Goal: Task Accomplishment & Management: Complete application form

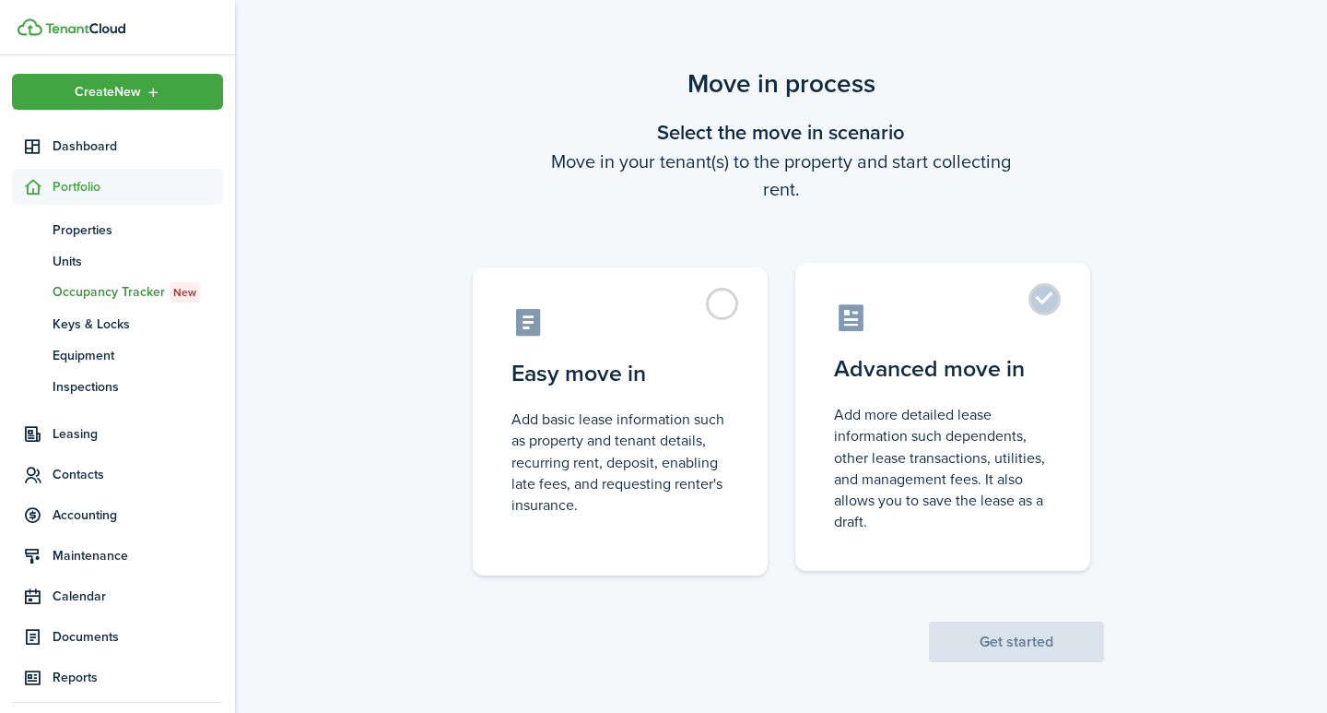
click at [1052, 304] on label "Advanced move in Add more detailed lease information such dependents, other lea…" at bounding box center [942, 417] width 295 height 308
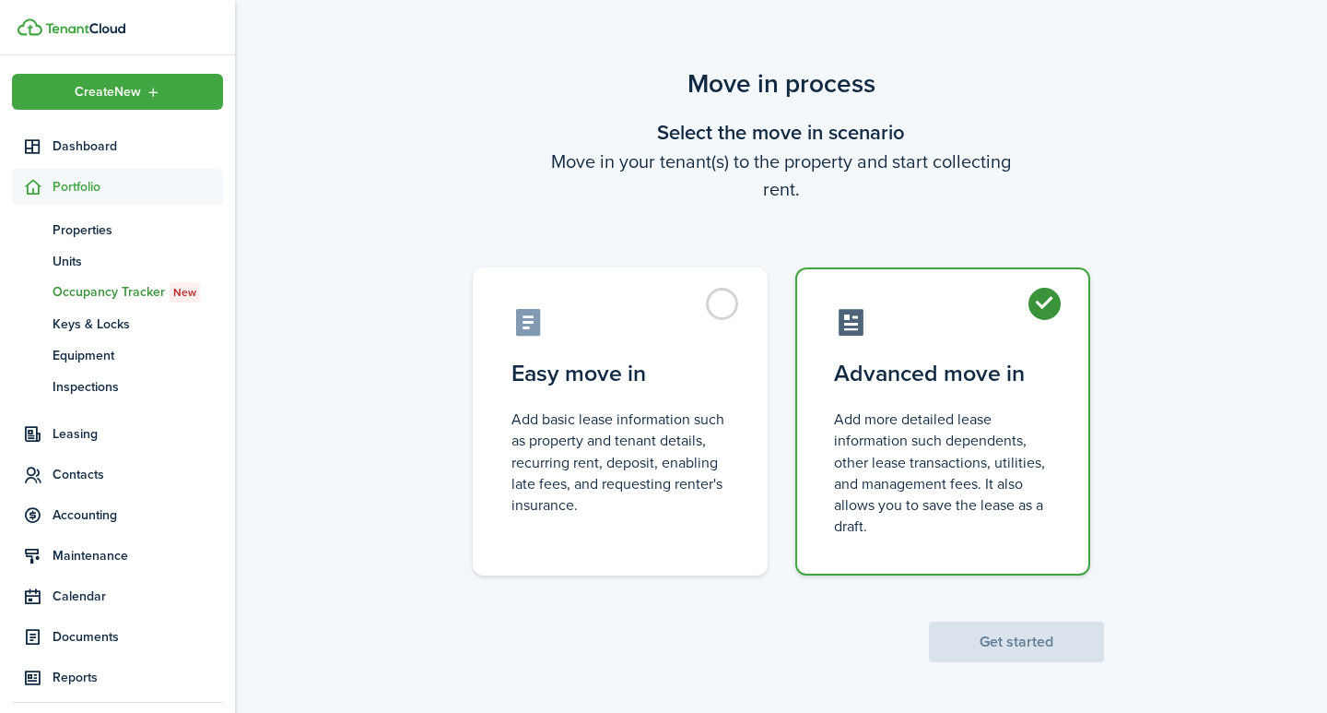
radio input "true"
click at [1022, 640] on button "Get started" at bounding box center [1016, 641] width 175 height 41
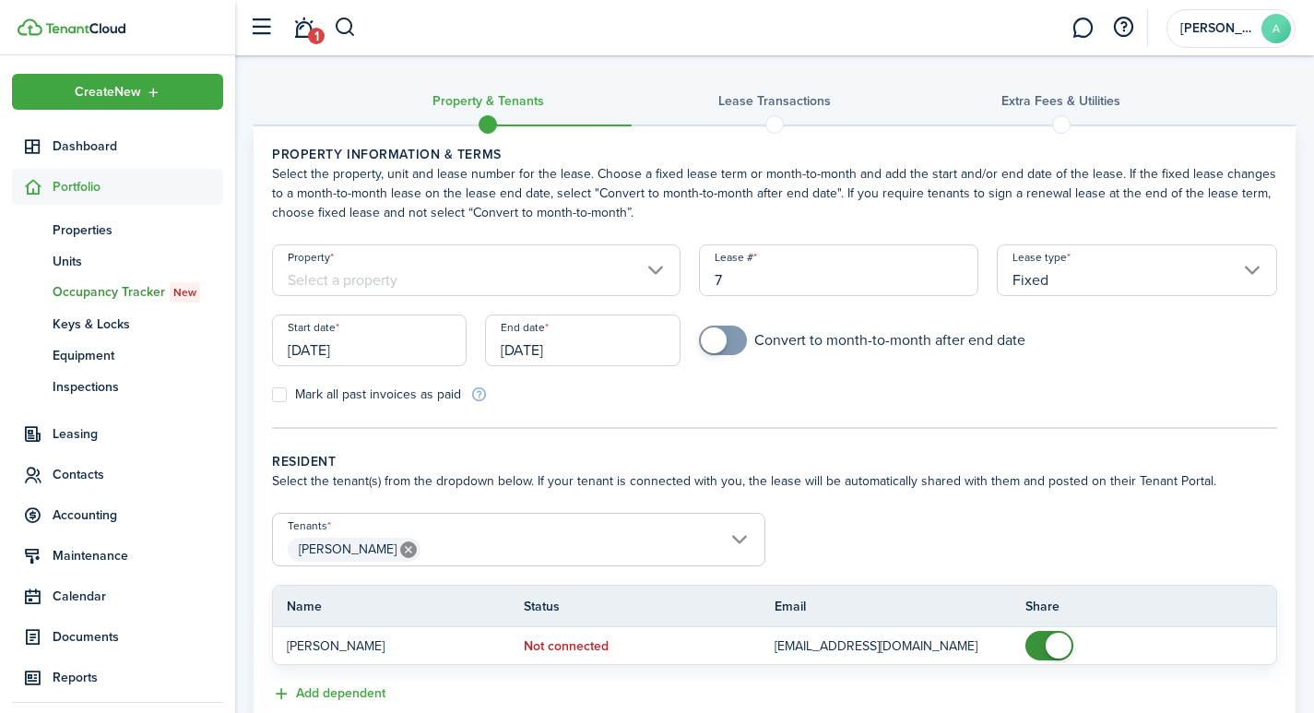
click at [513, 270] on input "Property" at bounding box center [476, 270] width 408 height 52
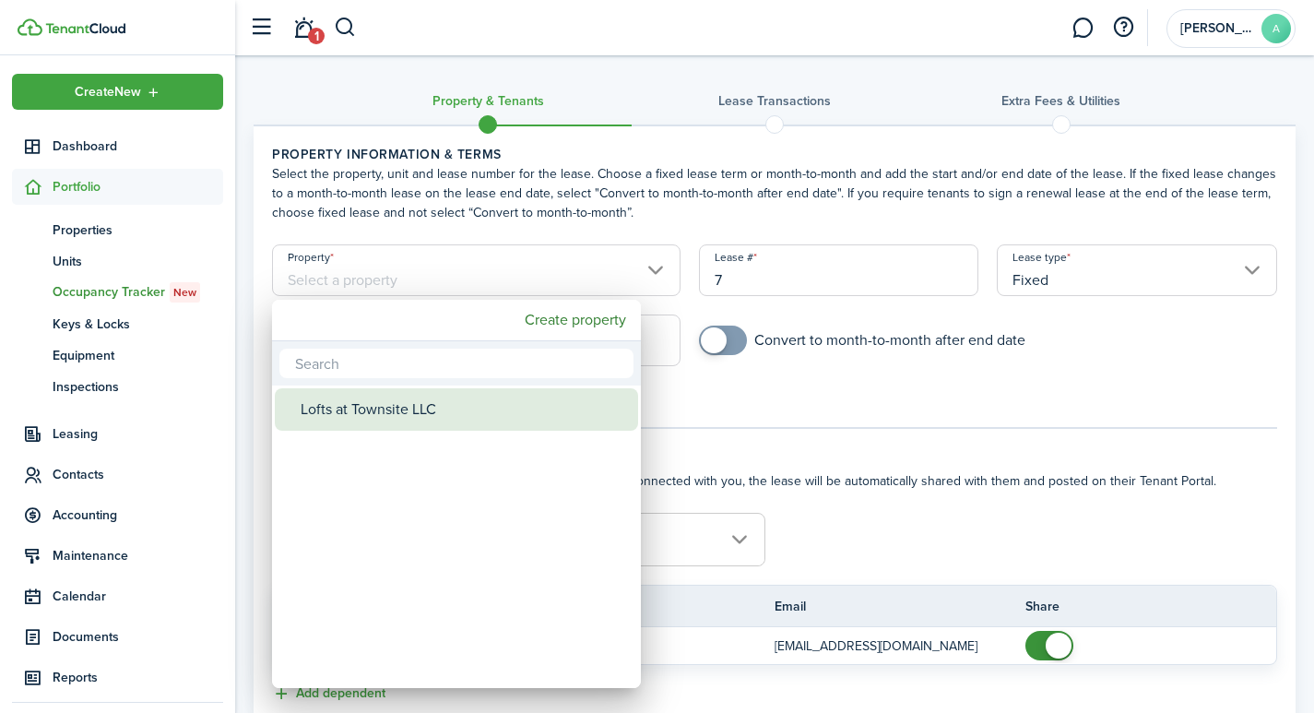
click at [447, 408] on div "Lofts at Townsite LLC" at bounding box center [463, 409] width 326 height 42
type input "Lofts at Townsite LLC"
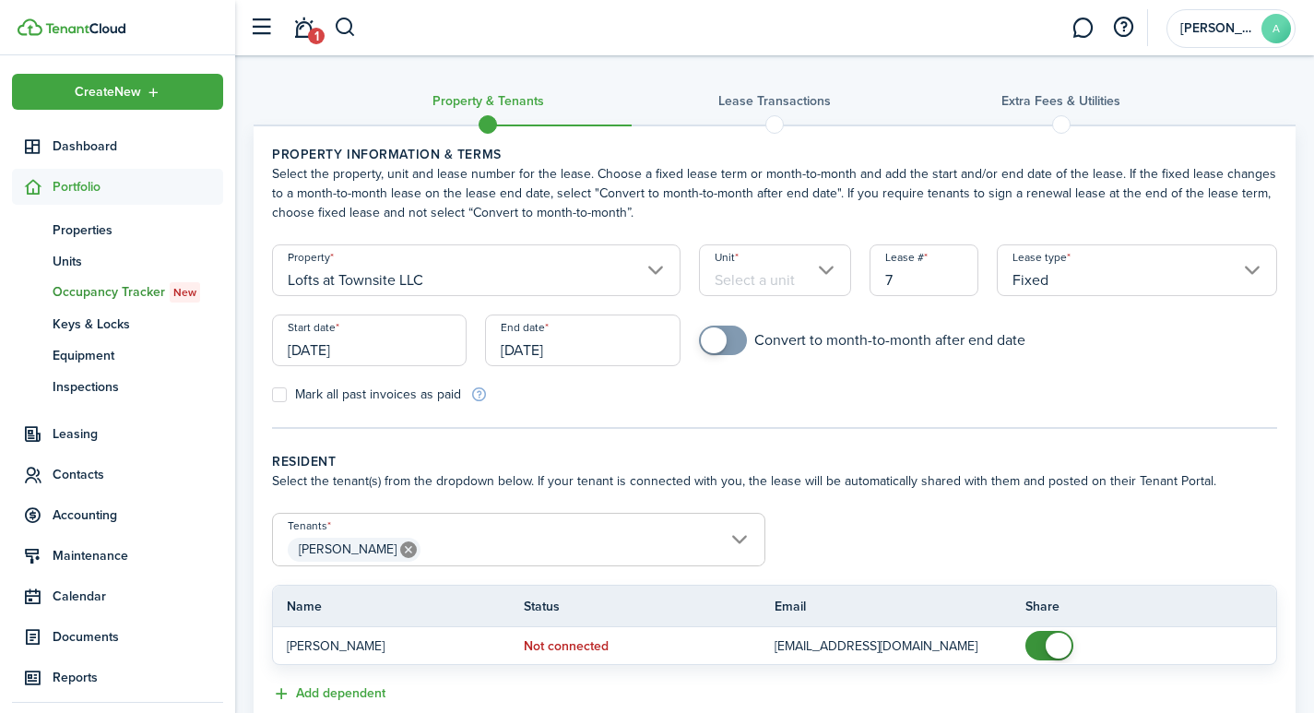
click at [783, 284] on input "Unit" at bounding box center [775, 270] width 152 height 52
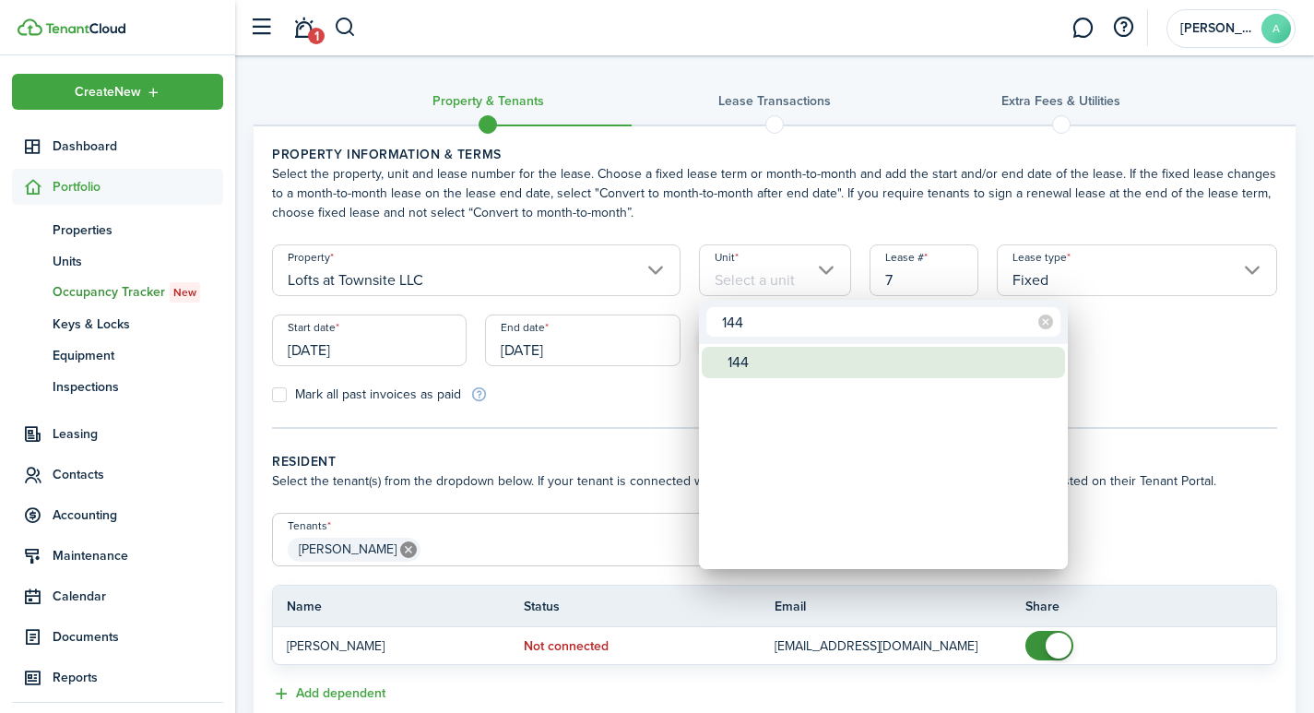
type input "144"
click at [740, 364] on div "144" at bounding box center [890, 362] width 326 height 31
type input "144"
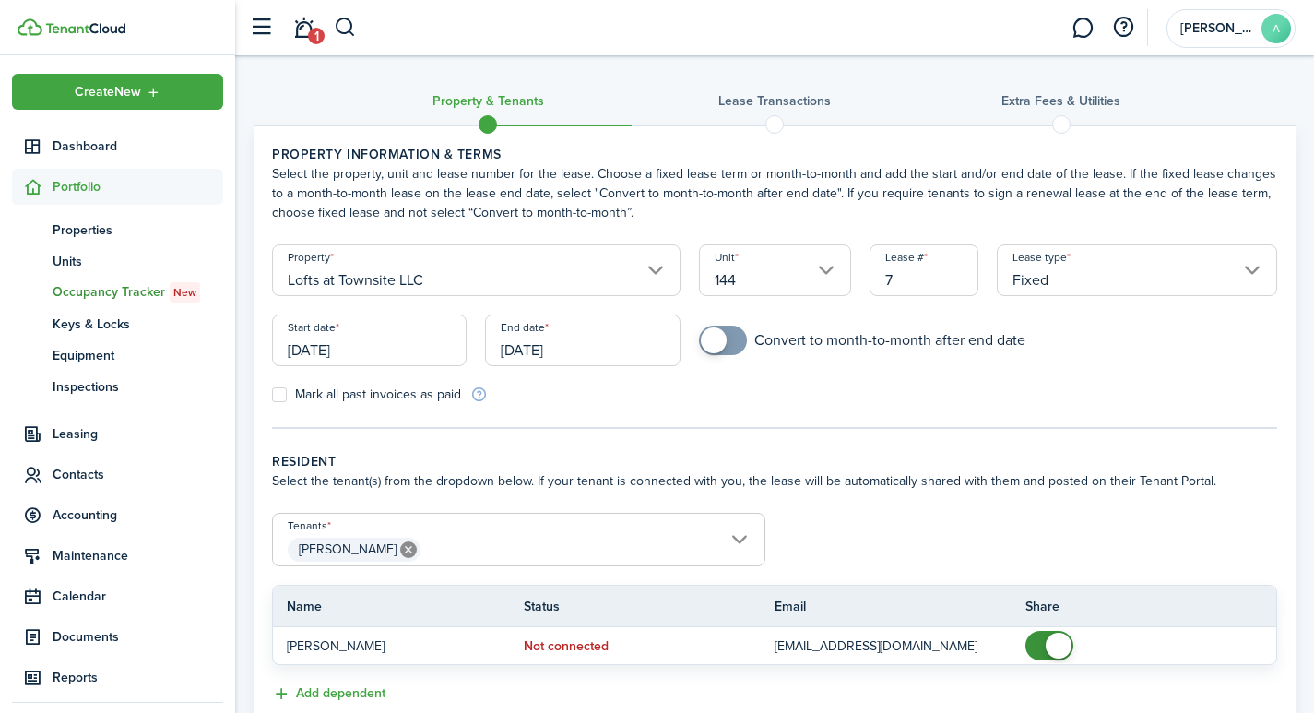
drag, startPoint x: 918, startPoint y: 274, endPoint x: 854, endPoint y: 277, distance: 63.7
click at [854, 277] on form "Property Lofts at Townsite LLC Unit 144 Lease # 7 Lease type Fixed Start date 0…" at bounding box center [774, 323] width 1023 height 159
click at [371, 346] on input "[DATE]" at bounding box center [369, 340] width 194 height 52
type input "1441"
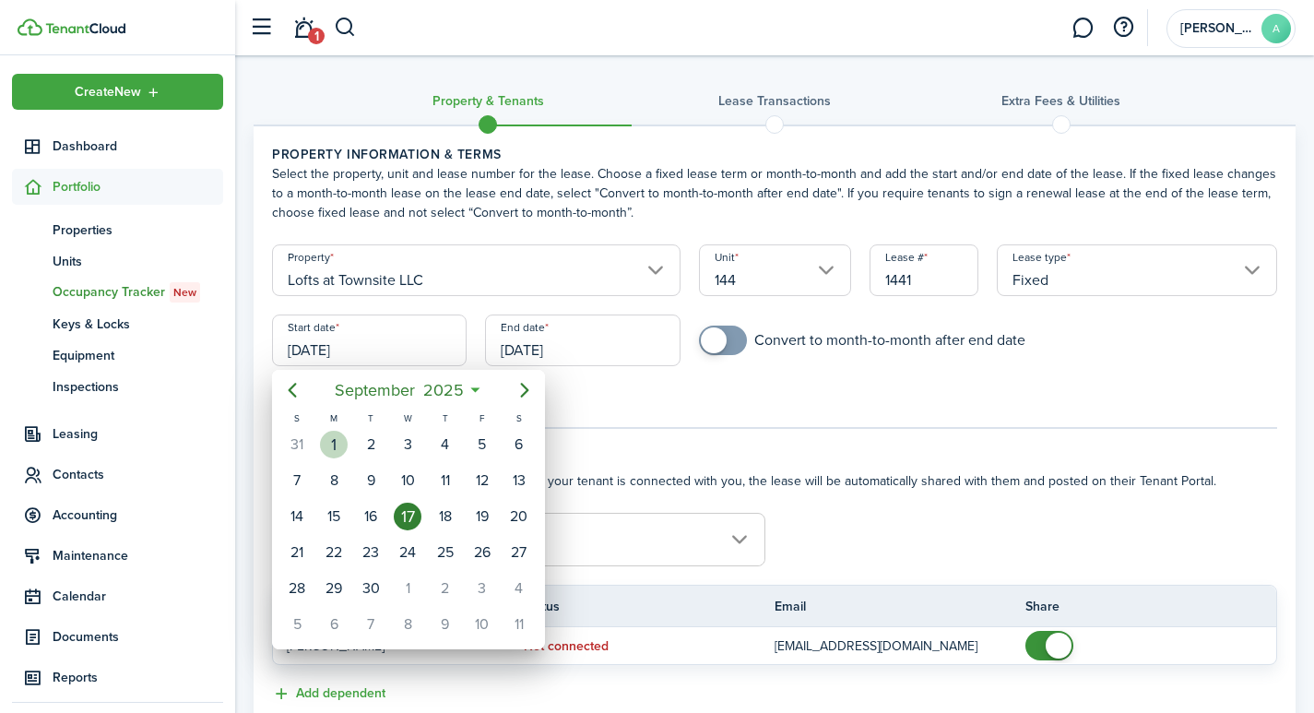
click at [329, 442] on div "1" at bounding box center [334, 444] width 28 height 28
type input "[DATE]"
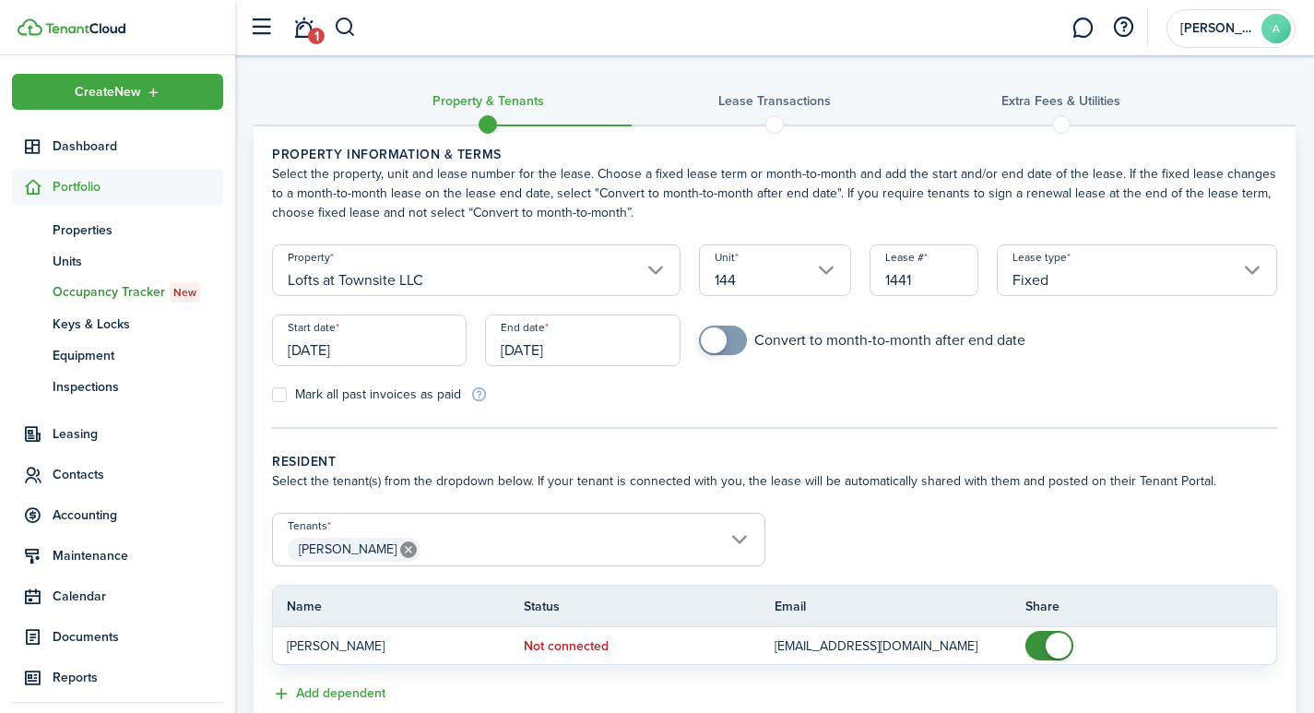
click at [587, 347] on input "[DATE]" at bounding box center [582, 340] width 194 height 52
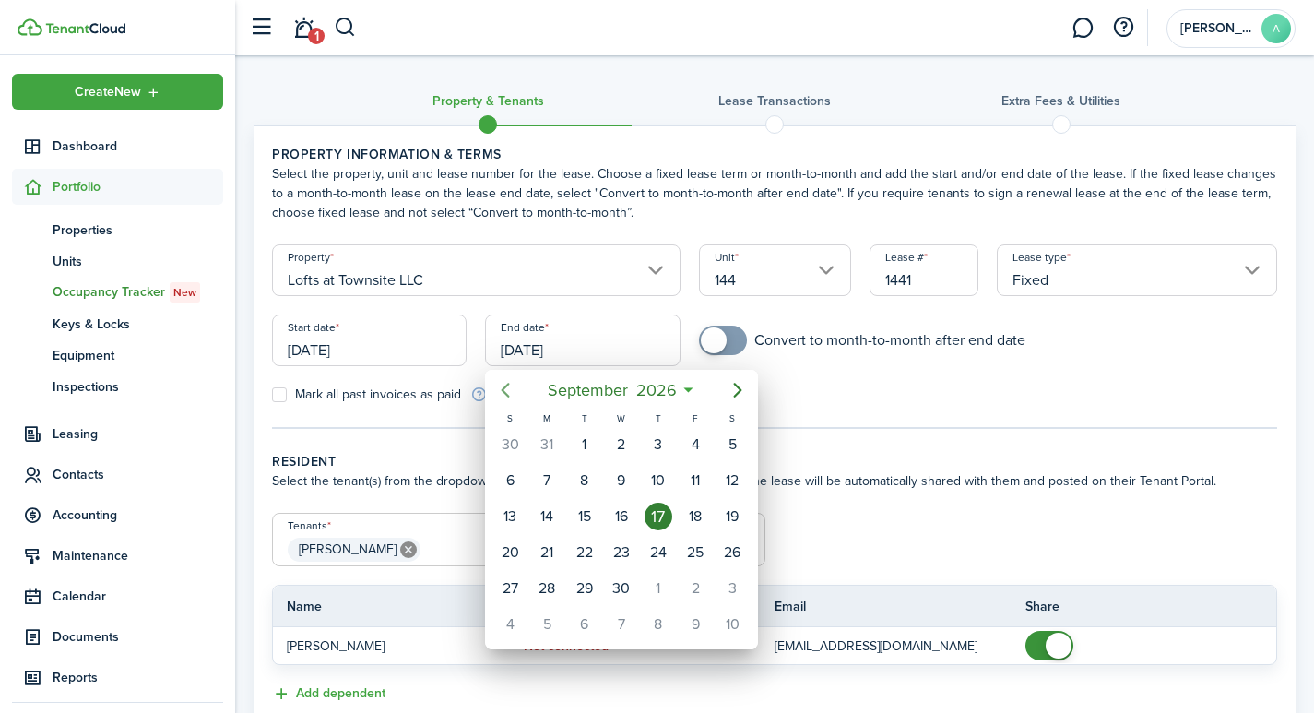
click at [506, 383] on icon "Previous page" at bounding box center [505, 390] width 22 height 22
click at [508, 385] on icon "Previous page" at bounding box center [505, 390] width 8 height 15
click at [521, 625] on div "31" at bounding box center [510, 624] width 28 height 28
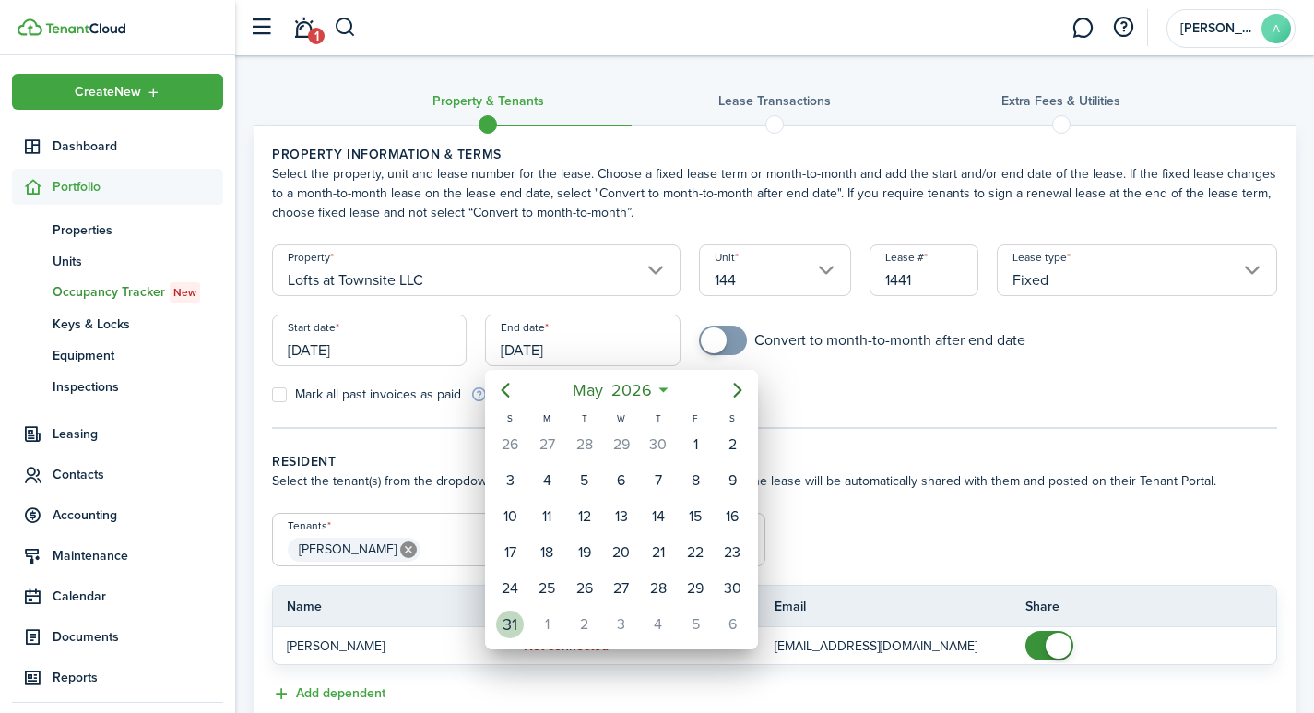
type input "05/31/2026"
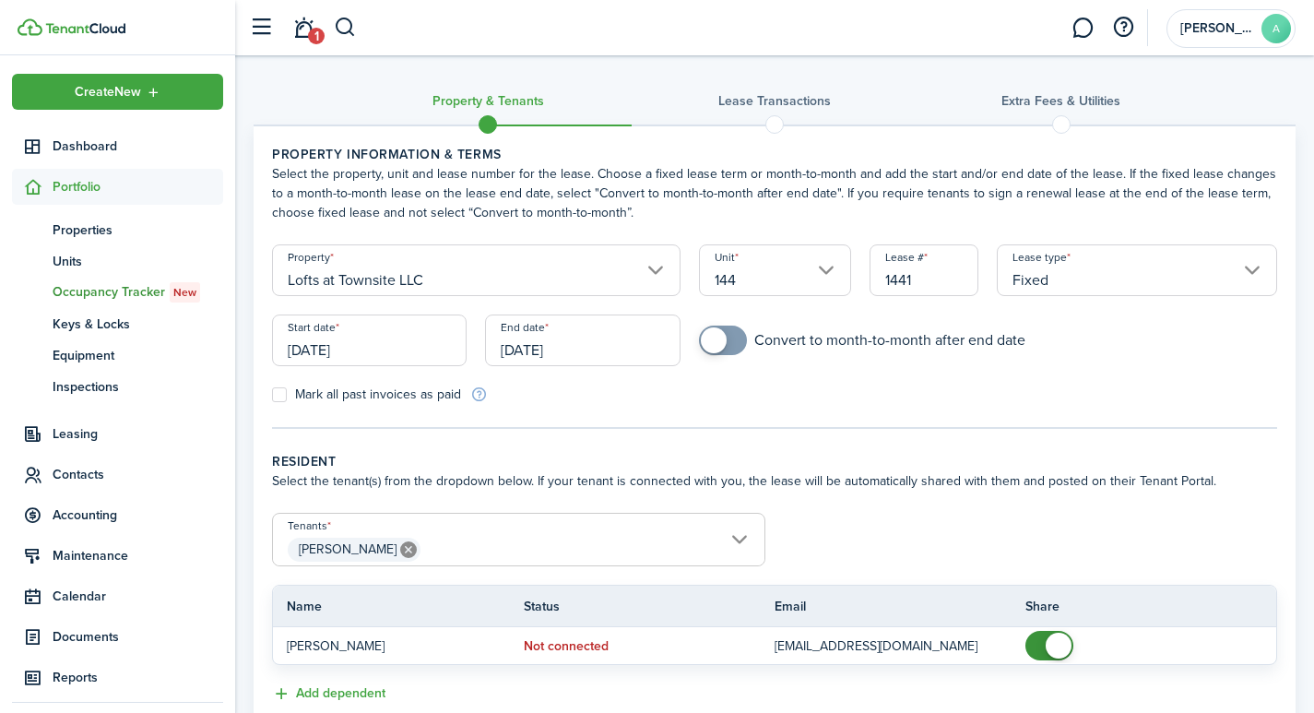
checkbox input "true"
click at [714, 343] on span at bounding box center [714, 340] width 26 height 26
click at [736, 537] on span "Brandon Noffze" at bounding box center [518, 549] width 491 height 31
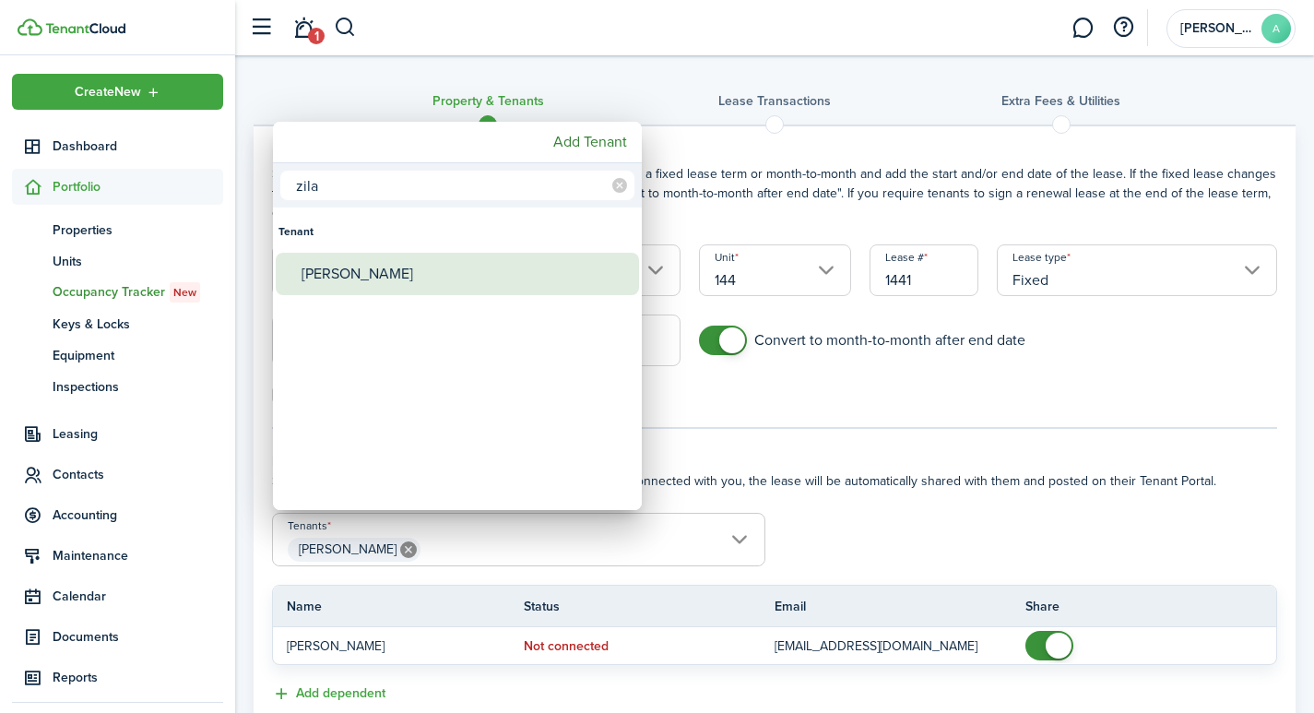
type input "zila"
click at [393, 255] on div "Zilan Akbas" at bounding box center [464, 274] width 326 height 42
type input "Brandon Noffze, Zilan Akbas"
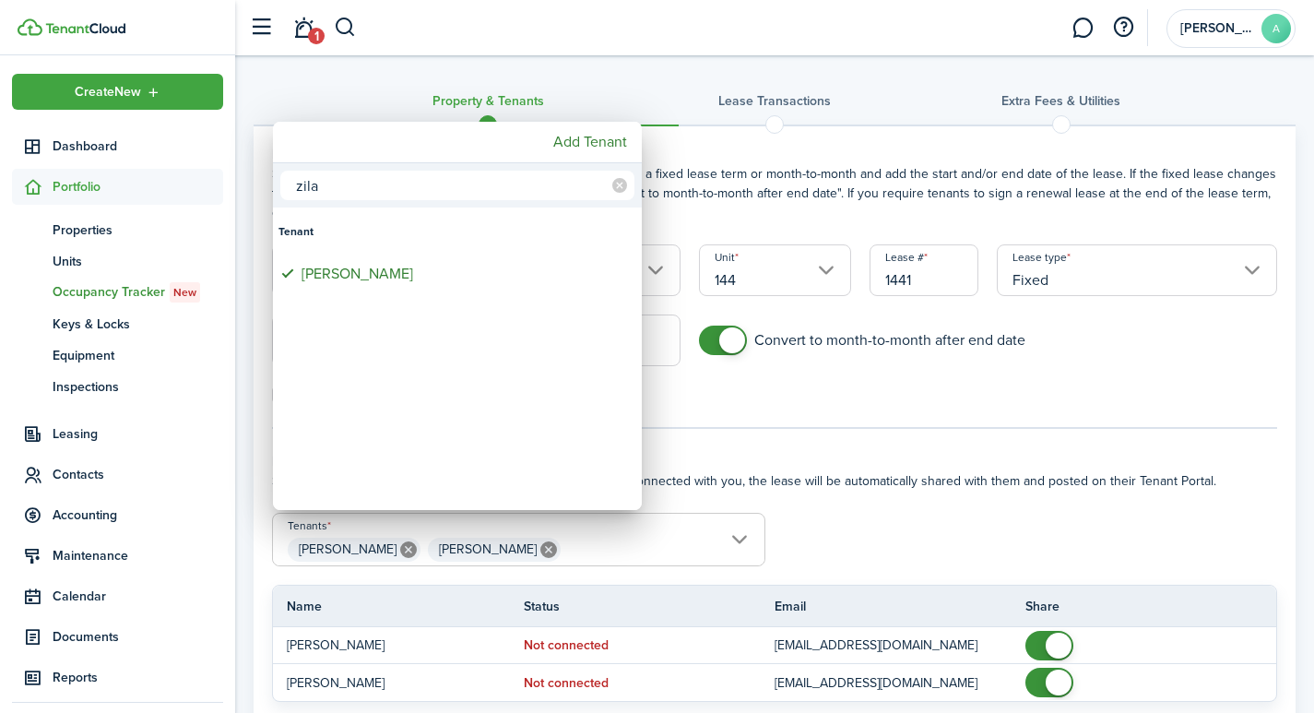
click at [992, 549] on div at bounding box center [657, 357] width 1609 height 1008
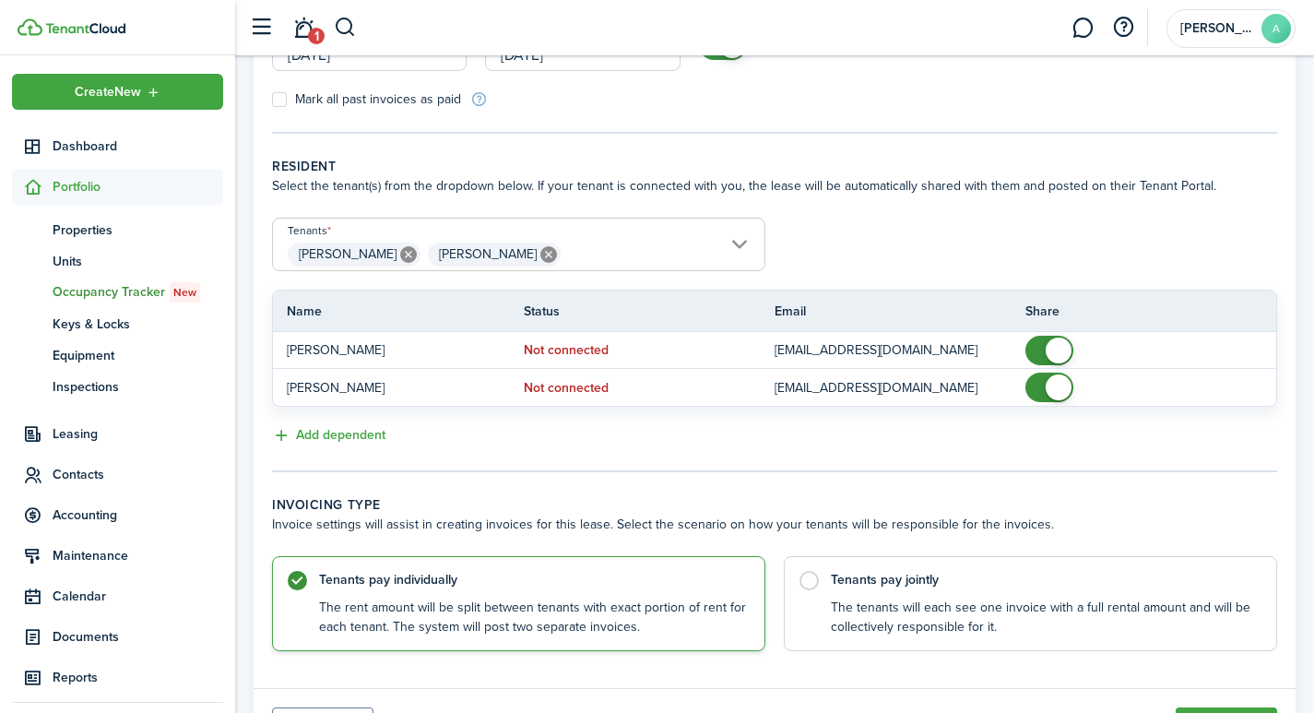
scroll to position [332, 0]
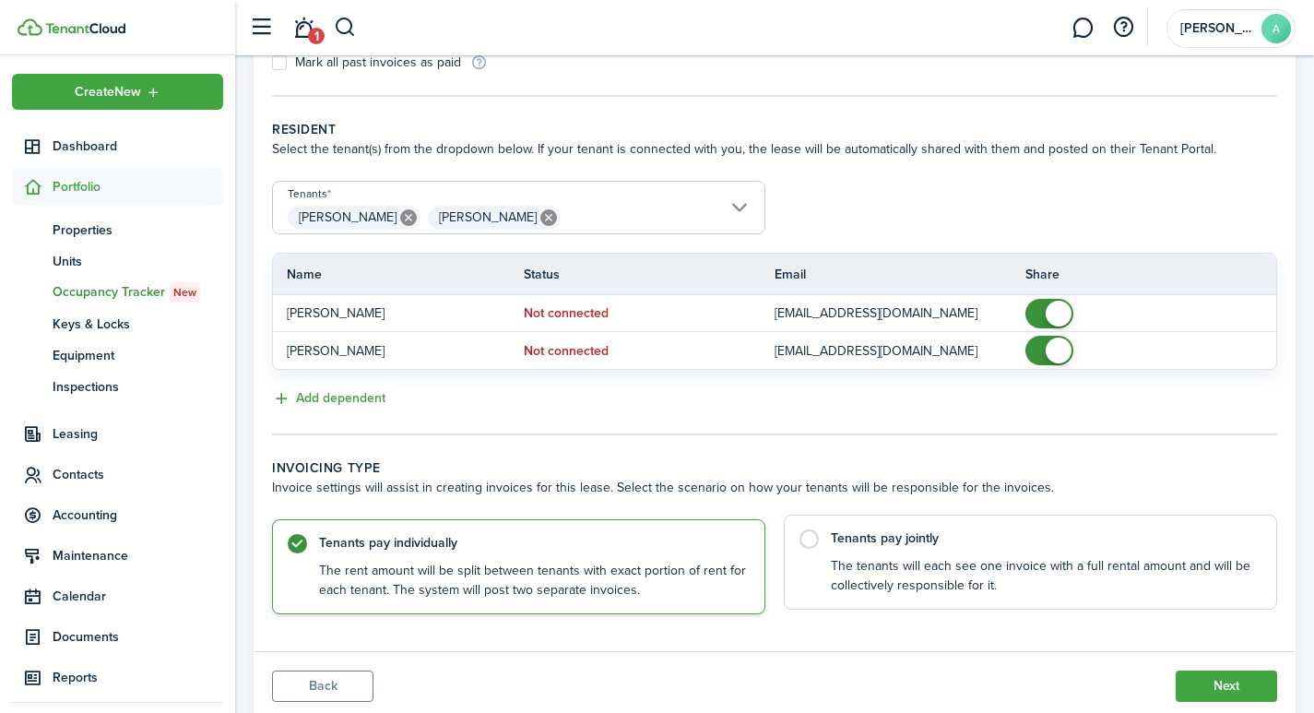
click at [810, 541] on label "Tenants pay jointly The tenants will each see one invoice with a full rental am…" at bounding box center [1030, 561] width 493 height 95
radio input "false"
radio input "true"
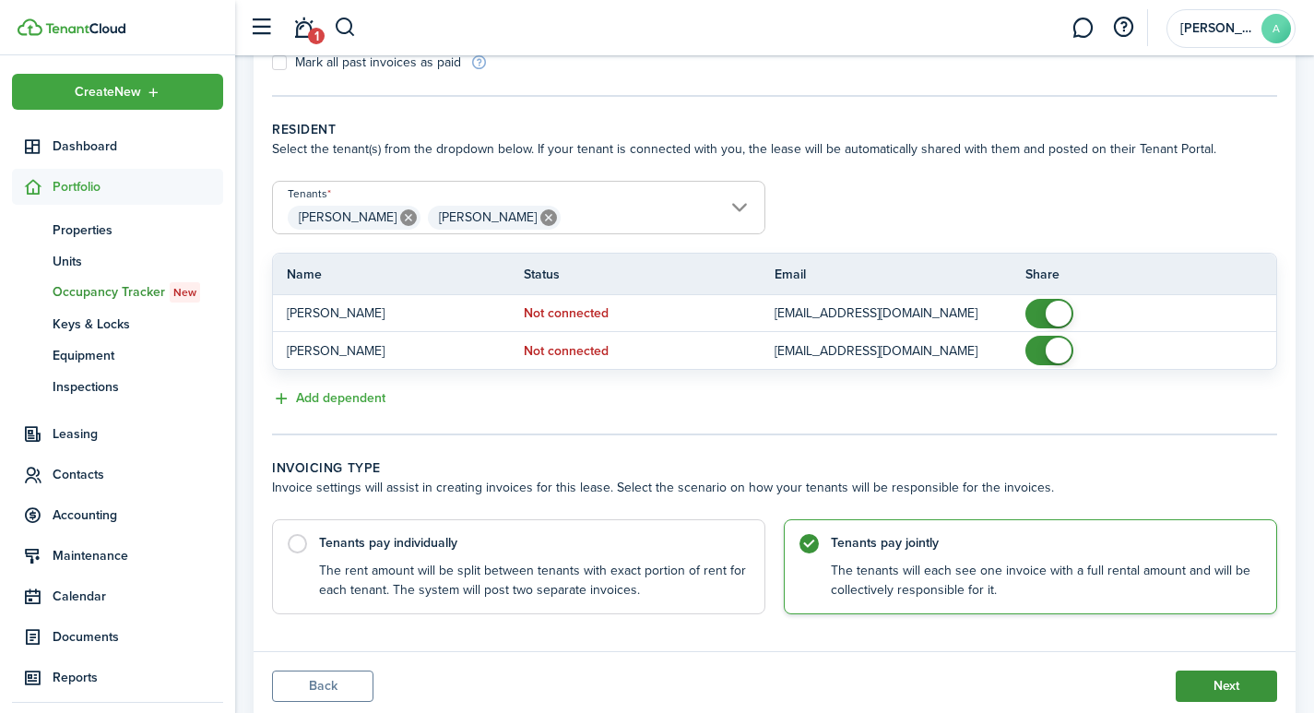
click at [1249, 689] on button "Next" at bounding box center [1225, 685] width 101 height 31
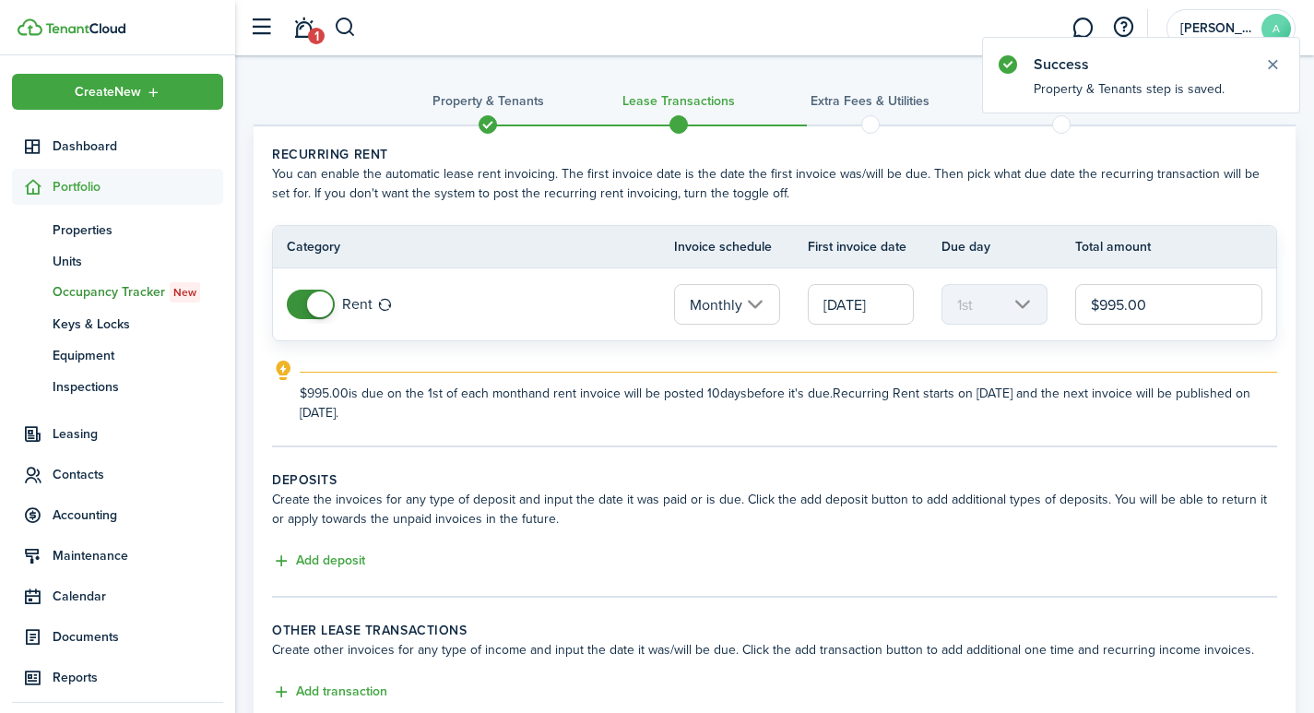
drag, startPoint x: 1214, startPoint y: 308, endPoint x: 1043, endPoint y: 296, distance: 171.9
click at [1043, 296] on tr "Rent Monthly 09/01/2025 1st $995.00" at bounding box center [774, 304] width 1003 height 72
type input "$950.00"
click at [332, 549] on lease-classic-deposit "Deposits Create the invoices for any type of deposit and input the date it was …" at bounding box center [774, 521] width 1005 height 102
click at [331, 554] on button "Add deposit" at bounding box center [318, 560] width 93 height 21
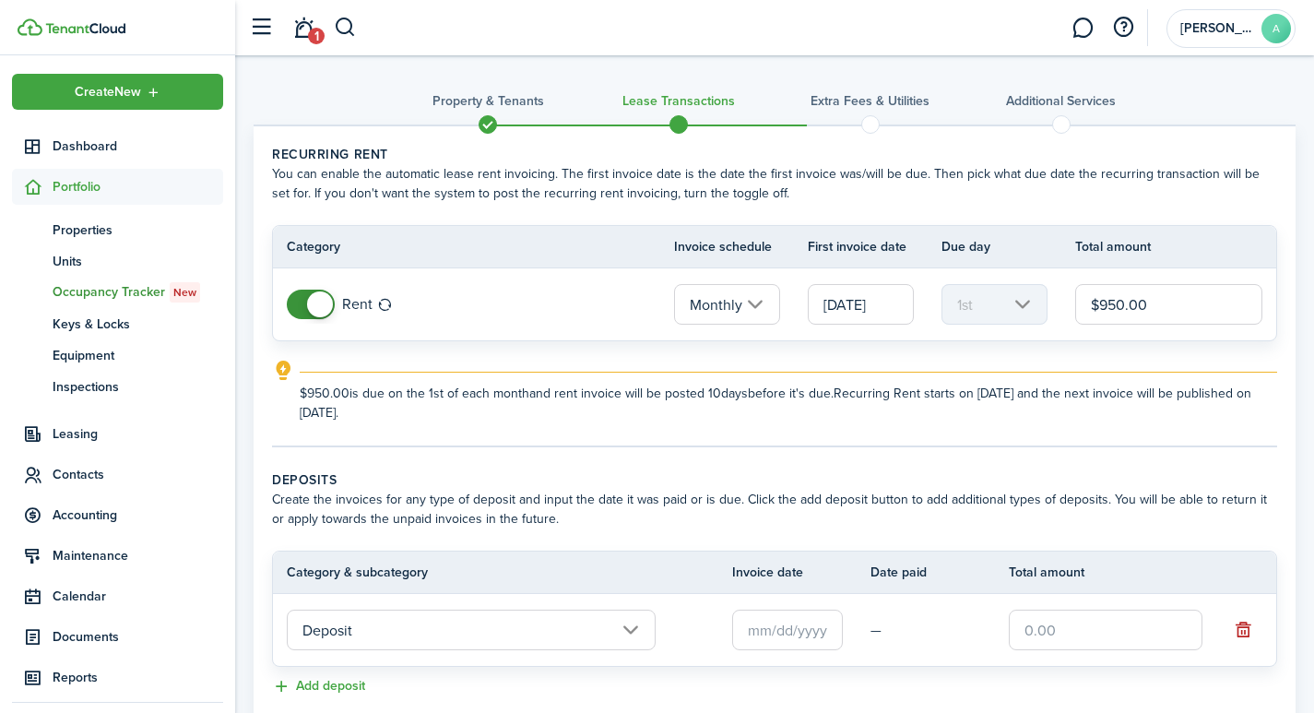
click at [800, 627] on input "text" at bounding box center [787, 629] width 111 height 41
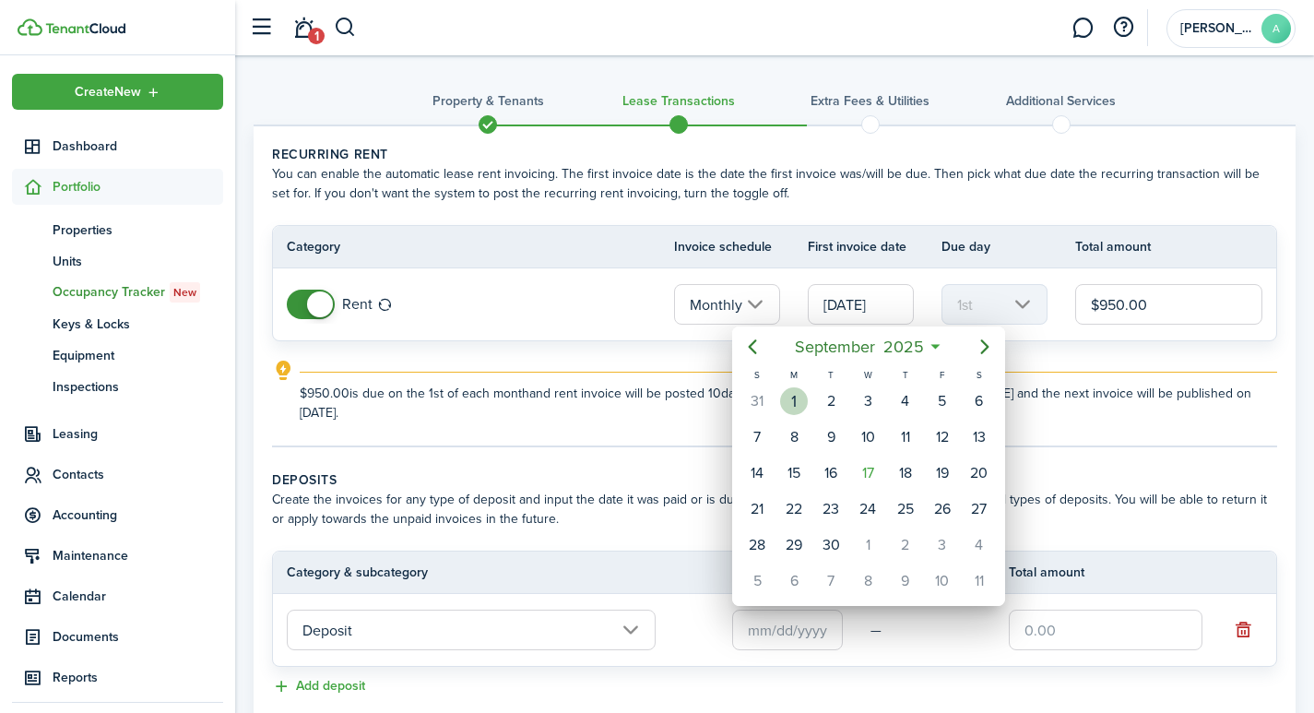
click at [795, 396] on div "1" at bounding box center [794, 401] width 28 height 28
type input "[DATE]"
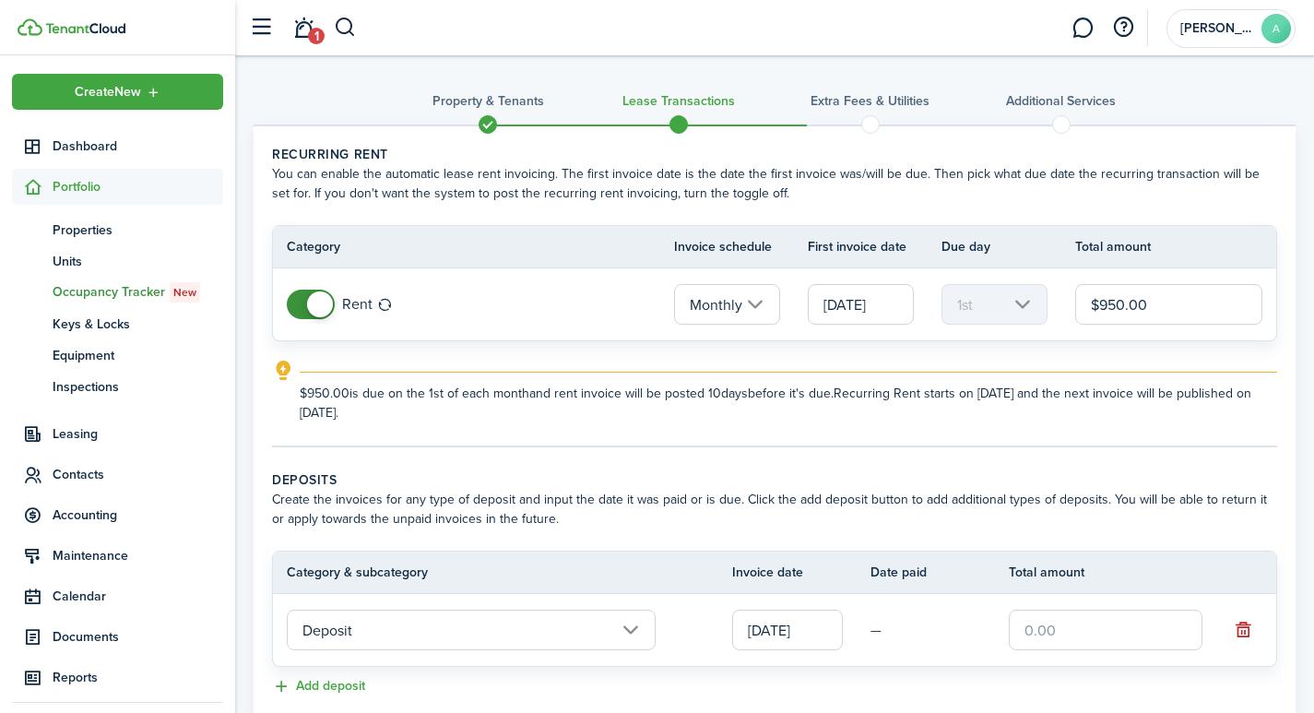
click at [1055, 625] on input "text" at bounding box center [1105, 629] width 194 height 41
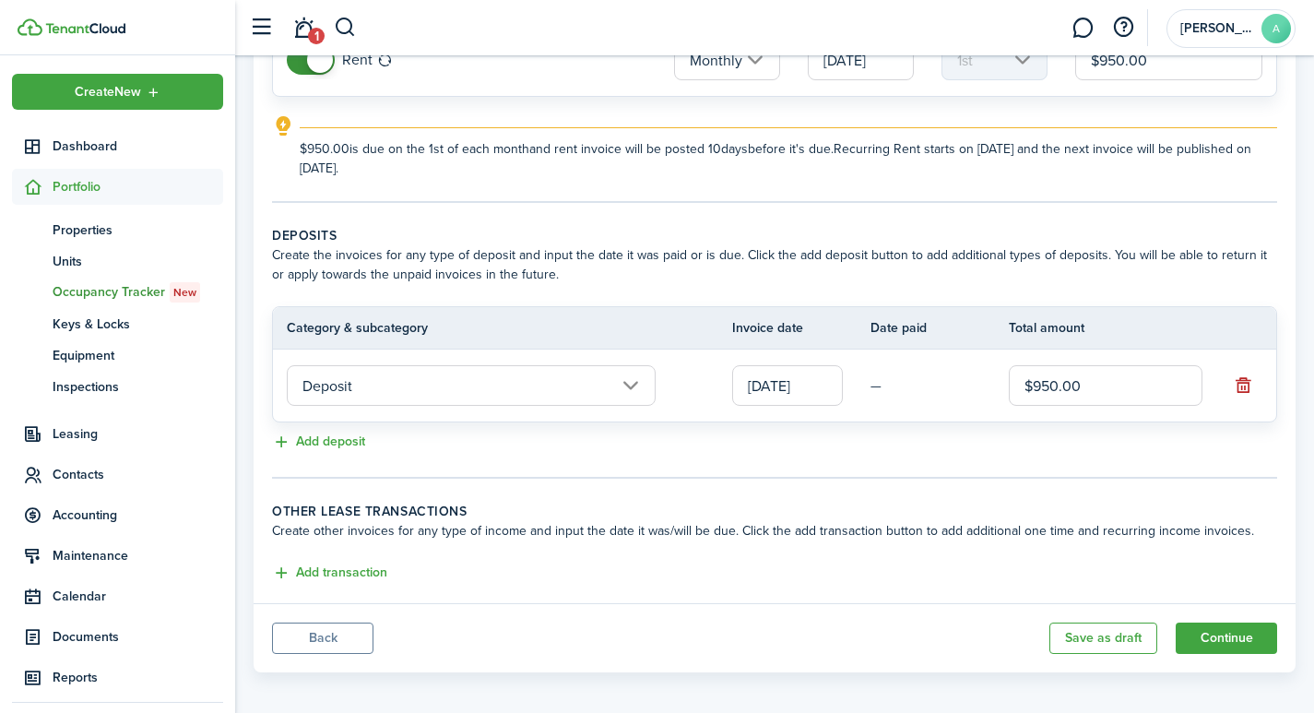
scroll to position [254, 0]
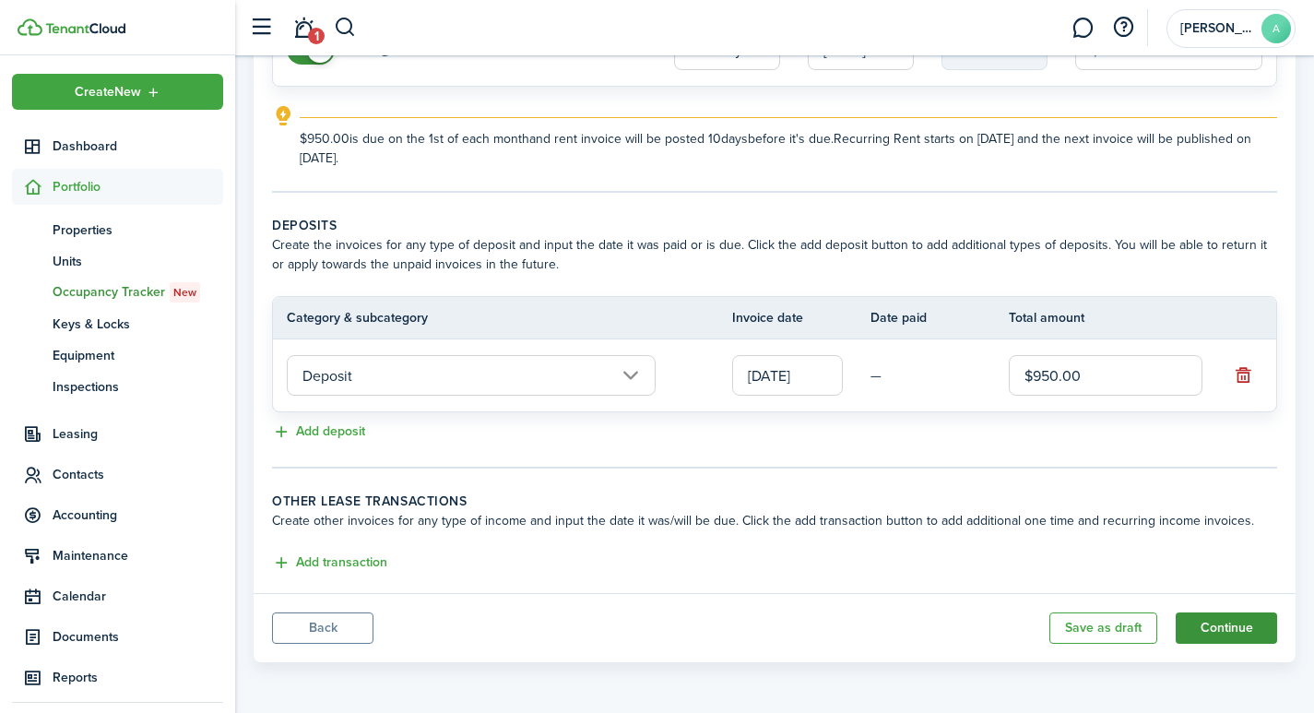
type input "$950.00"
click at [1255, 627] on button "Continue" at bounding box center [1225, 627] width 101 height 31
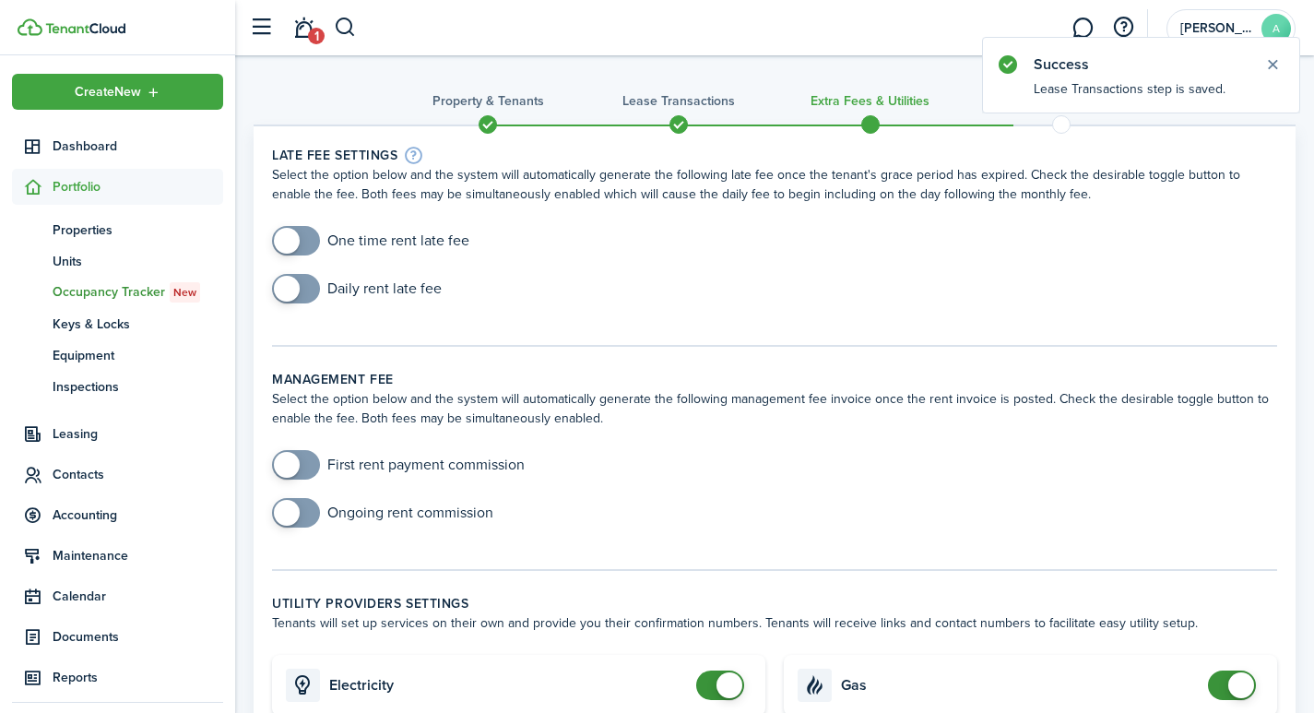
checkbox input "true"
click at [288, 243] on span at bounding box center [287, 241] width 26 height 26
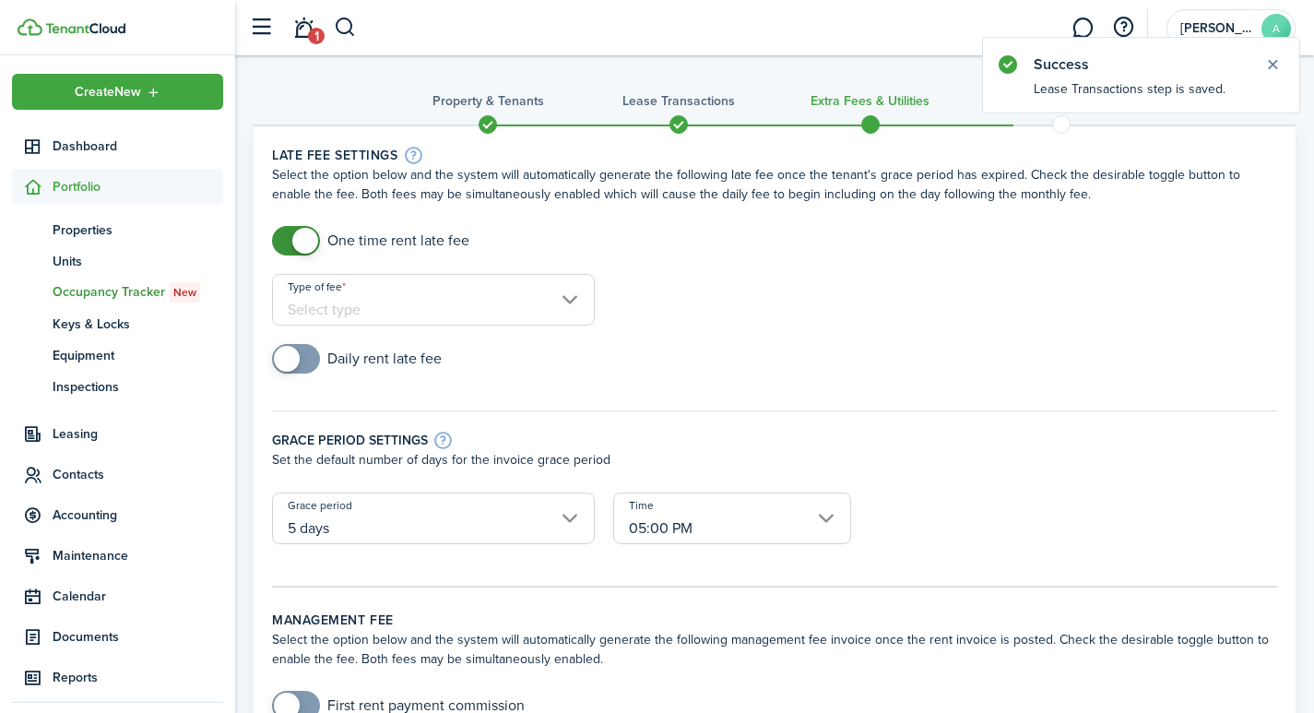
click at [419, 301] on input "Type of fee" at bounding box center [433, 300] width 323 height 52
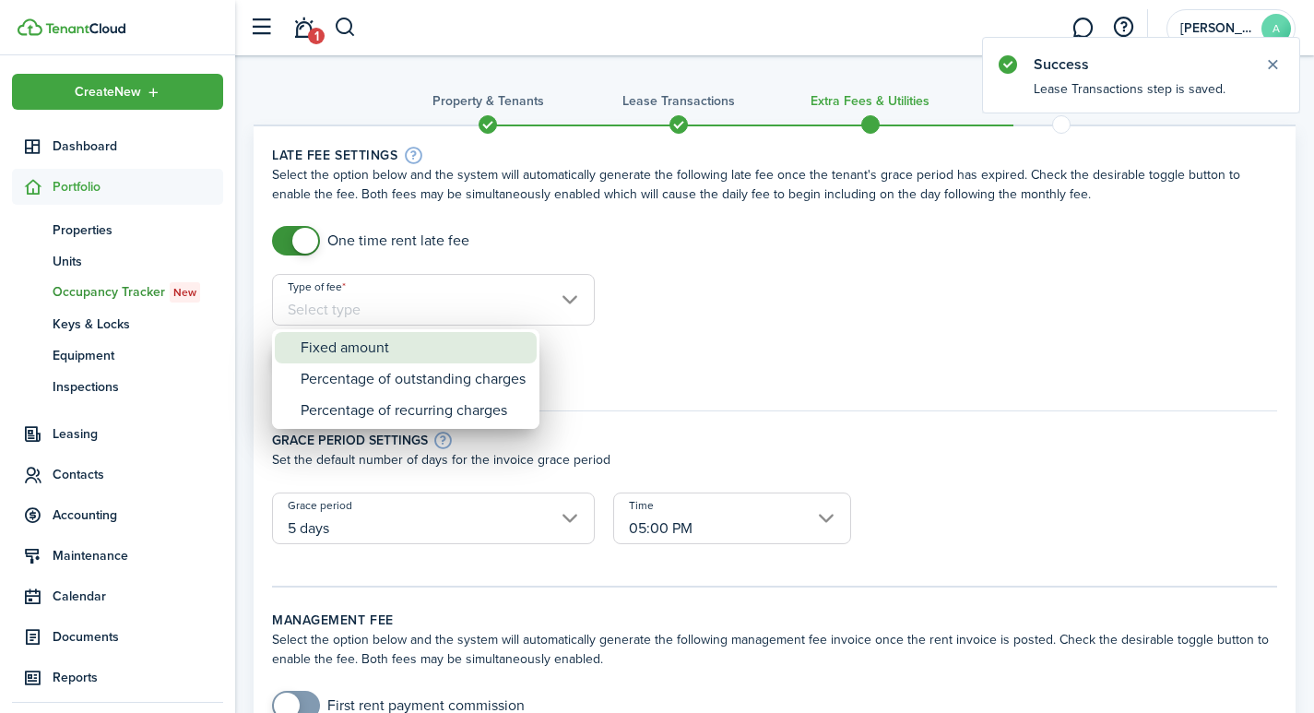
click at [381, 347] on div "Fixed amount" at bounding box center [412, 347] width 225 height 31
type input "Fixed amount"
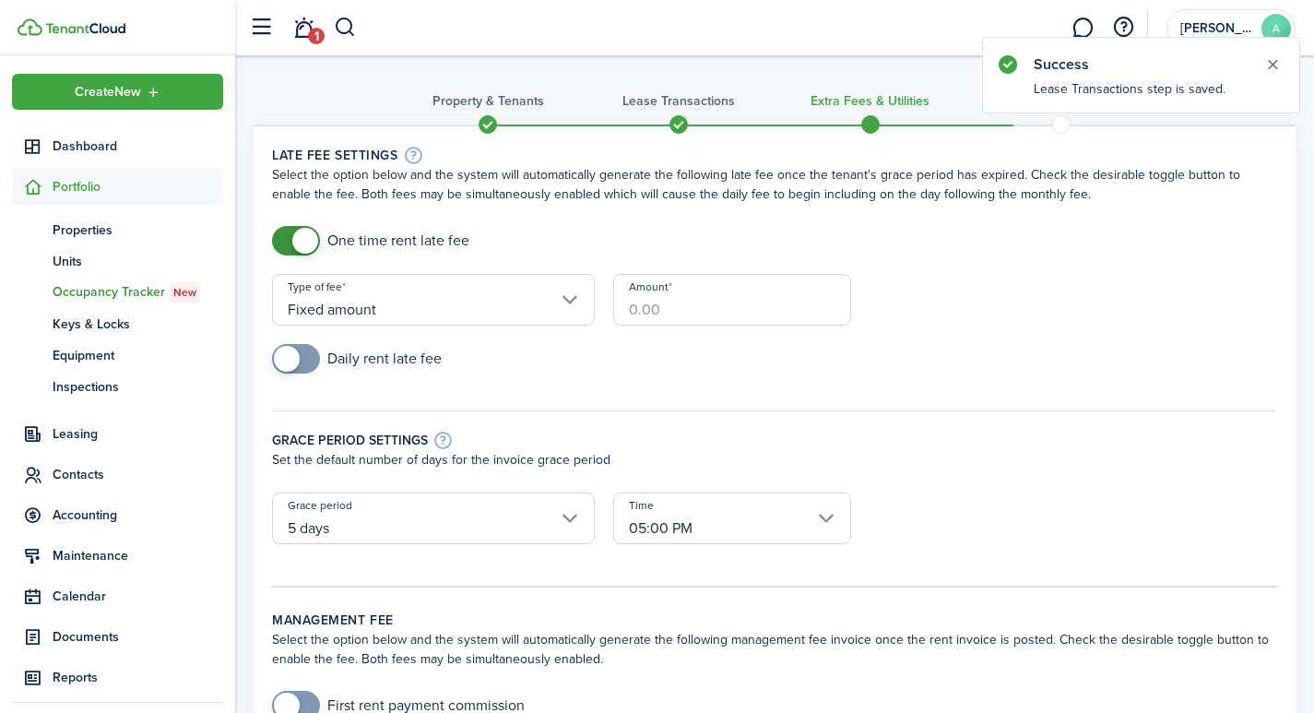
click at [656, 305] on input "Amount" at bounding box center [732, 300] width 238 height 52
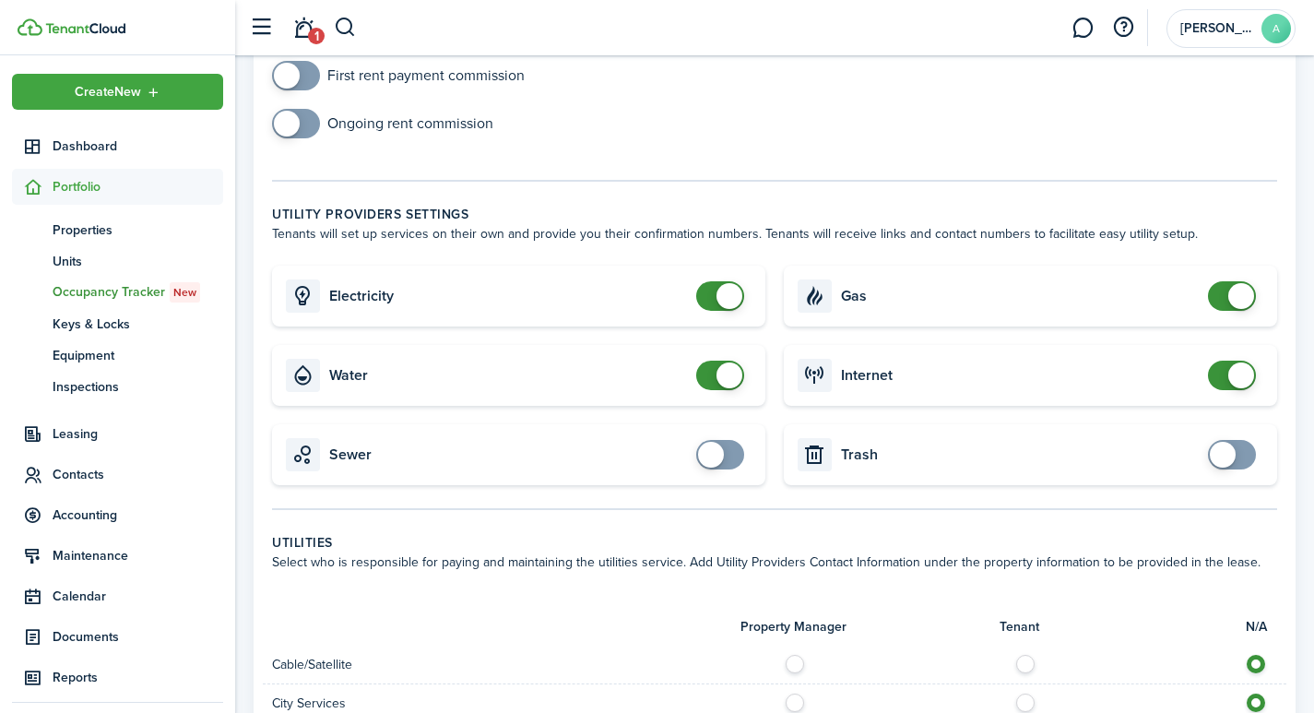
scroll to position [714, 0]
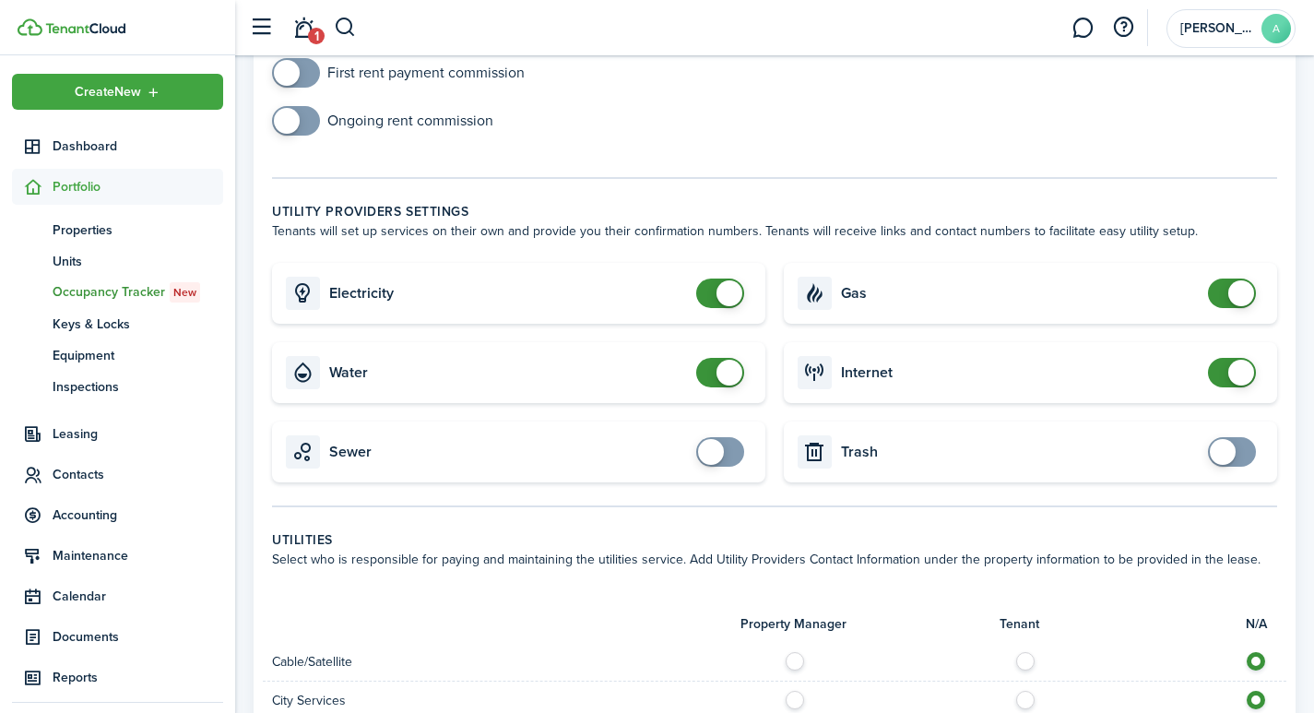
type input "$40.00"
checkbox input "false"
click at [721, 280] on span at bounding box center [729, 293] width 26 height 26
checkbox input "false"
click at [714, 358] on span at bounding box center [720, 372] width 18 height 29
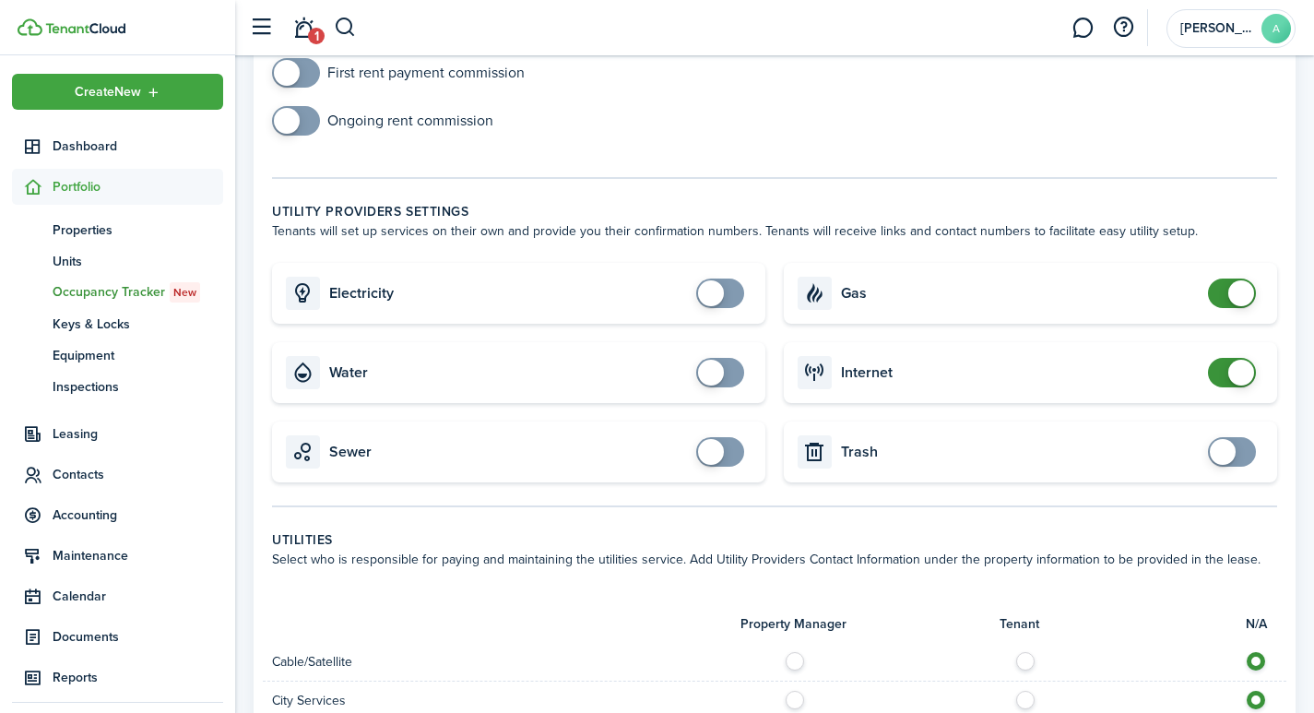
checkbox input "false"
click at [1243, 280] on span at bounding box center [1241, 293] width 26 height 26
checkbox input "false"
click at [1235, 359] on span at bounding box center [1241, 372] width 26 height 26
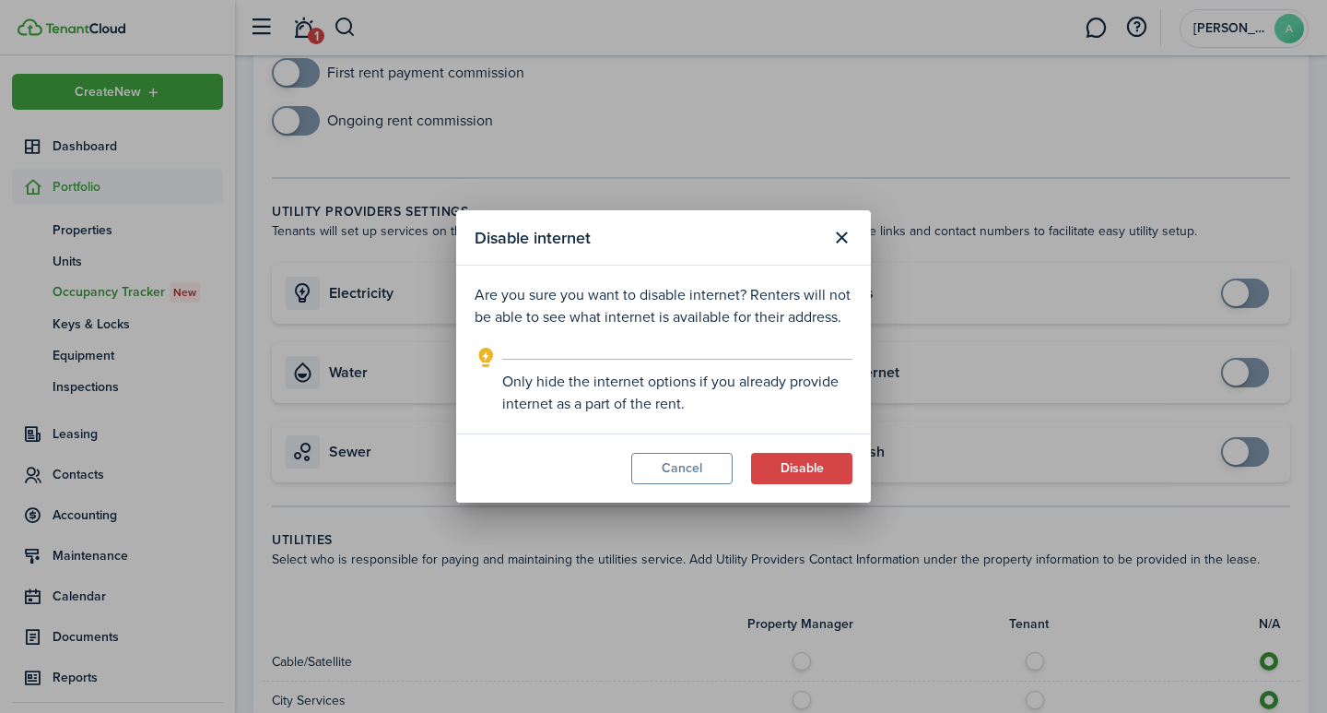
drag, startPoint x: 813, startPoint y: 468, endPoint x: 861, endPoint y: 495, distance: 54.9
click at [815, 468] on button "Disable" at bounding box center [801, 468] width 101 height 31
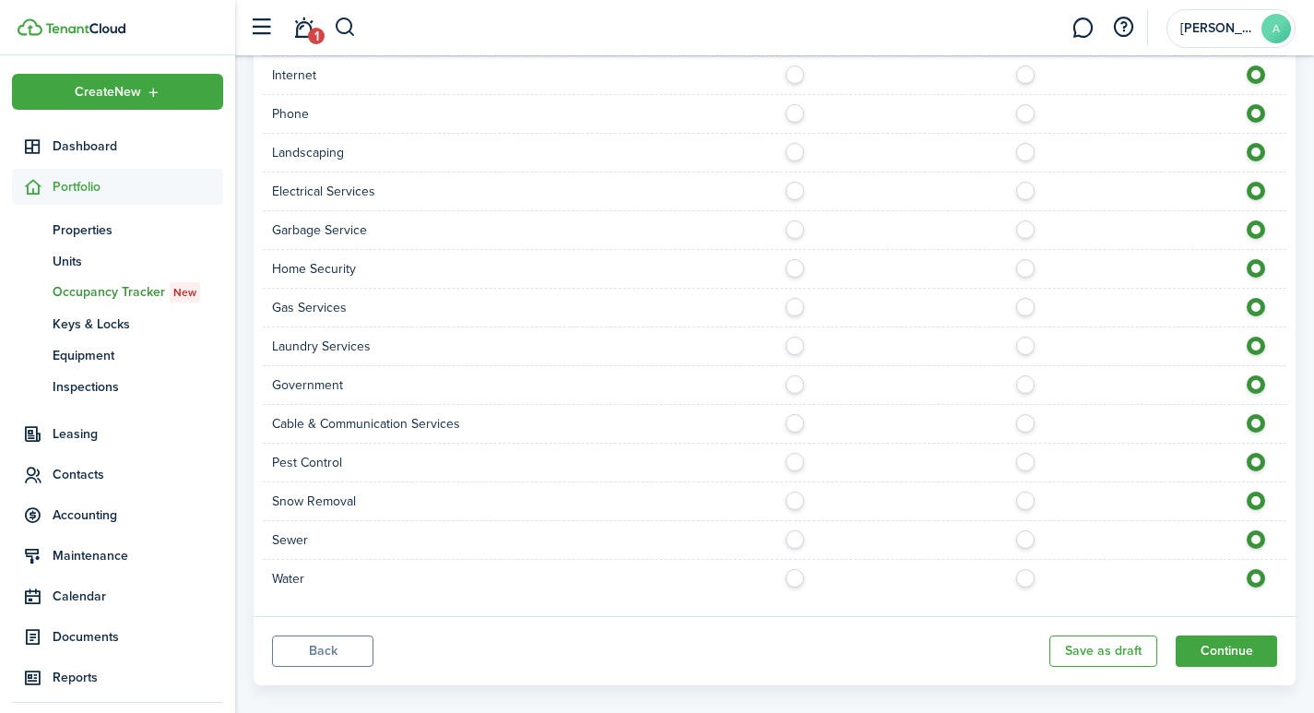
scroll to position [1420, 0]
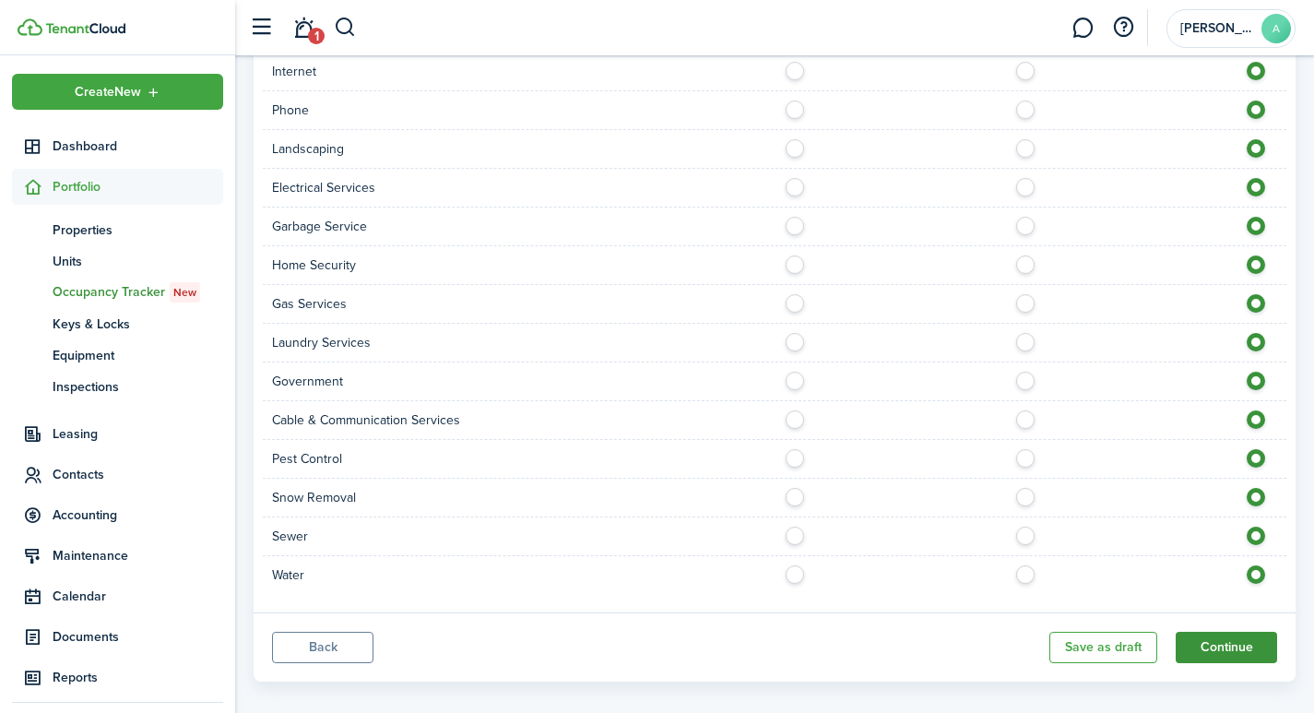
click at [1228, 631] on button "Continue" at bounding box center [1225, 646] width 101 height 31
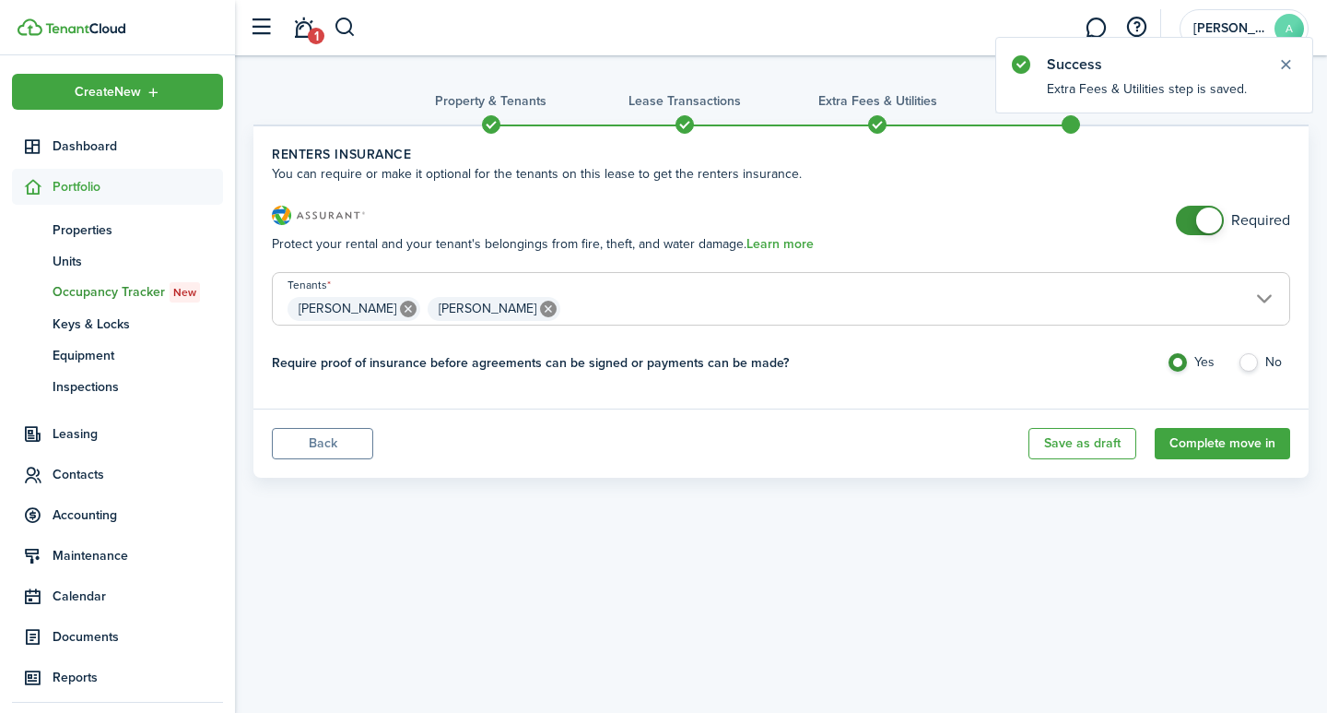
checkbox input "false"
click at [1208, 213] on span at bounding box center [1209, 220] width 26 height 26
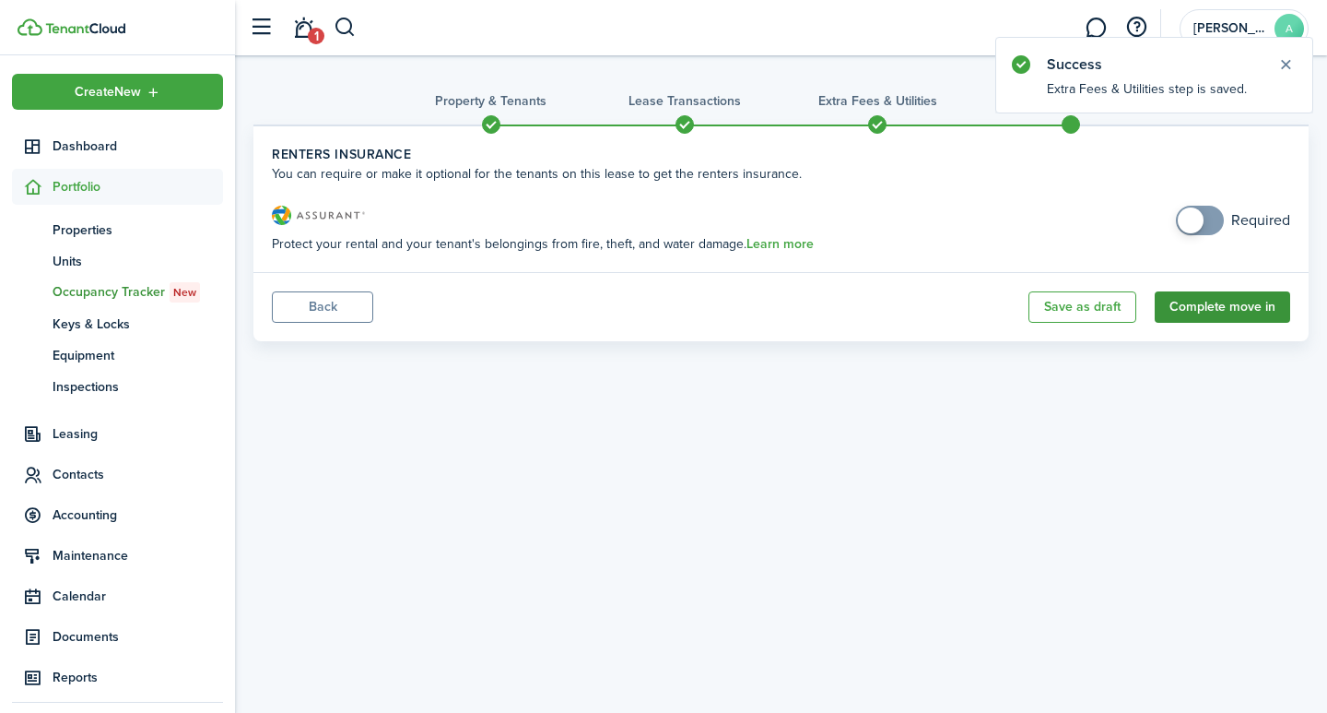
click at [1204, 310] on button "Complete move in" at bounding box center [1223, 306] width 136 height 31
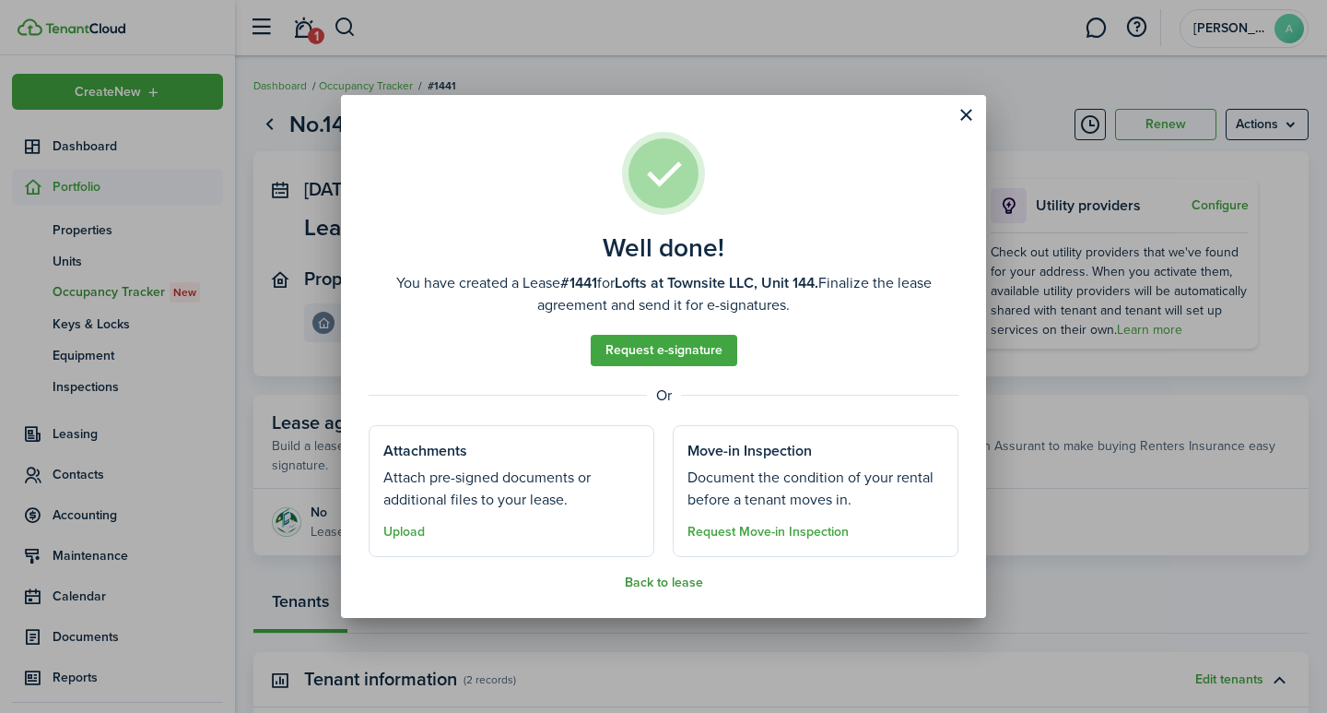
click at [659, 588] on button "Back to lease" at bounding box center [664, 582] width 78 height 15
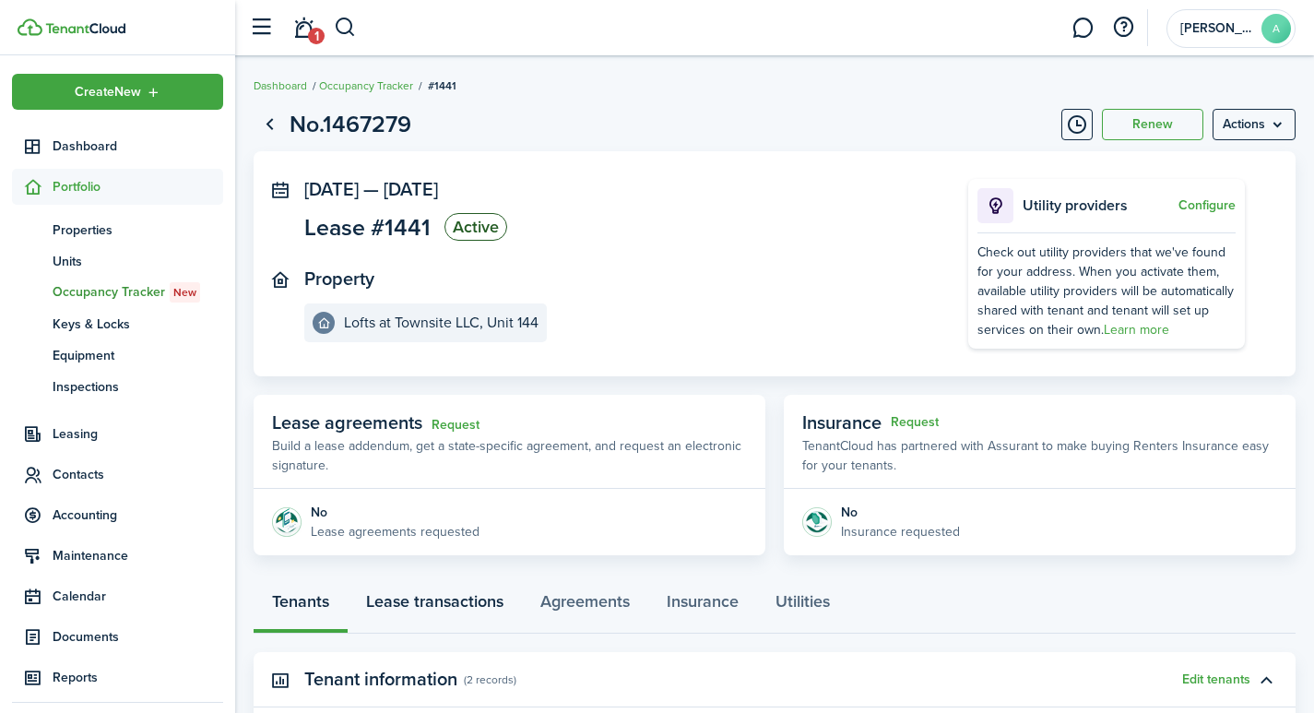
click at [427, 601] on link "Lease transactions" at bounding box center [435, 605] width 174 height 55
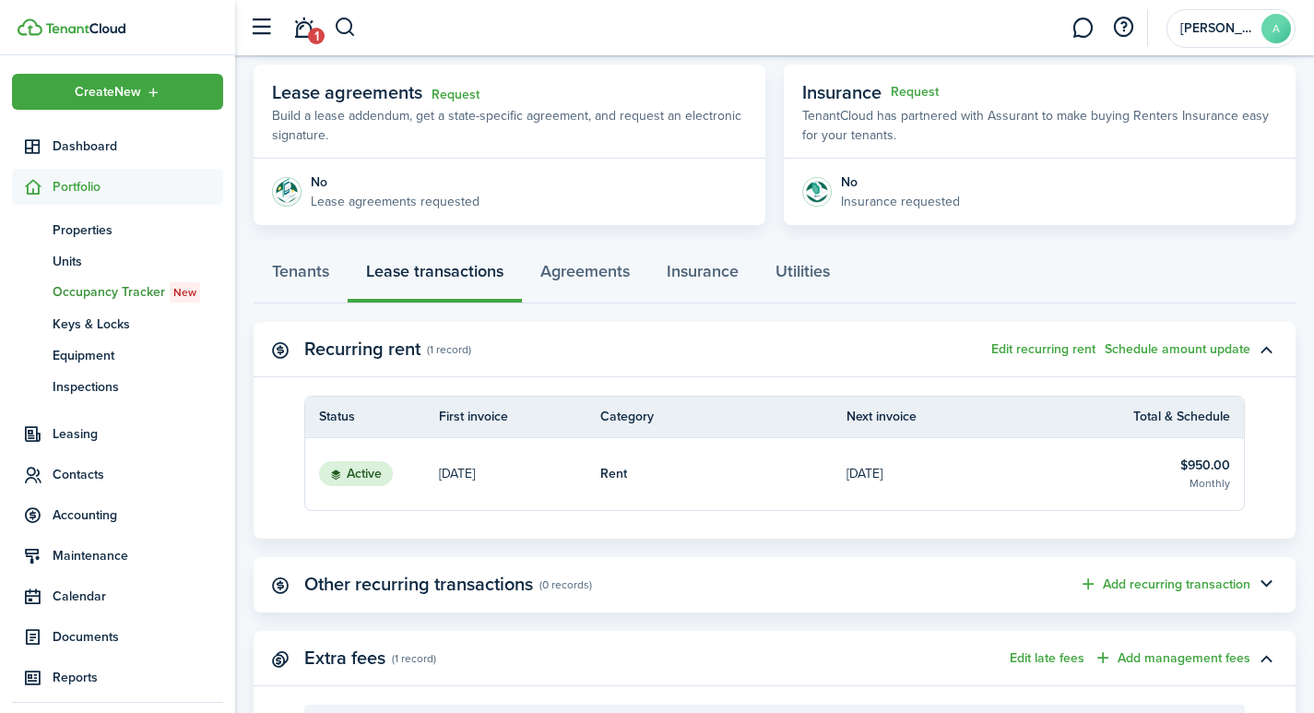
scroll to position [332, 0]
click at [430, 268] on div "Tenants Lease transactions Agreements Insurance Utilities" at bounding box center [774, 273] width 1042 height 55
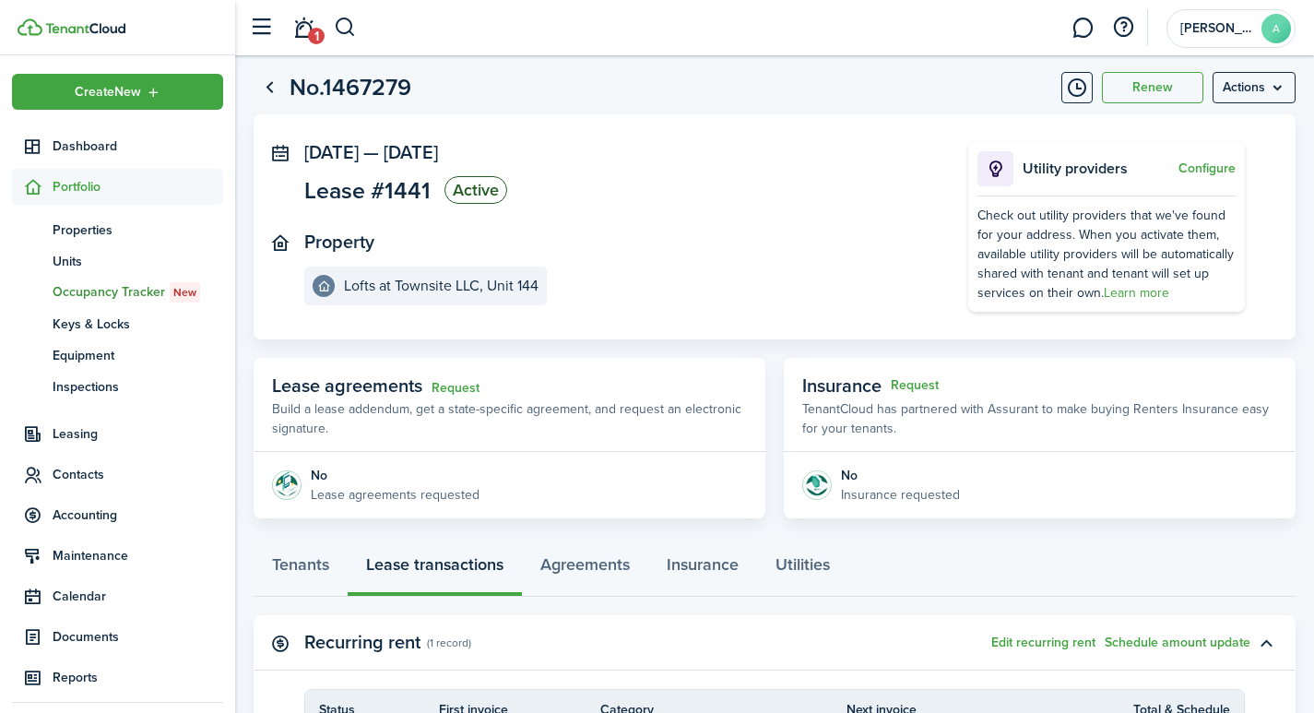
scroll to position [0, 0]
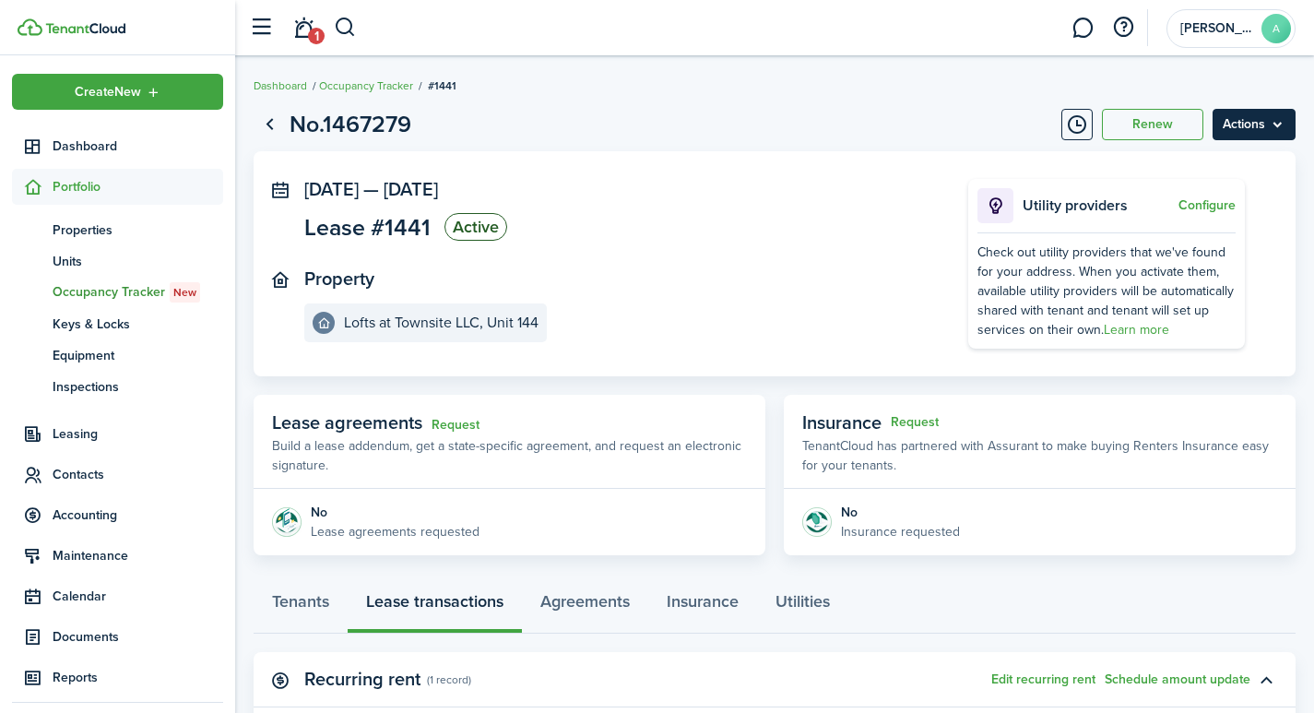
click at [1260, 135] on menu-btn "Actions" at bounding box center [1253, 124] width 83 height 31
click at [701, 248] on panel-main-inner "Sep 01, 2025 — May 31, 2026 Lease #1441 Active Property Lofts at Townsite LLC, …" at bounding box center [608, 260] width 608 height 163
click at [293, 599] on link "Tenants" at bounding box center [300, 605] width 94 height 55
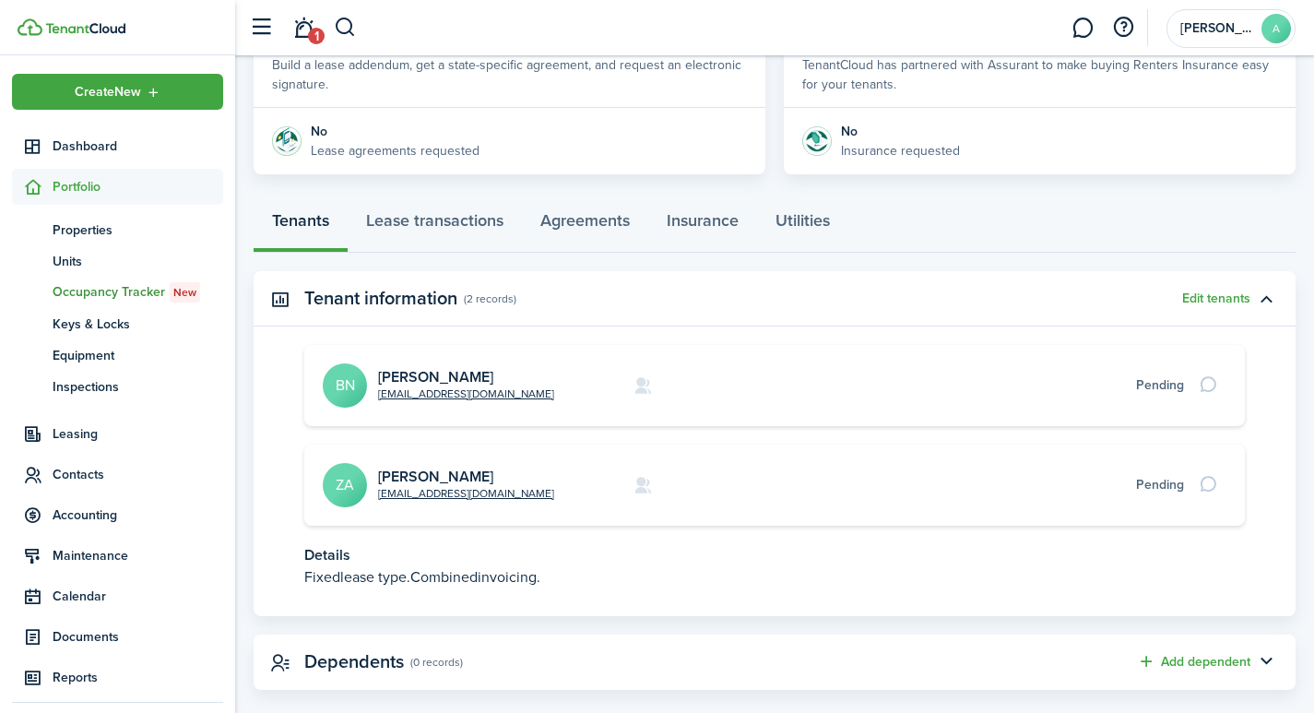
scroll to position [383, 0]
click at [344, 383] on avatar-text "BN" at bounding box center [345, 383] width 44 height 44
click at [425, 369] on link "Brandon Noffze" at bounding box center [435, 374] width 115 height 21
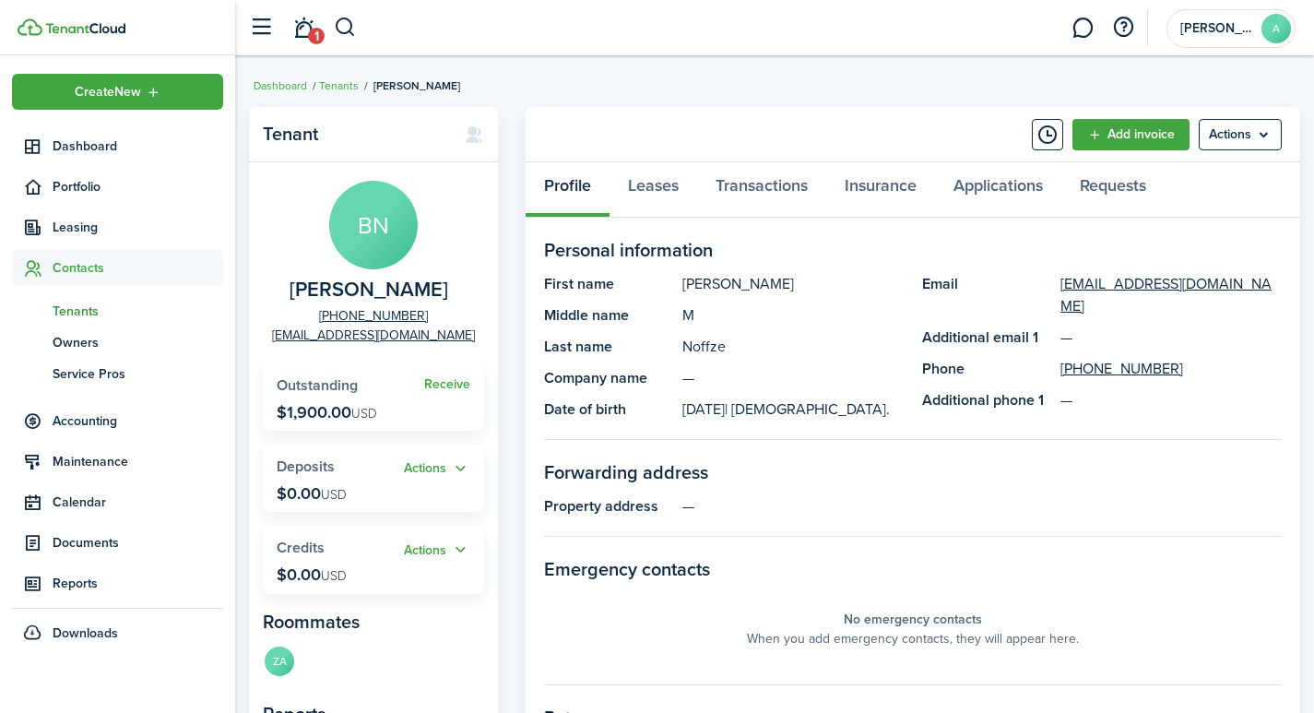
click at [318, 386] on span "Outstanding" at bounding box center [317, 384] width 81 height 21
click at [755, 182] on link "Transactions" at bounding box center [761, 189] width 129 height 55
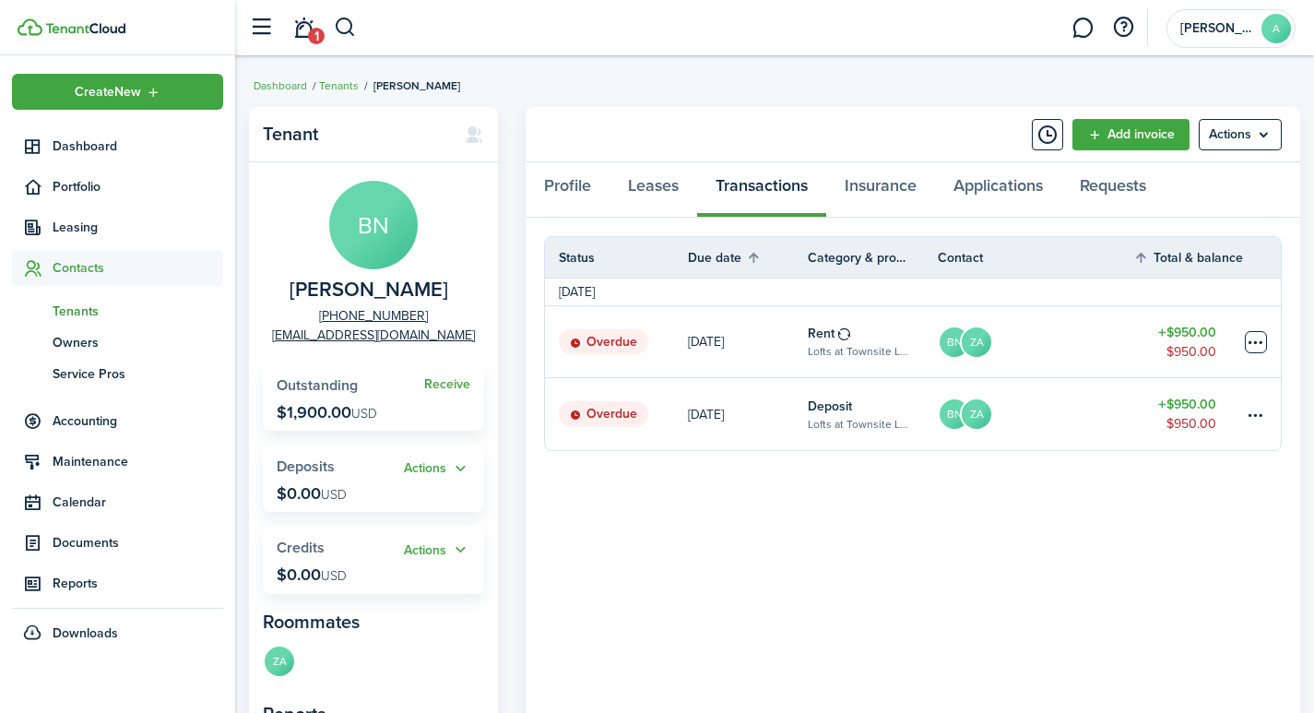
click at [1258, 348] on table-menu-btn-icon at bounding box center [1255, 342] width 22 height 22
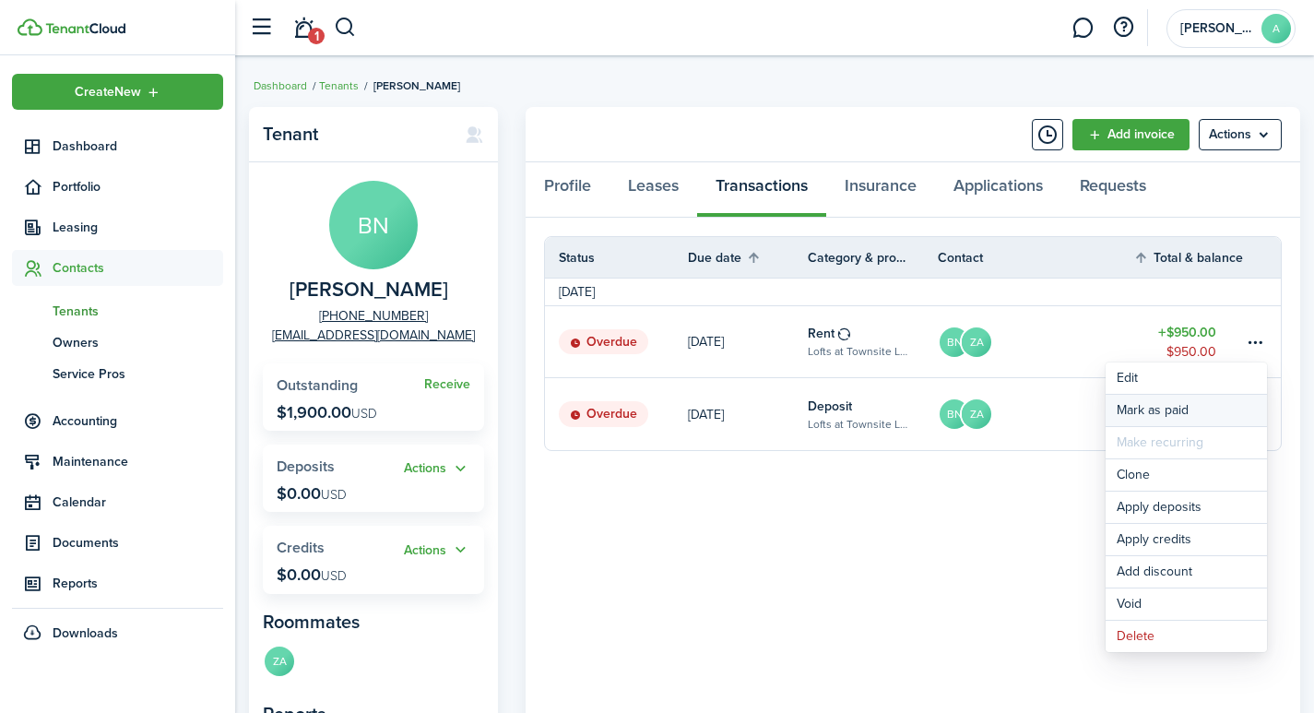
click at [1149, 407] on link "Mark as paid" at bounding box center [1185, 410] width 161 height 31
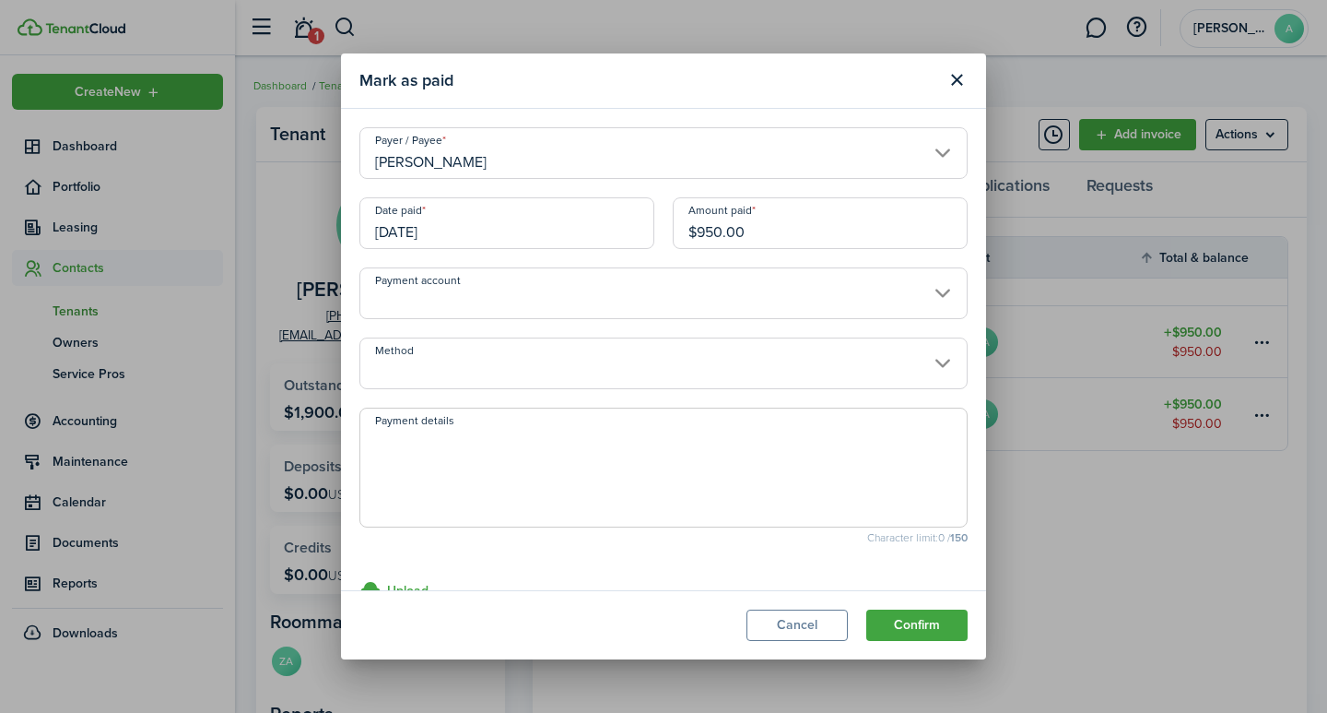
click at [507, 239] on input "[DATE]" at bounding box center [506, 223] width 295 height 52
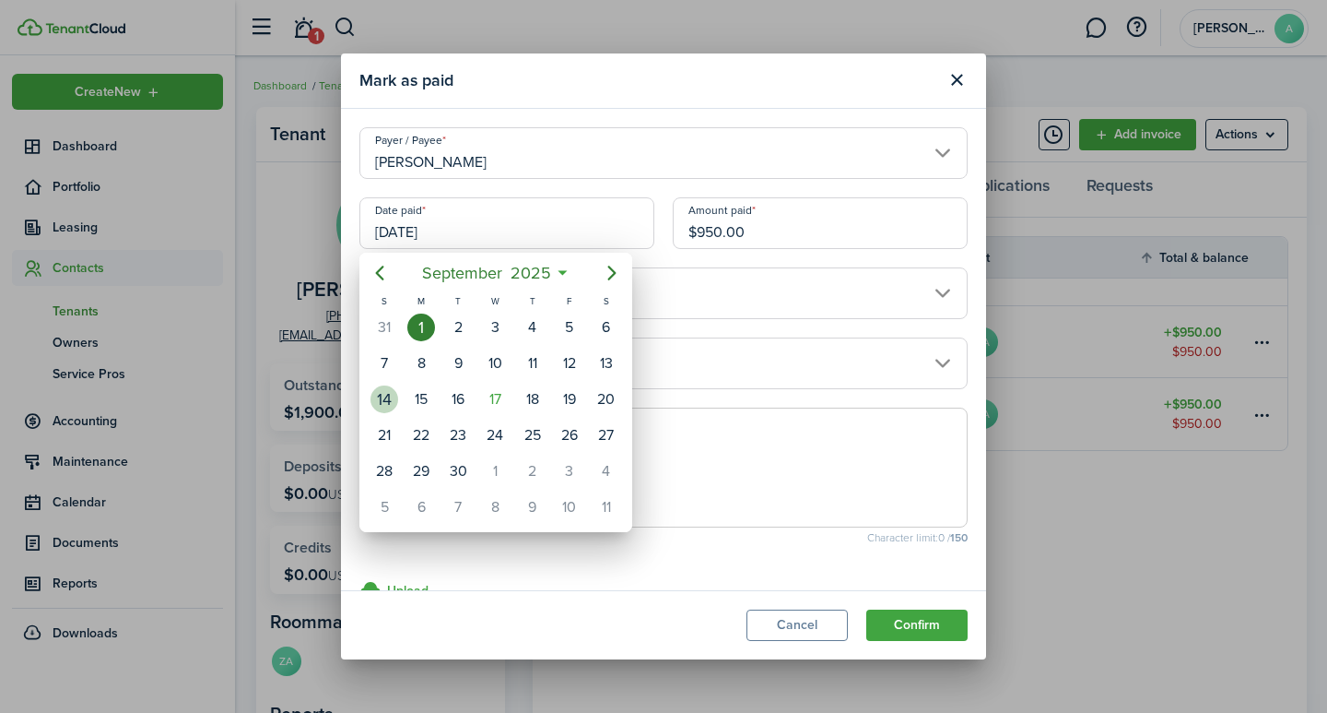
click at [389, 400] on div "14" at bounding box center [385, 399] width 28 height 28
type input "09/14/2025"
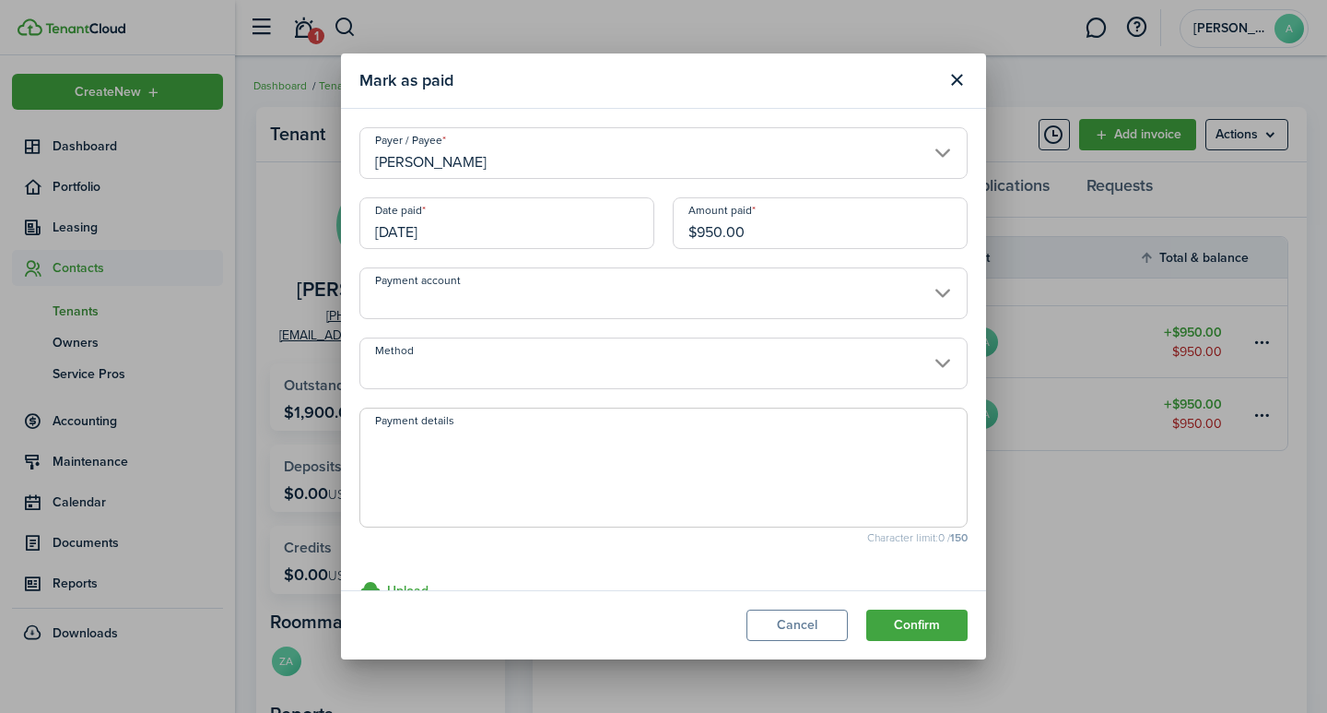
click at [608, 291] on input "Payment account" at bounding box center [663, 293] width 608 height 52
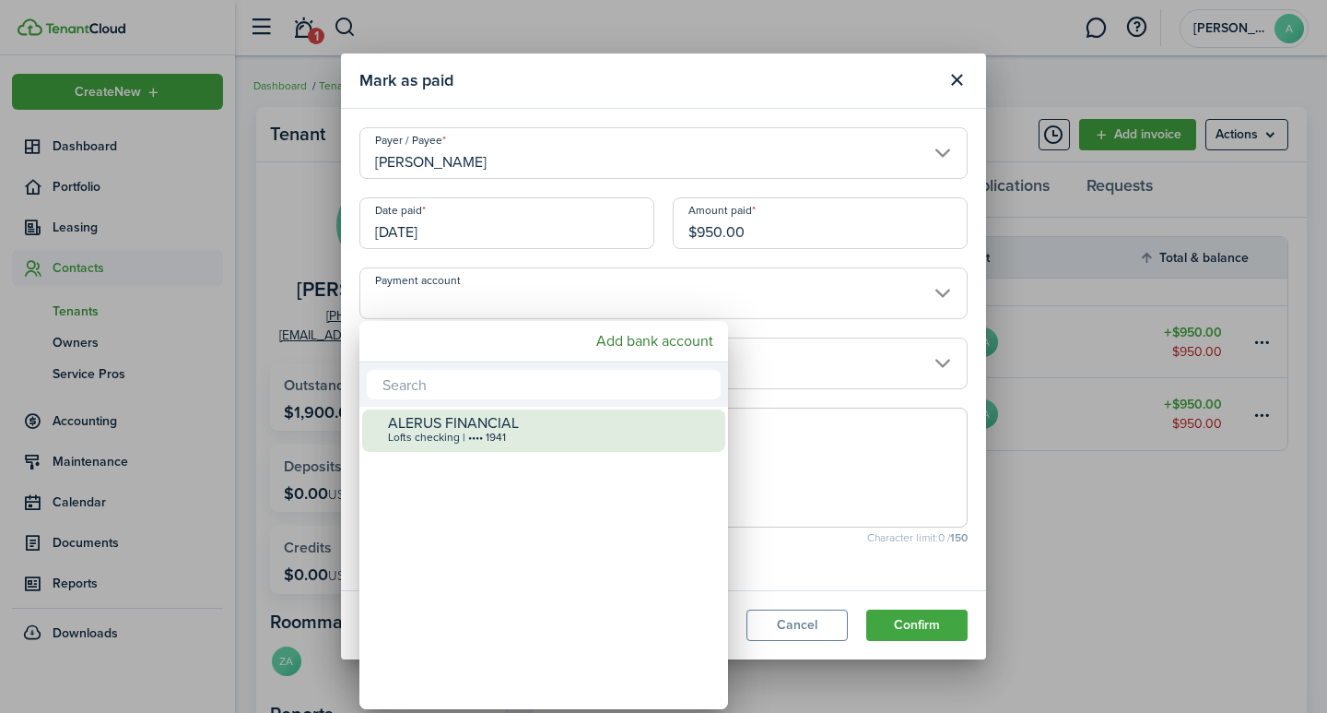
click at [495, 420] on div "ALERUS FINANCIAL" at bounding box center [551, 423] width 326 height 17
type input "•••• •••• •••• 1941"
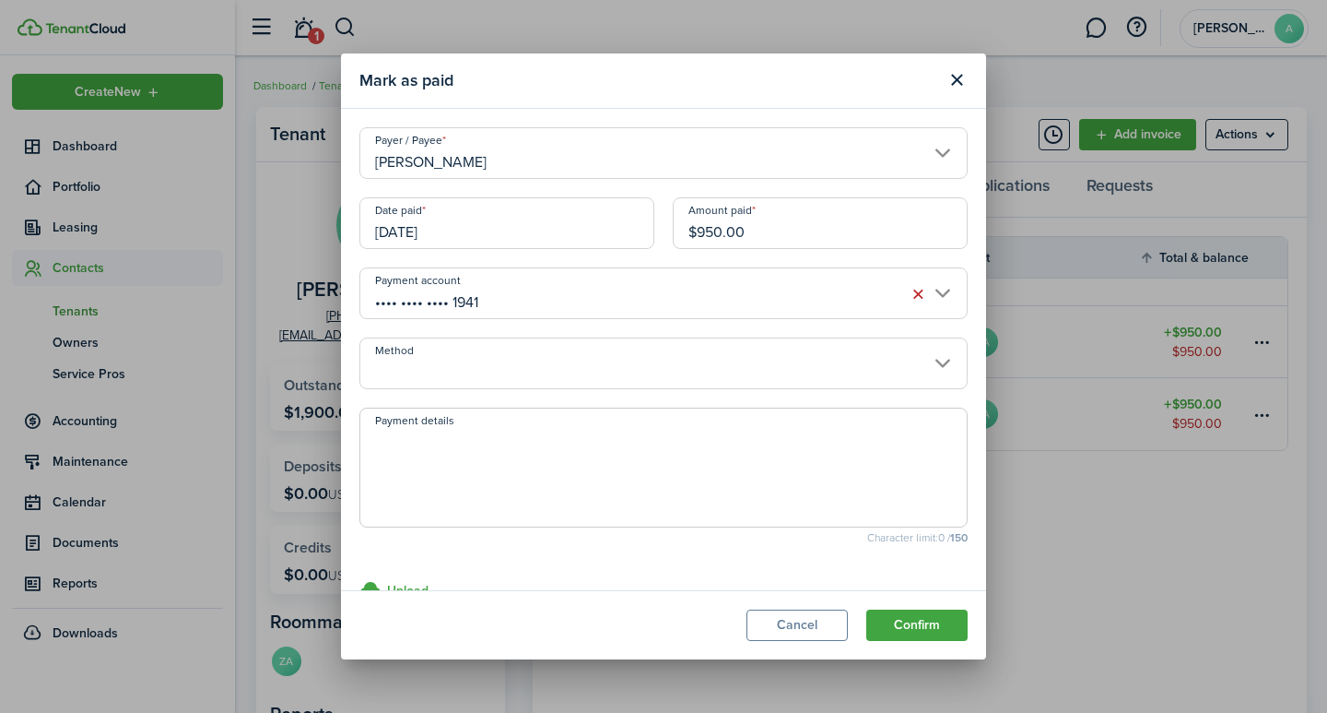
click at [555, 364] on input "Method" at bounding box center [663, 363] width 608 height 52
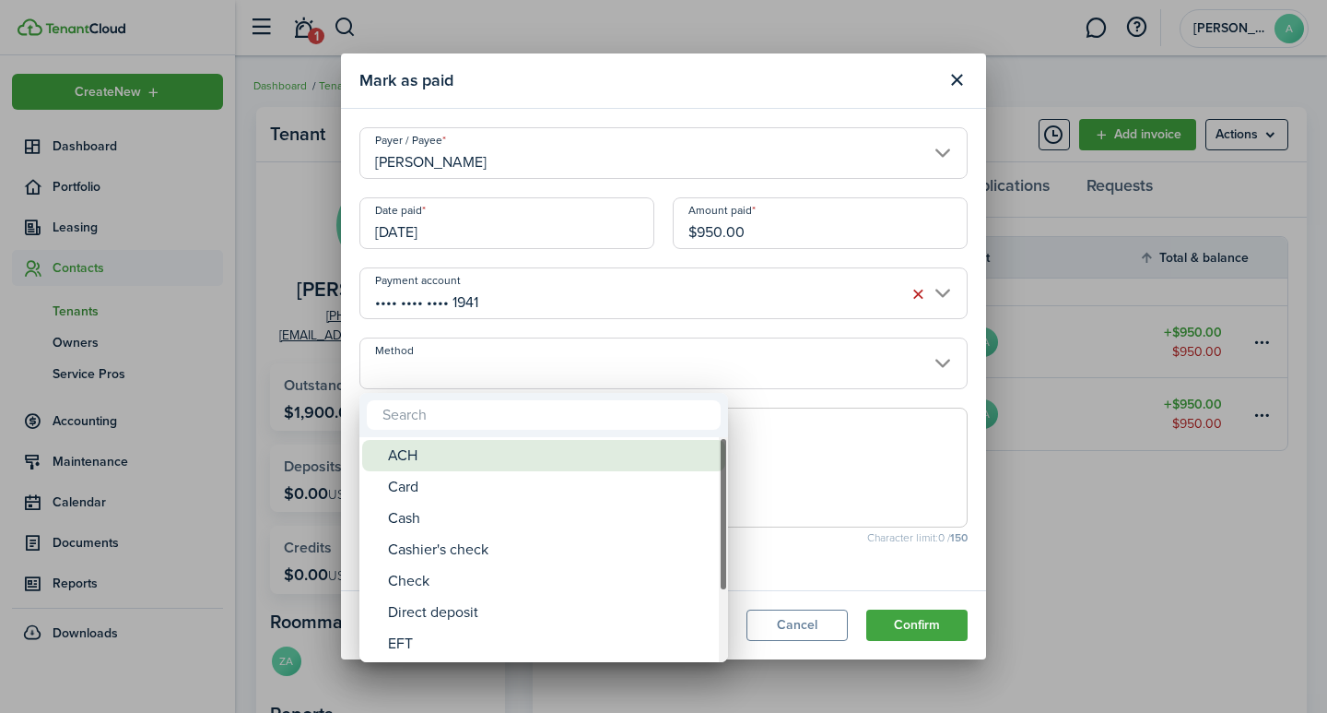
click at [433, 454] on div "ACH" at bounding box center [551, 455] width 326 height 31
type input "ACH"
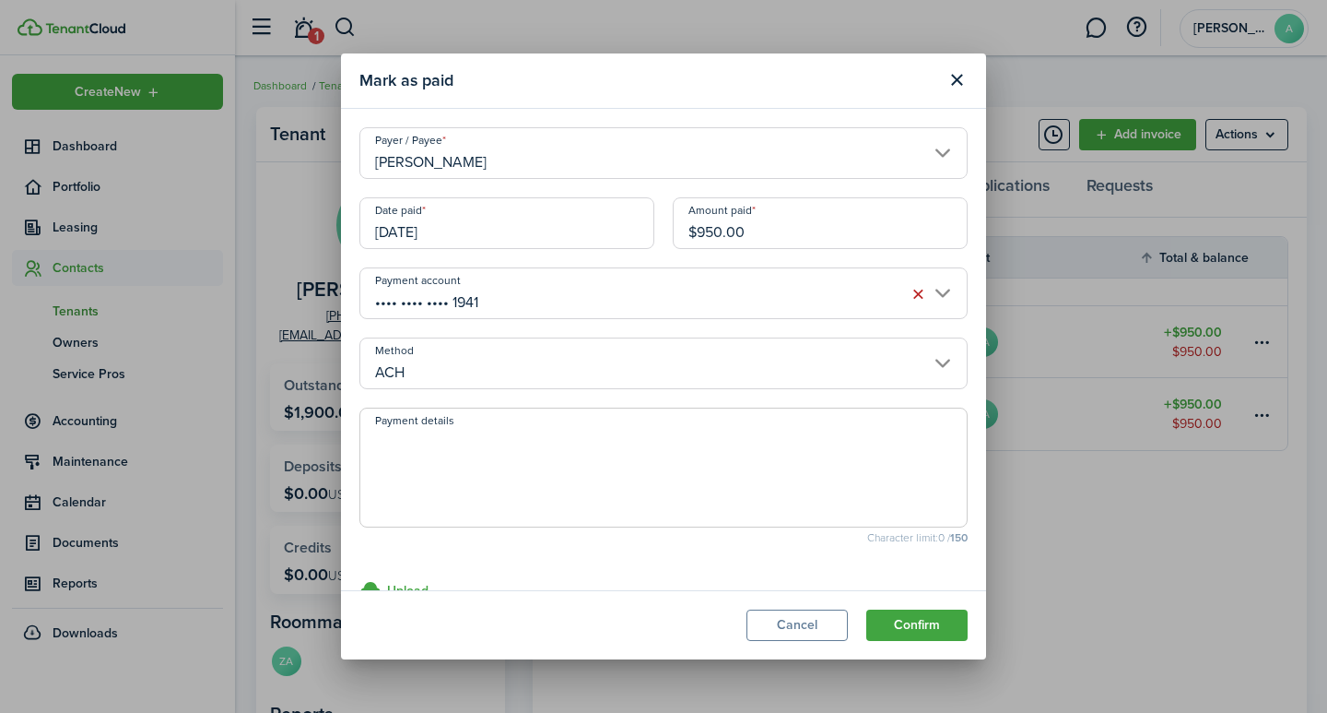
click at [433, 456] on textarea "Payment details" at bounding box center [663, 473] width 607 height 88
type textarea "September rent - 36D4-D070"
click at [946, 619] on button "Confirm" at bounding box center [916, 624] width 101 height 31
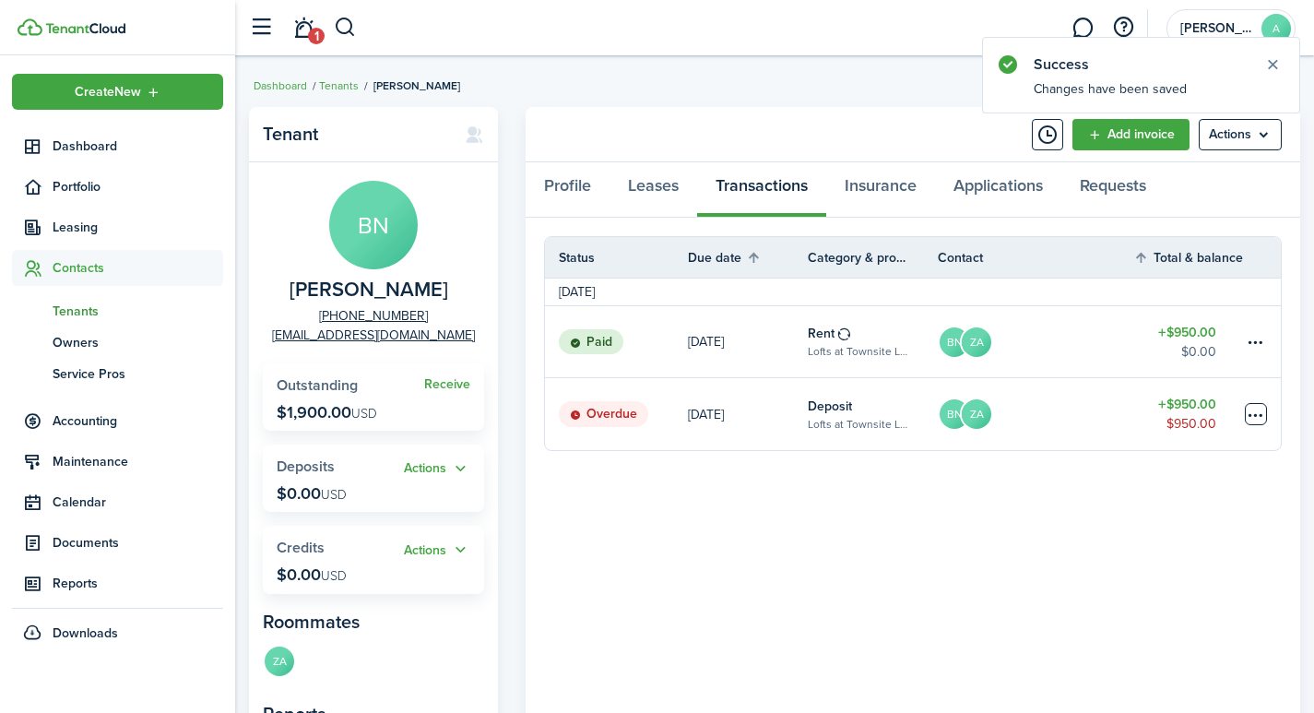
click at [1259, 413] on table-menu-btn-icon at bounding box center [1255, 414] width 22 height 22
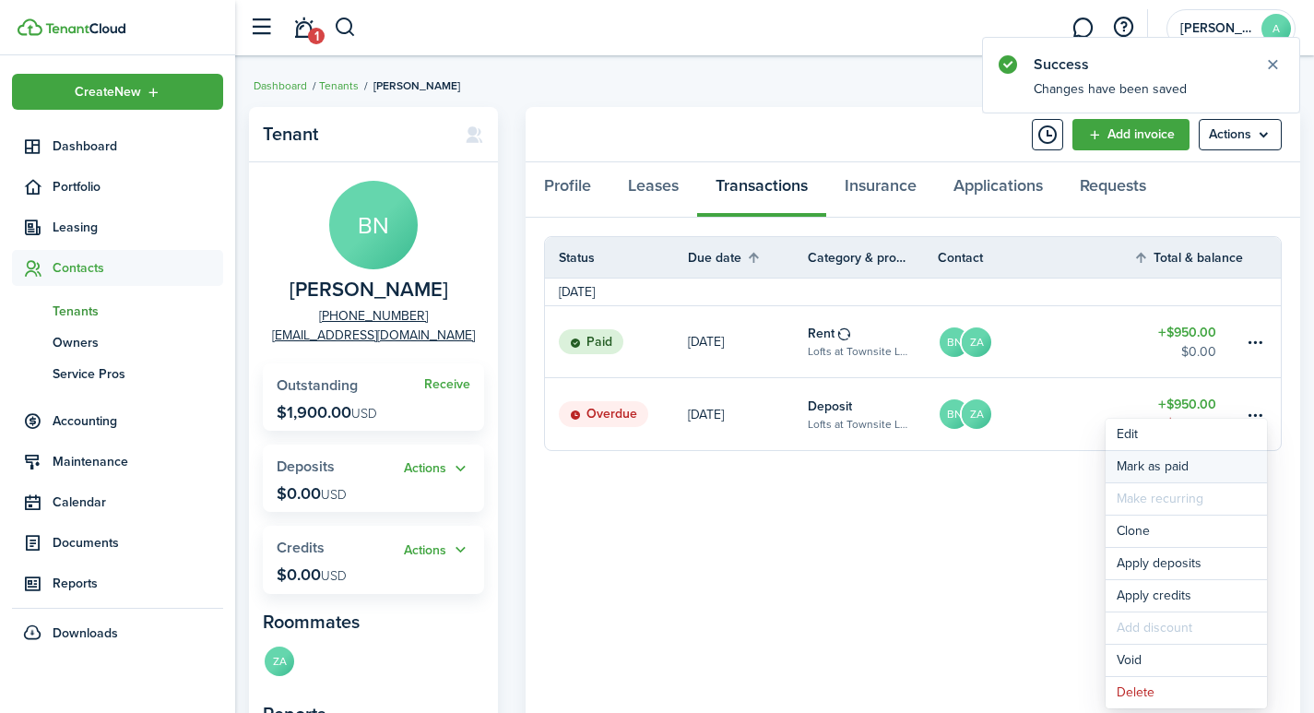
click at [1163, 462] on link "Mark as paid" at bounding box center [1185, 466] width 161 height 31
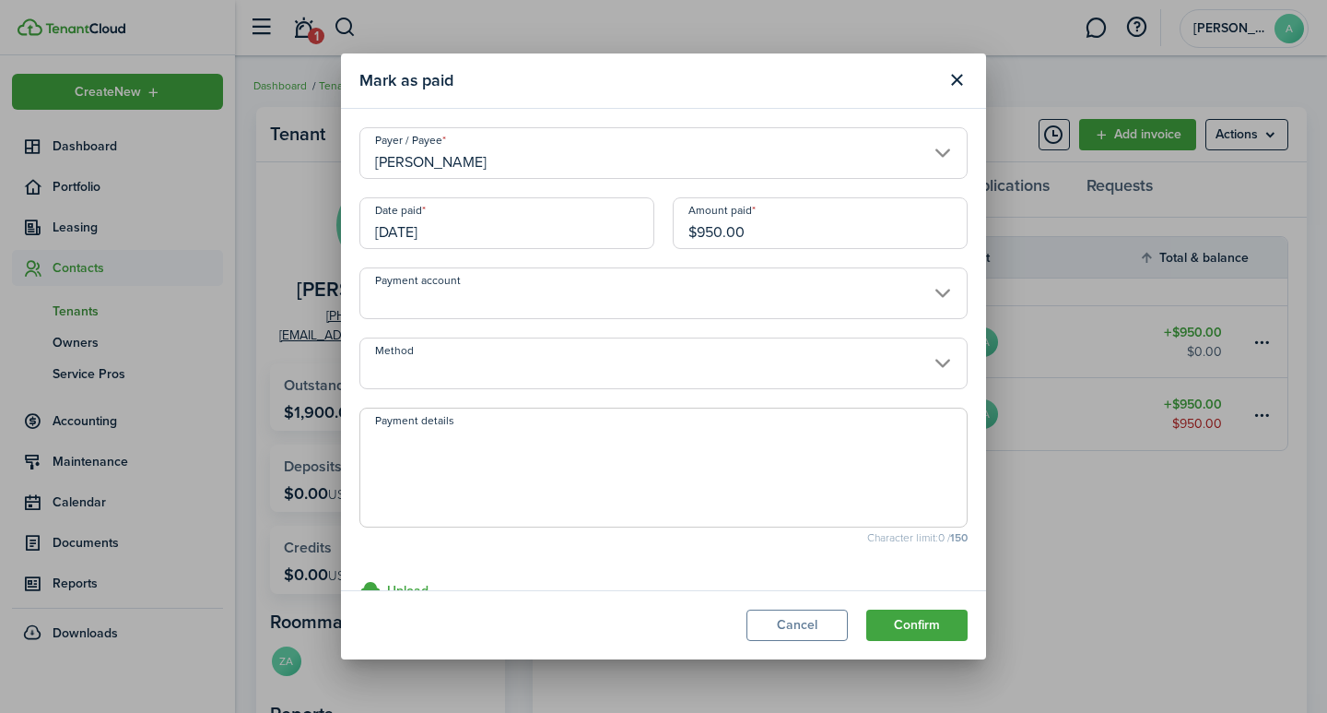
click at [631, 298] on input "Payment account" at bounding box center [663, 293] width 608 height 52
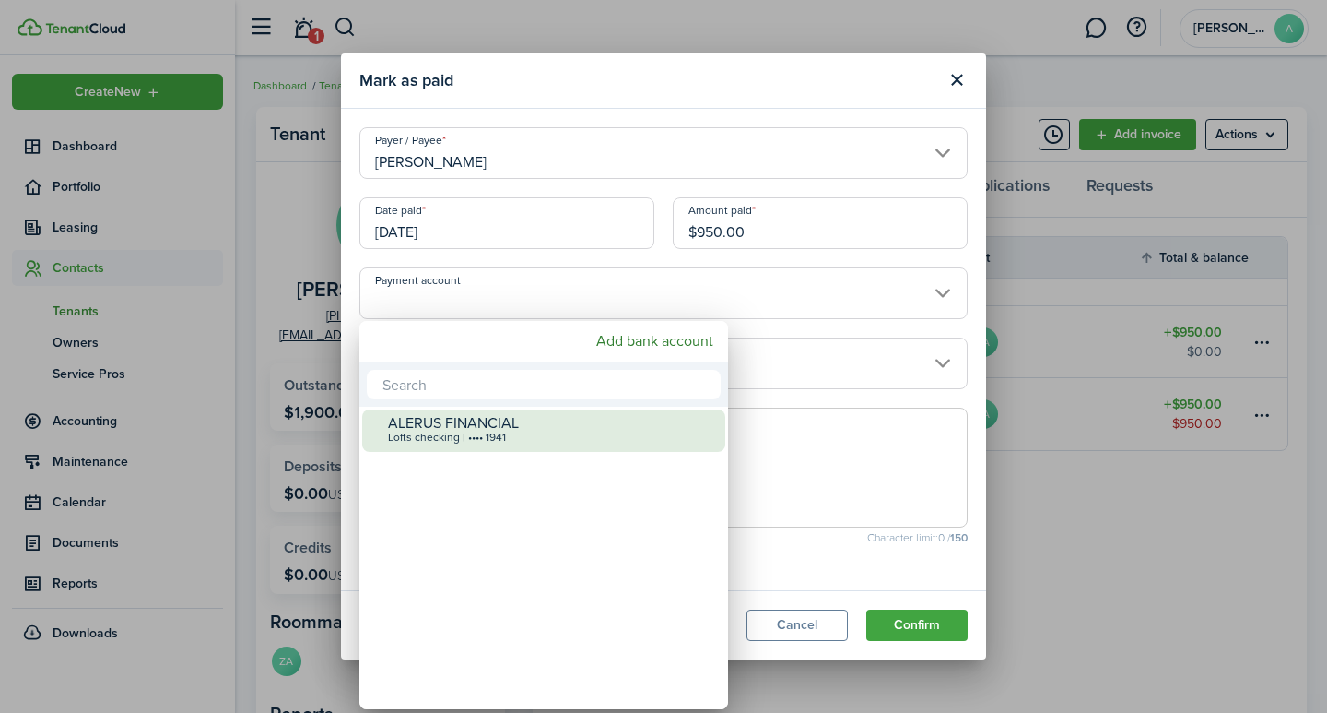
click at [499, 429] on div "ALERUS FINANCIAL" at bounding box center [551, 423] width 326 height 17
type input "•••• •••• •••• 1941"
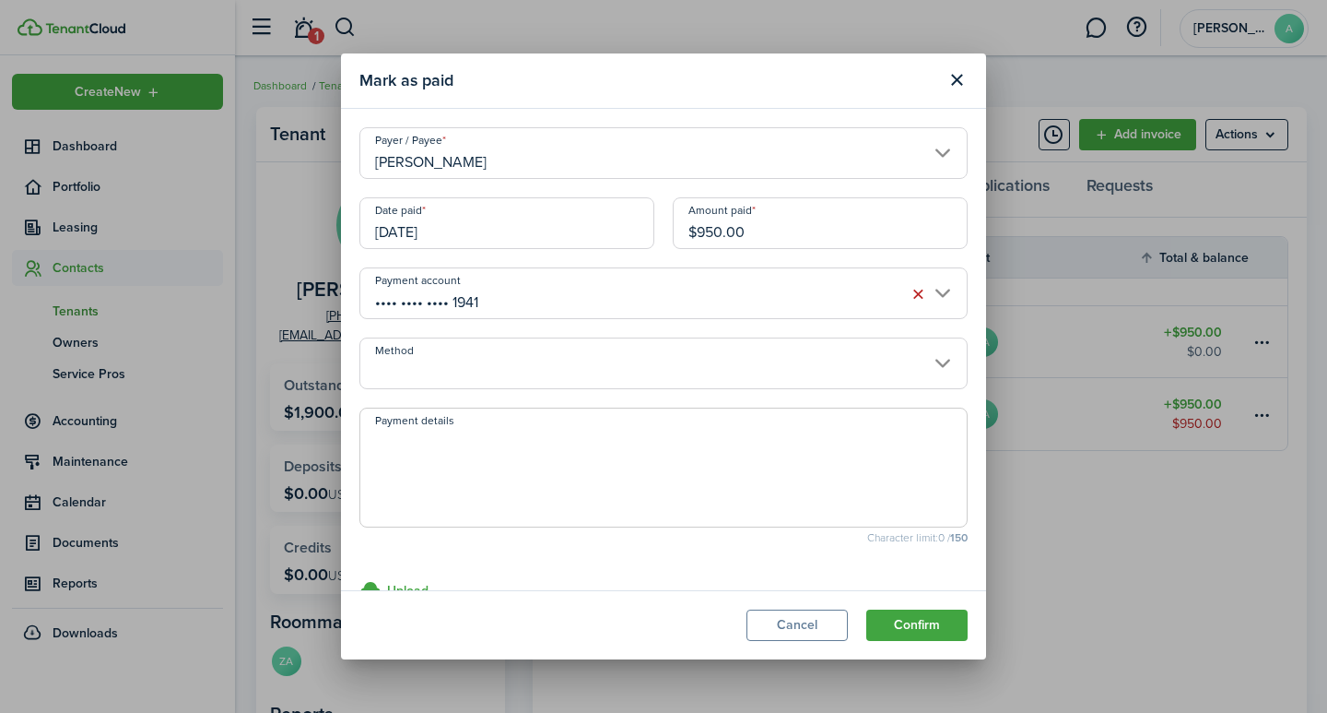
click at [505, 373] on input "Method" at bounding box center [663, 363] width 608 height 52
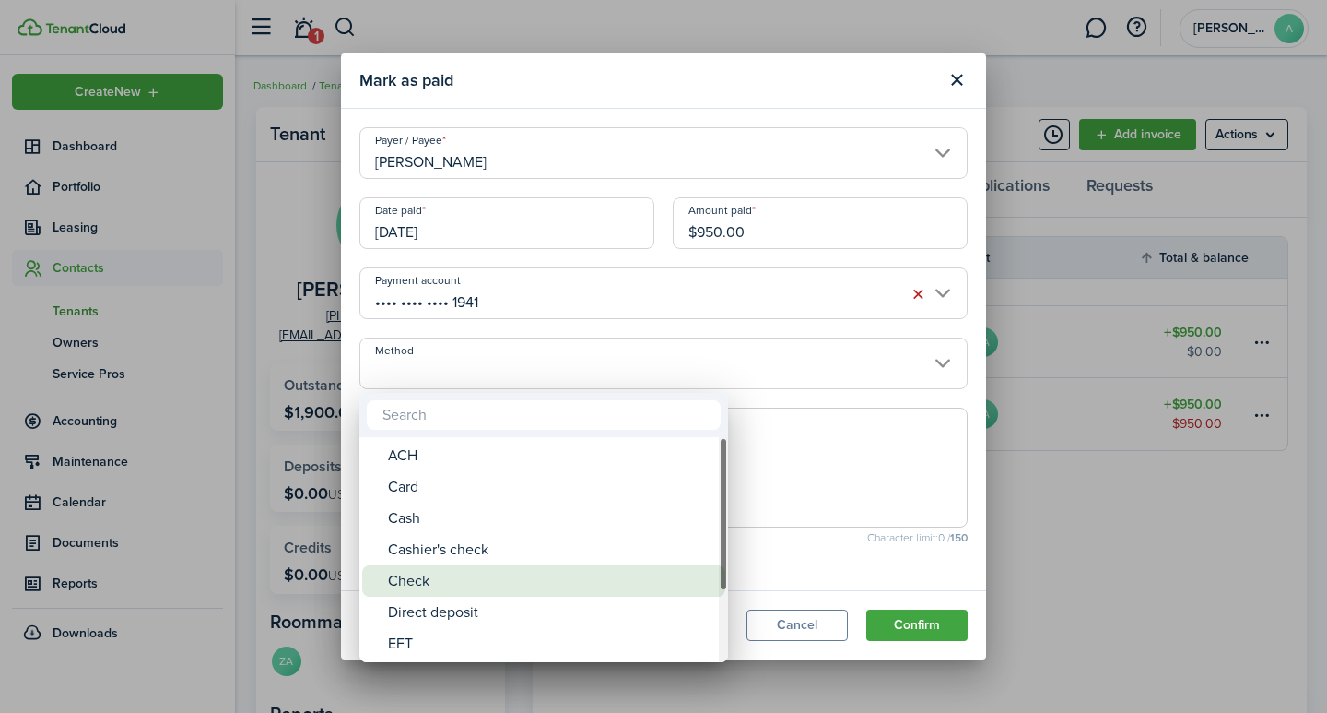
click at [437, 586] on div "Check" at bounding box center [551, 580] width 326 height 31
type input "Check"
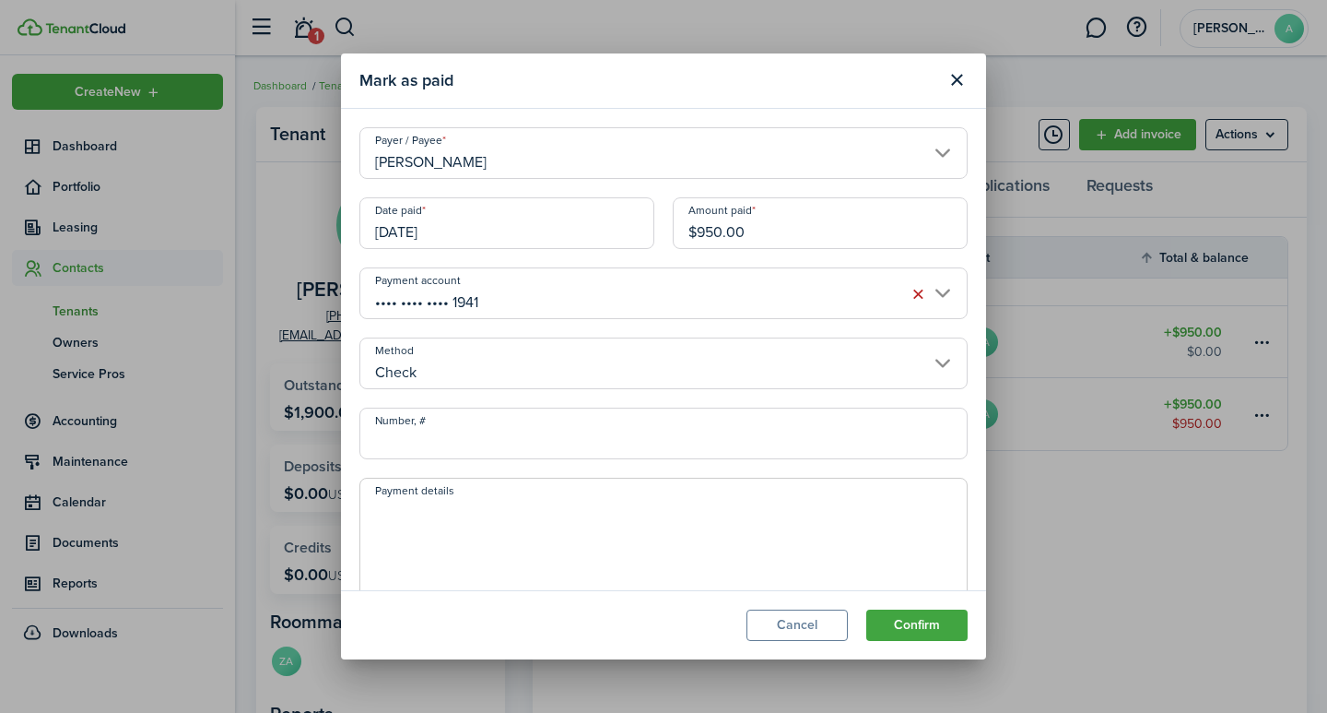
click at [441, 431] on input "Number, #" at bounding box center [663, 433] width 608 height 52
type input "1076"
click at [430, 526] on textarea "Payment details" at bounding box center [663, 543] width 607 height 88
type textarea "Security Deposit"
click at [901, 624] on button "Confirm" at bounding box center [916, 624] width 101 height 31
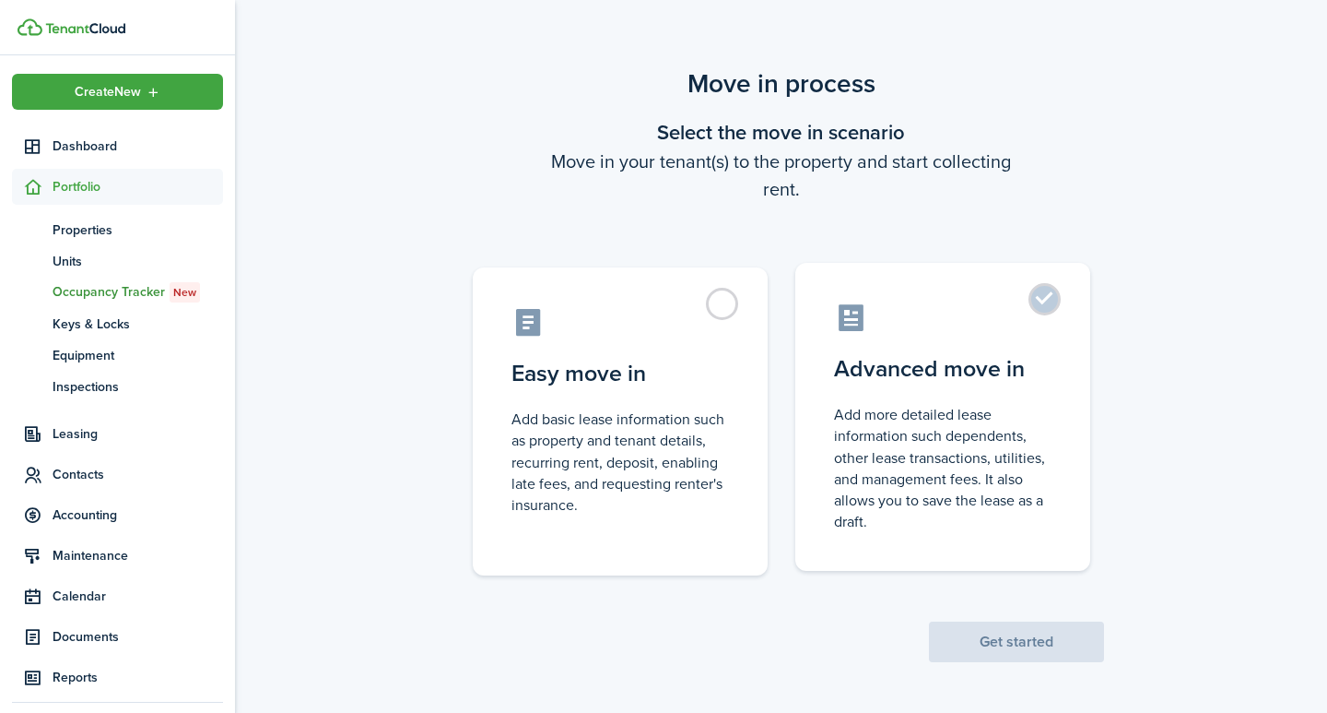
click at [1039, 307] on label "Advanced move in Add more detailed lease information such dependents, other lea…" at bounding box center [942, 417] width 295 height 308
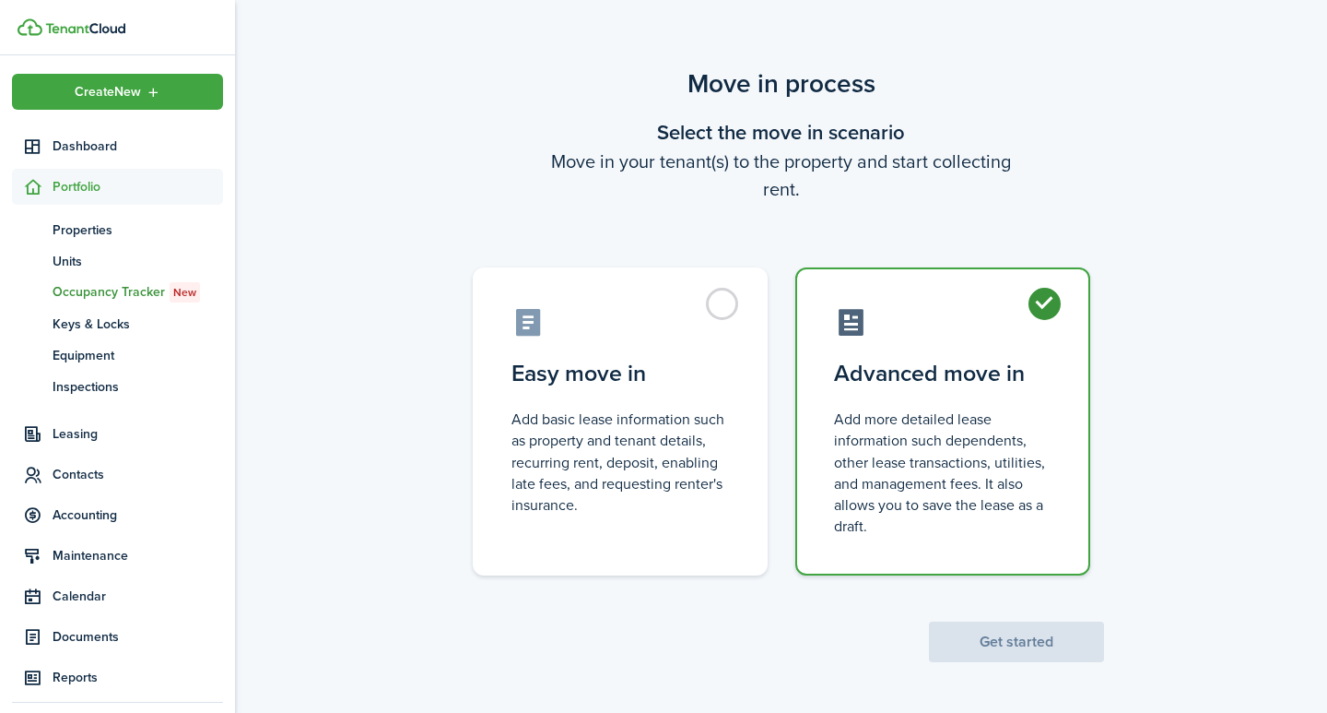
radio input "true"
click at [993, 644] on button "Get started" at bounding box center [1016, 641] width 175 height 41
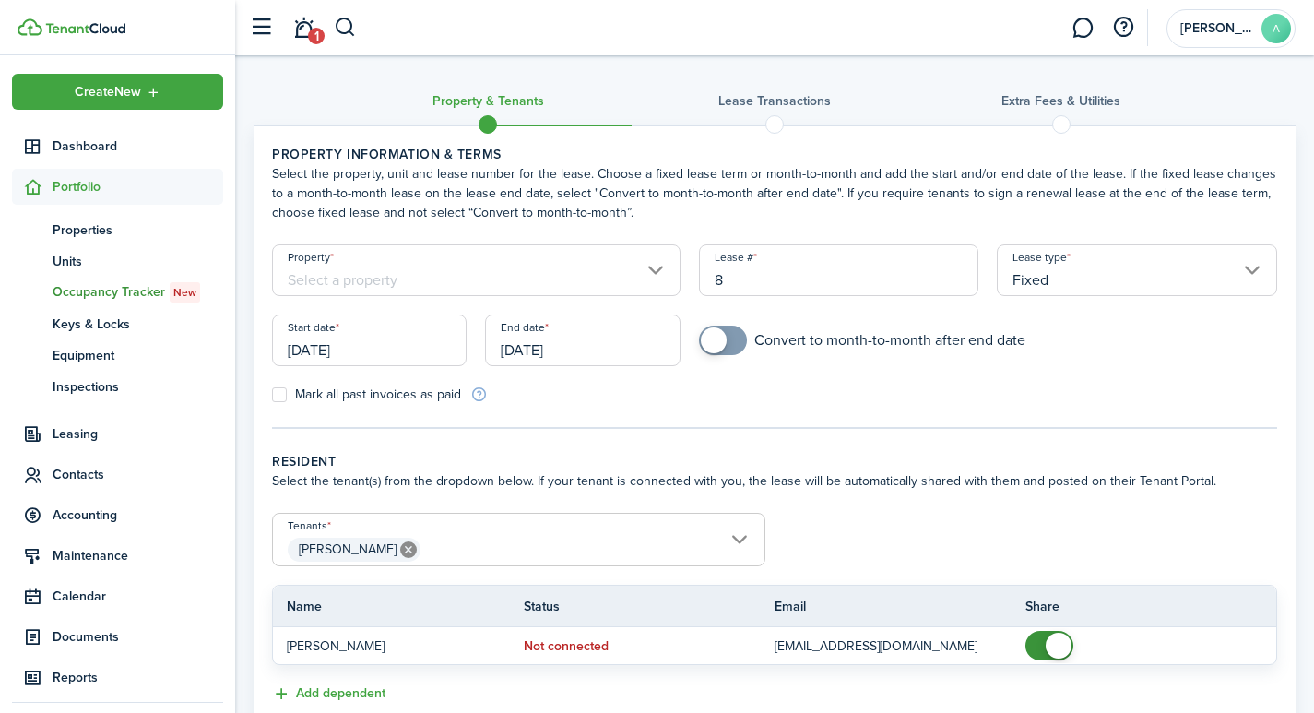
click at [319, 265] on input "Property" at bounding box center [476, 270] width 408 height 52
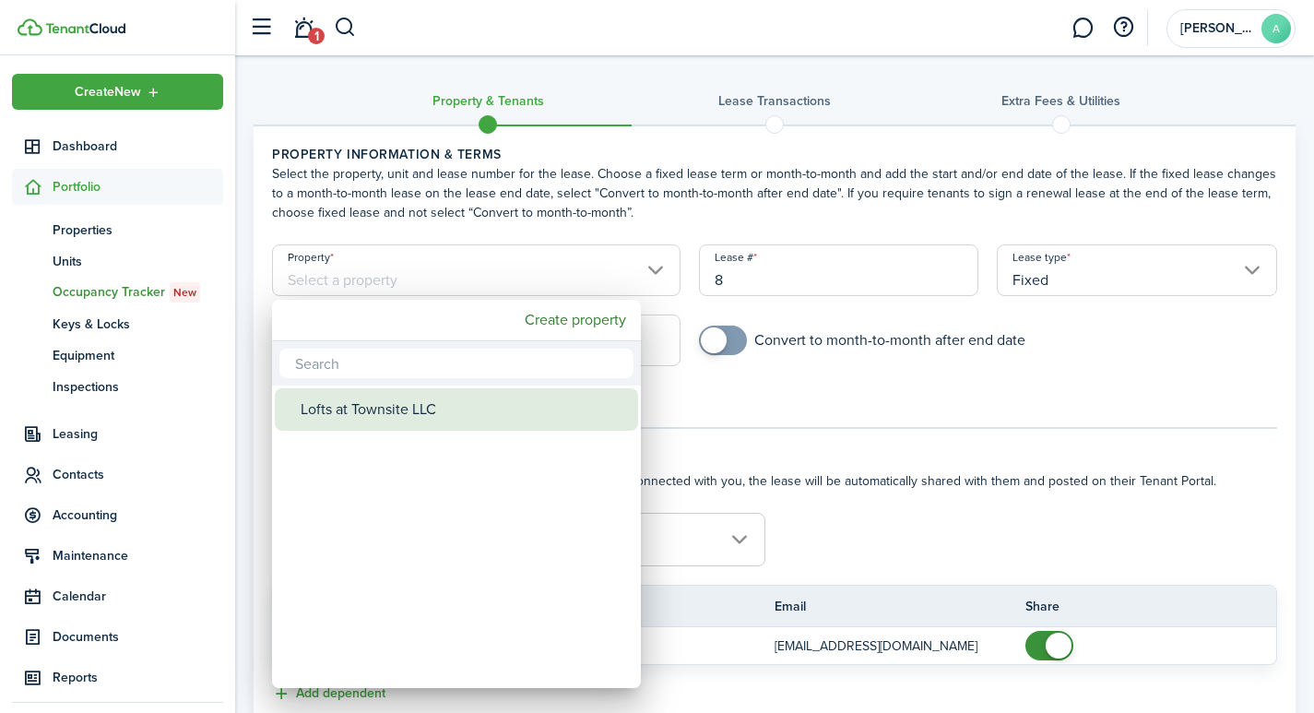
drag, startPoint x: 369, startPoint y: 407, endPoint x: 421, endPoint y: 379, distance: 59.4
click at [370, 407] on div "Lofts at Townsite LLC" at bounding box center [463, 409] width 326 height 42
type input "Lofts at Townsite LLC"
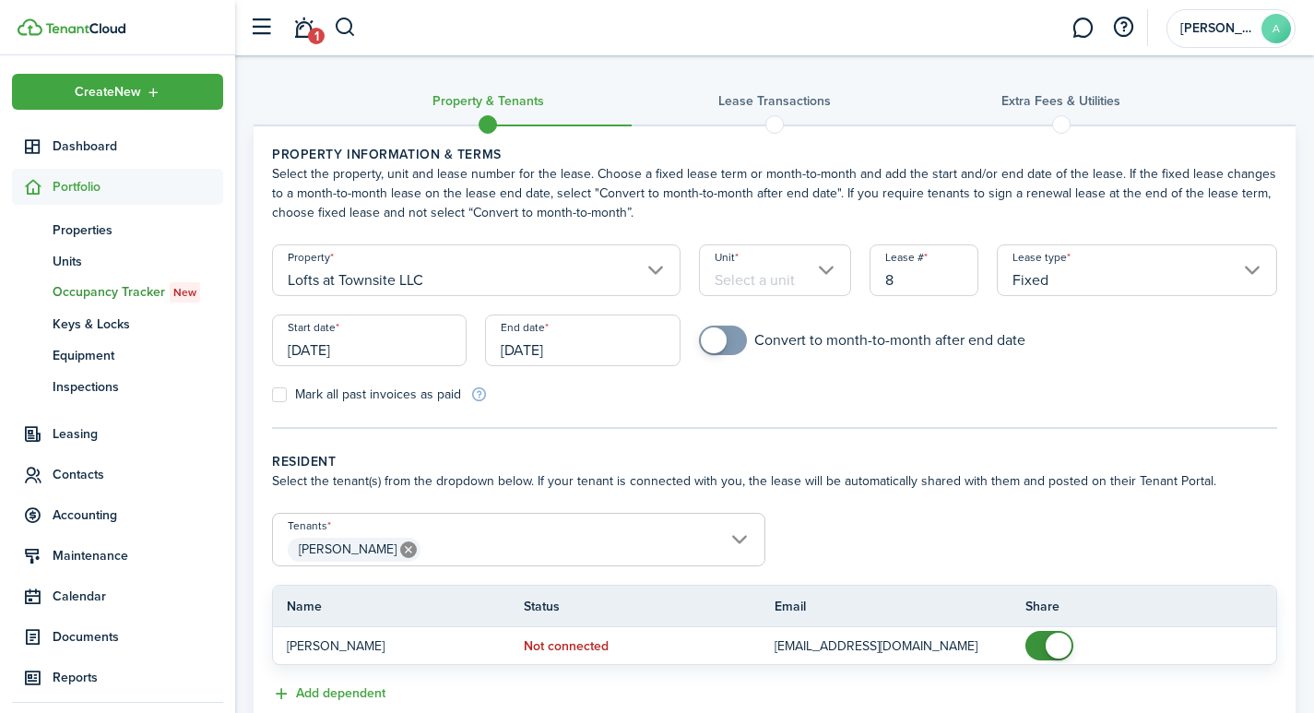
click at [748, 265] on input "Unit" at bounding box center [775, 270] width 152 height 52
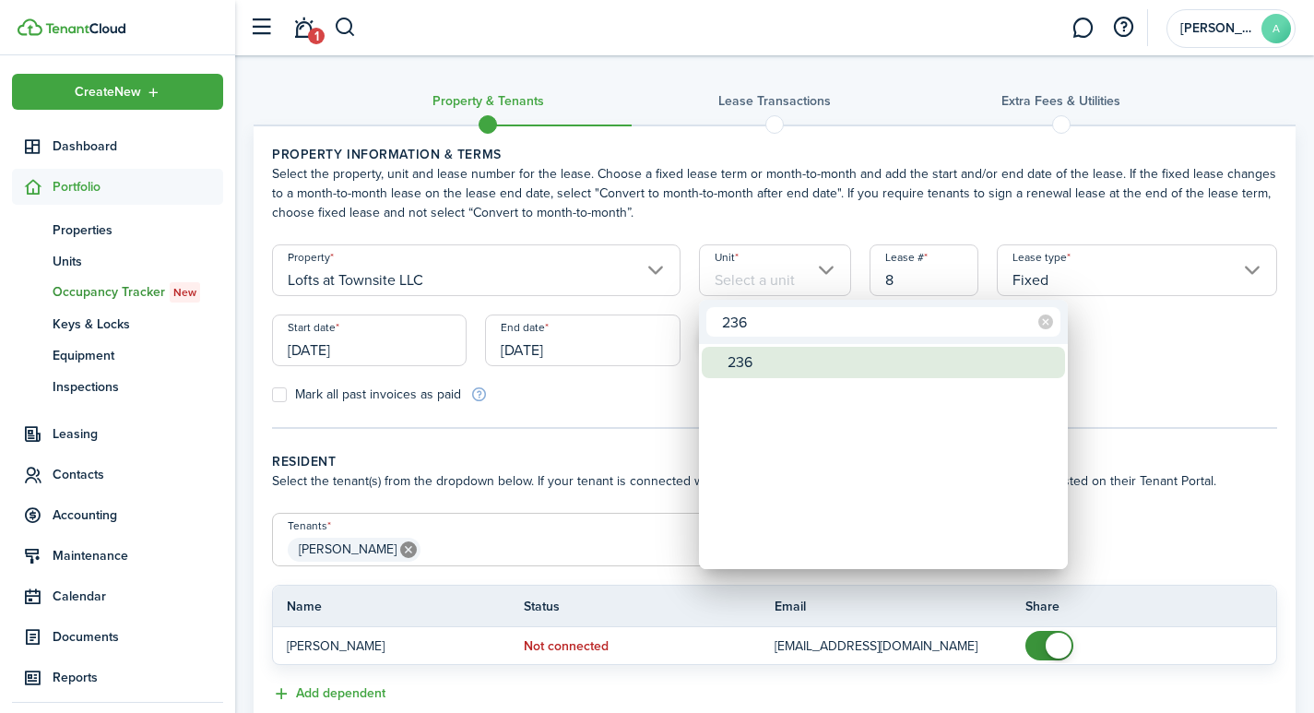
type input "236"
click at [754, 367] on div "236" at bounding box center [890, 362] width 326 height 31
type input "236"
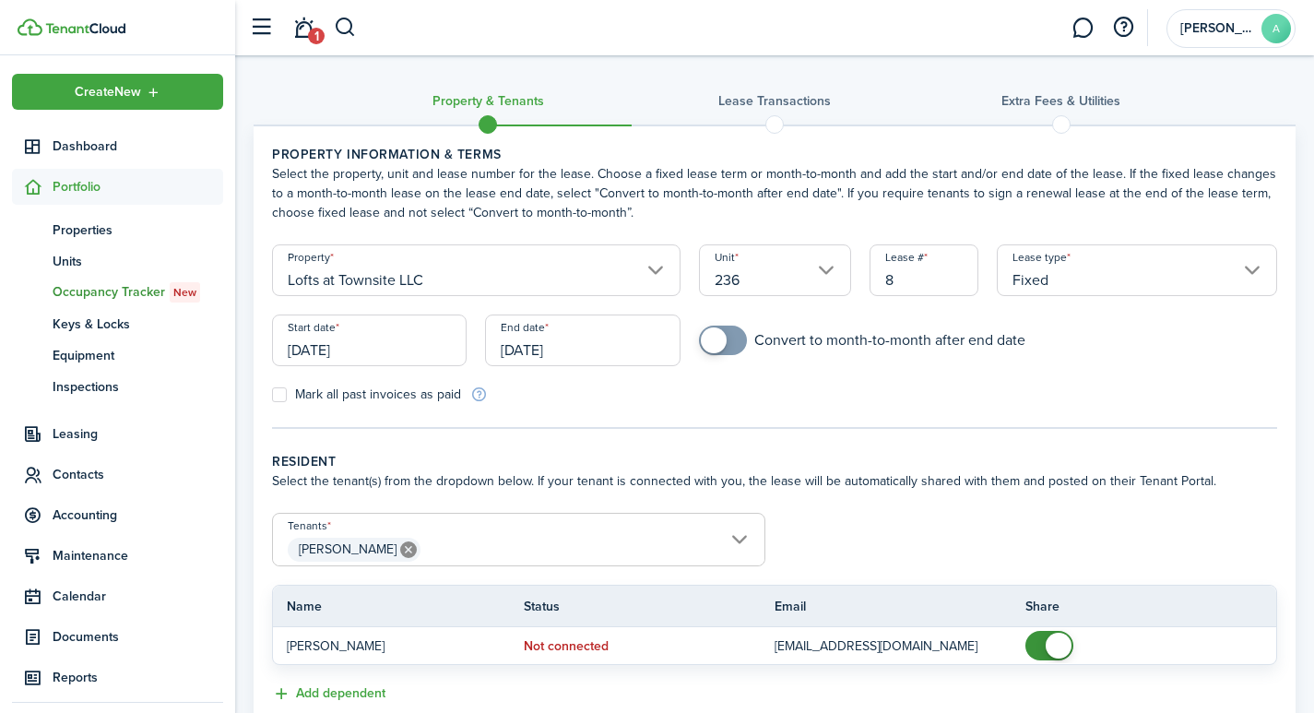
drag, startPoint x: 914, startPoint y: 279, endPoint x: 878, endPoint y: 277, distance: 36.9
click at [878, 277] on input "8" at bounding box center [924, 270] width 110 height 52
click at [402, 362] on input "[DATE]" at bounding box center [369, 340] width 194 height 52
type input "2361"
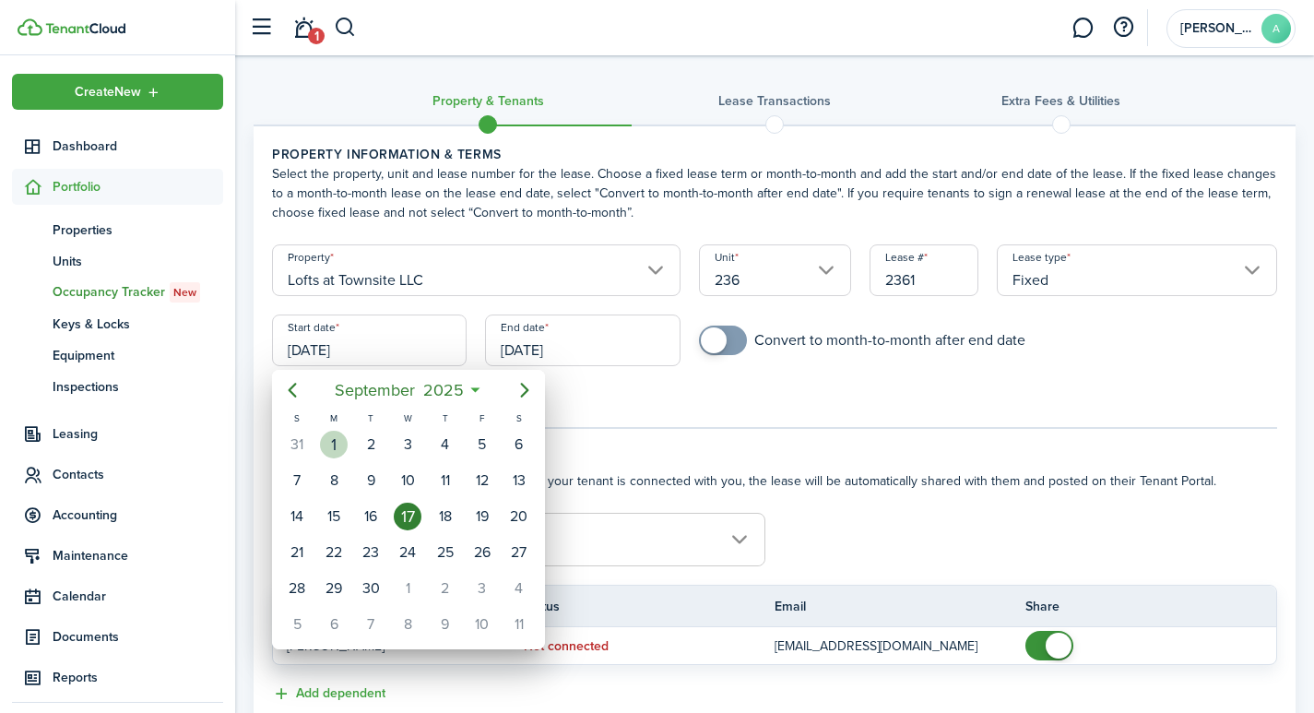
click at [329, 447] on div "1" at bounding box center [334, 444] width 28 height 28
type input "[DATE]"
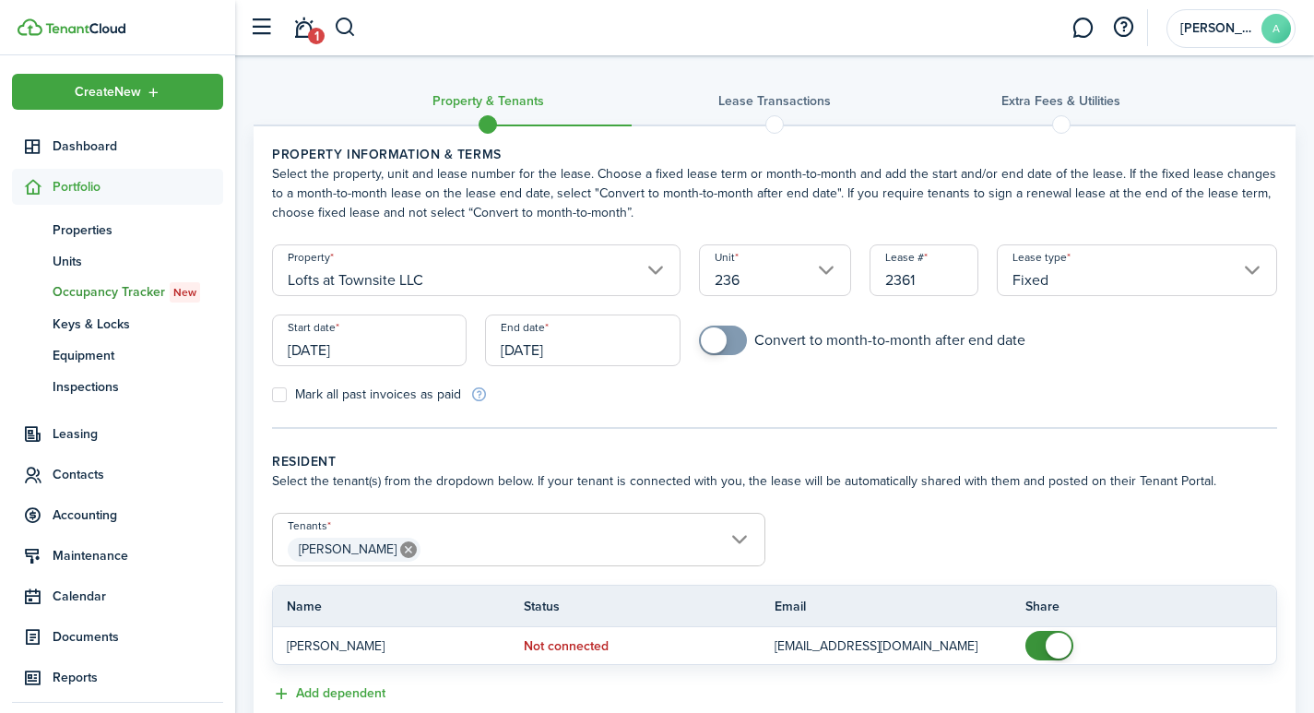
drag, startPoint x: 599, startPoint y: 356, endPoint x: 464, endPoint y: 356, distance: 135.5
click at [464, 356] on div "Start date [DATE] End date [DATE]" at bounding box center [476, 349] width 427 height 70
drag, startPoint x: 618, startPoint y: 345, endPoint x: 517, endPoint y: 353, distance: 100.8
click at [517, 353] on input "[DATE]" at bounding box center [582, 340] width 194 height 52
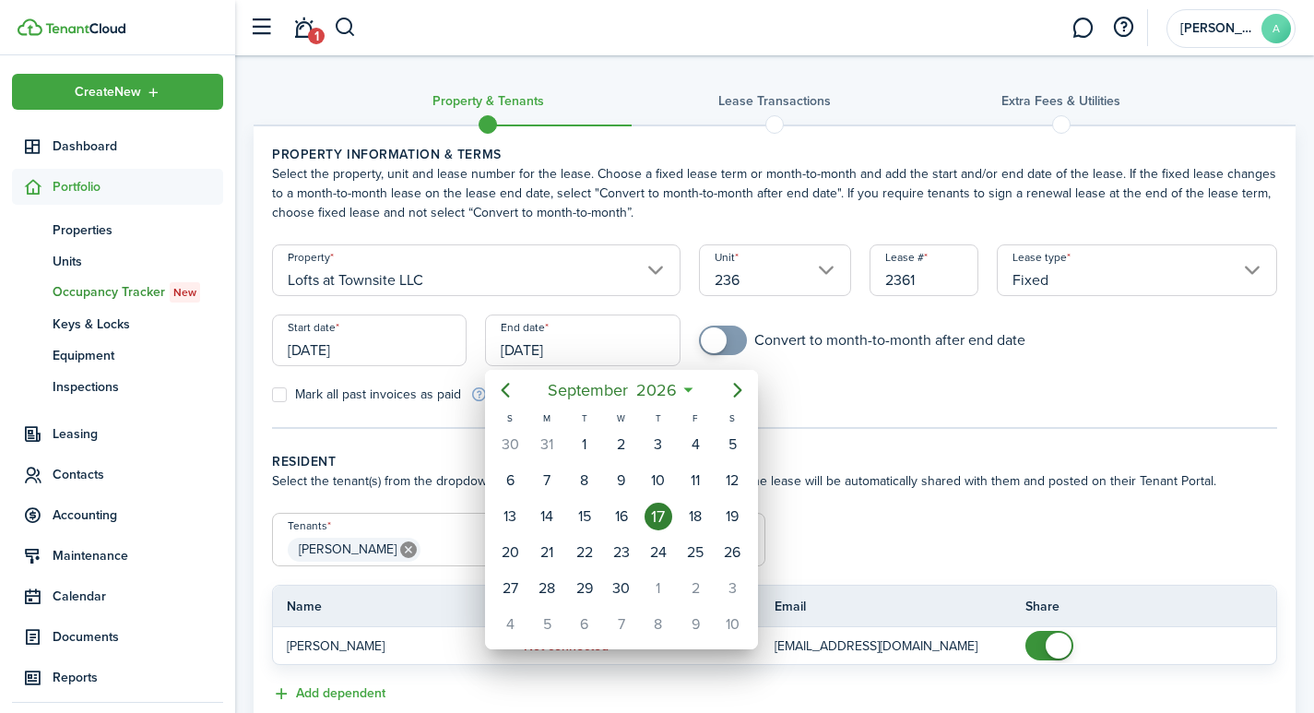
click at [533, 321] on div at bounding box center [657, 357] width 1609 height 1008
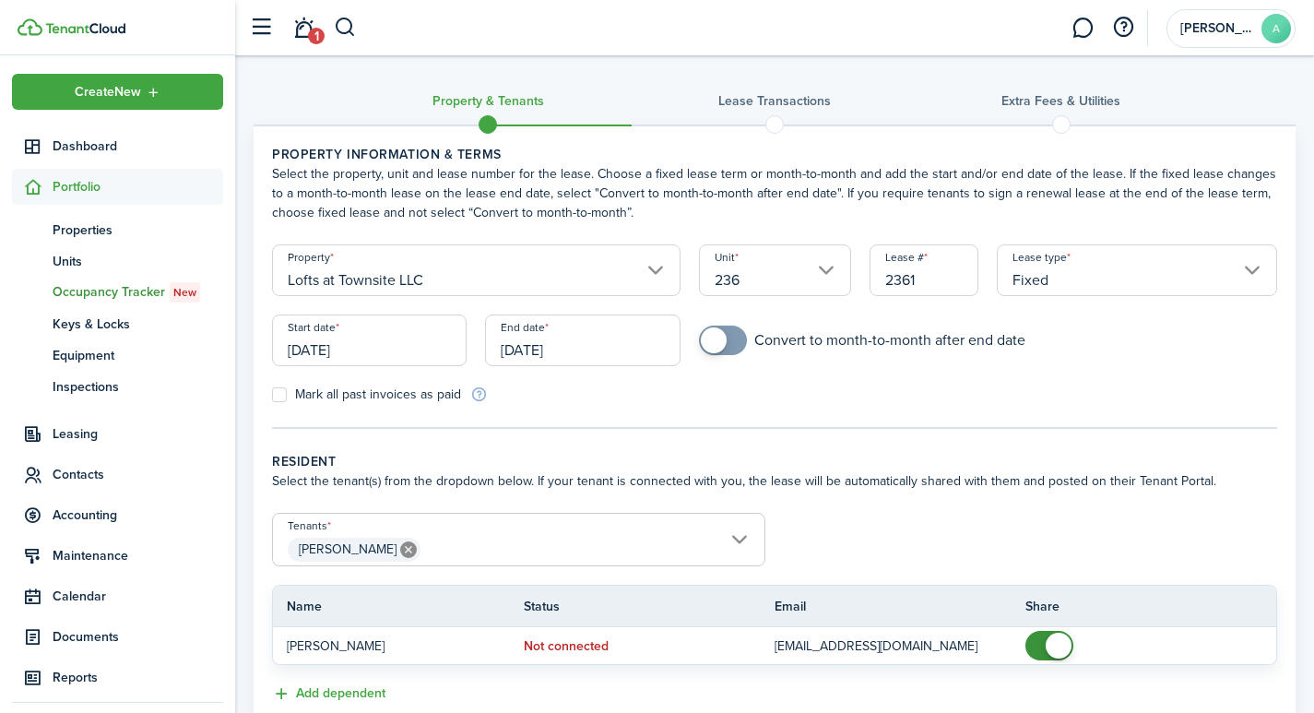
click at [534, 330] on input "[DATE]" at bounding box center [582, 340] width 194 height 52
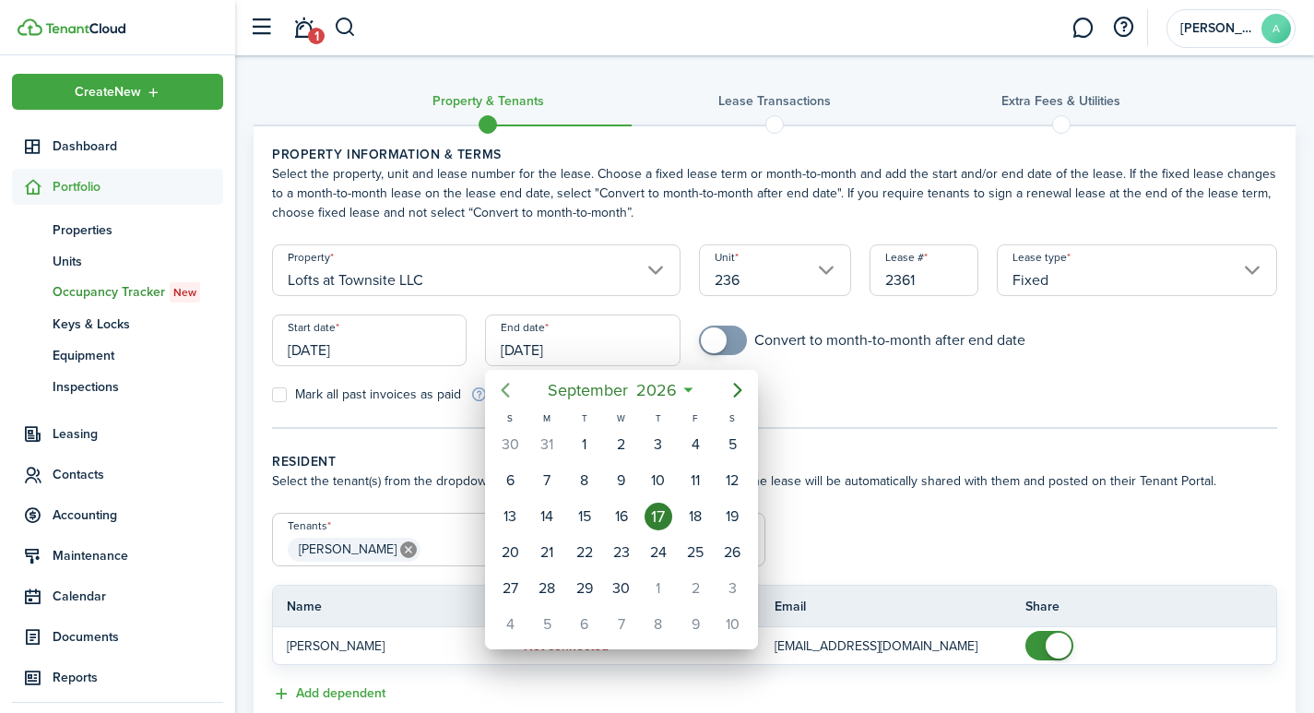
click at [509, 390] on icon "Previous page" at bounding box center [505, 390] width 22 height 22
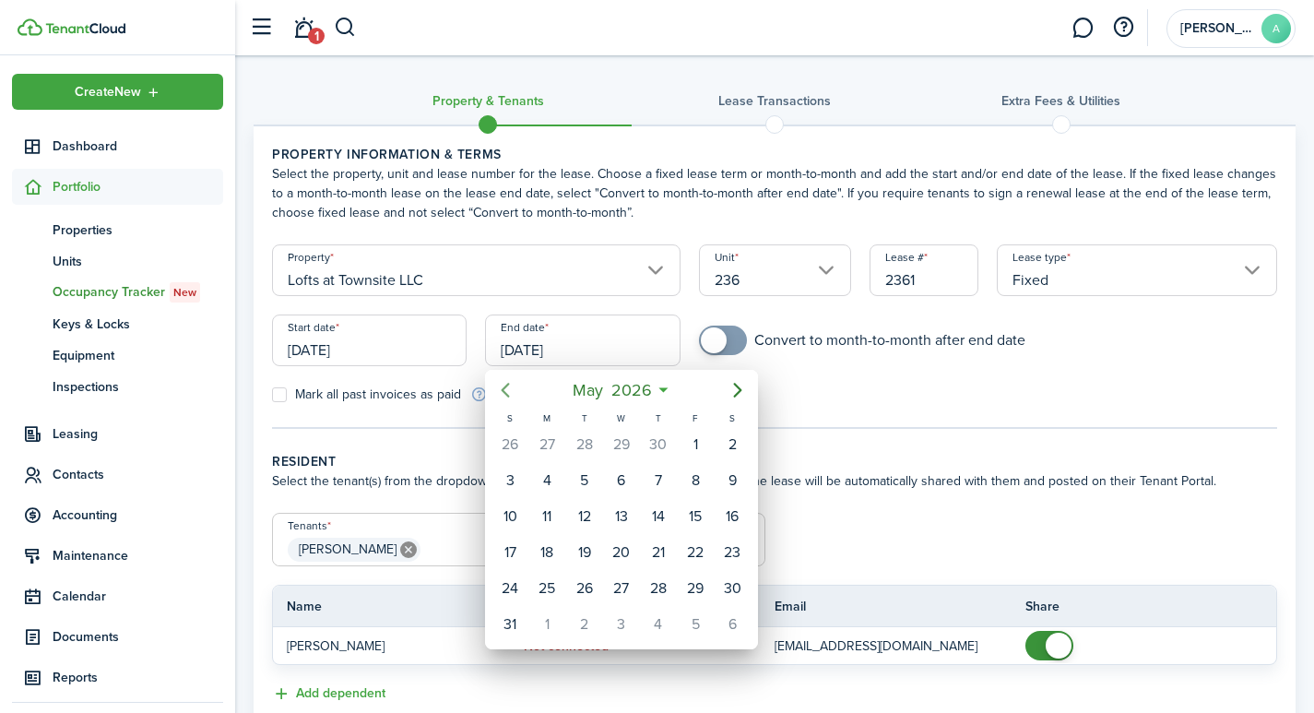
click at [509, 390] on icon "Previous page" at bounding box center [505, 390] width 22 height 22
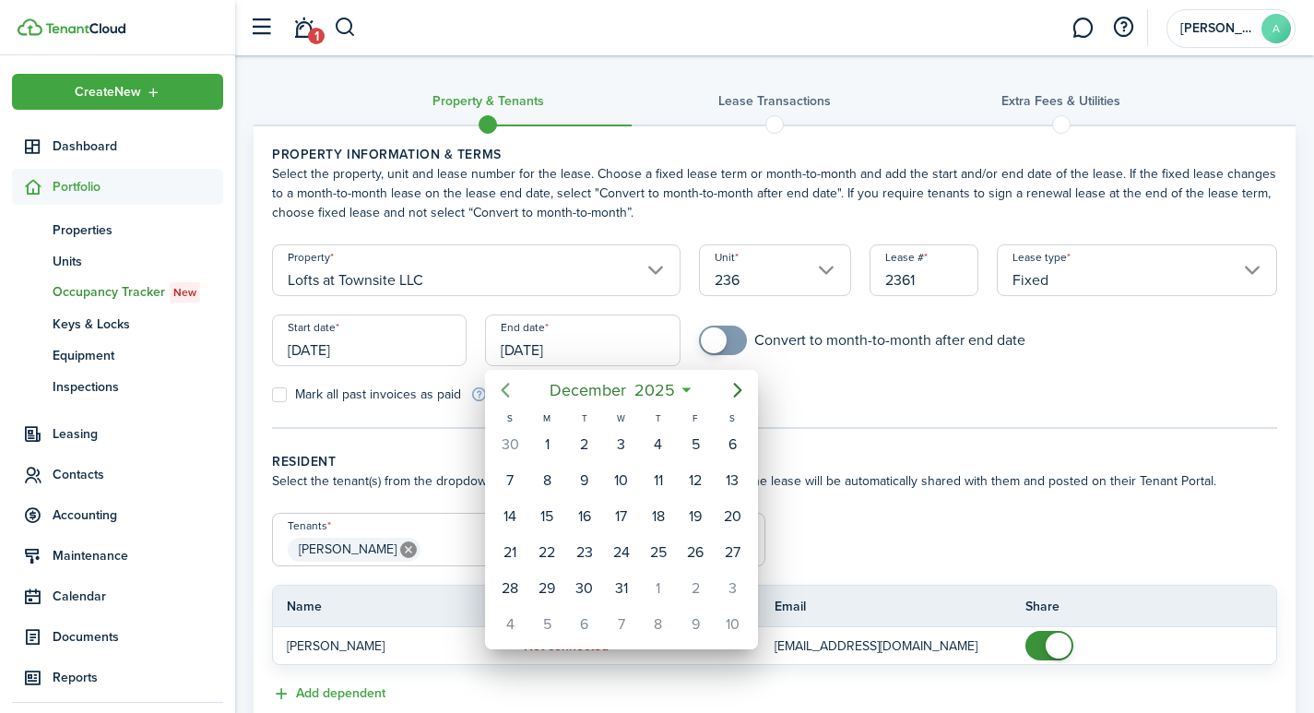
click at [509, 390] on icon "Previous page" at bounding box center [505, 390] width 22 height 22
click at [577, 589] on div "30" at bounding box center [585, 588] width 28 height 28
type input "[DATE]"
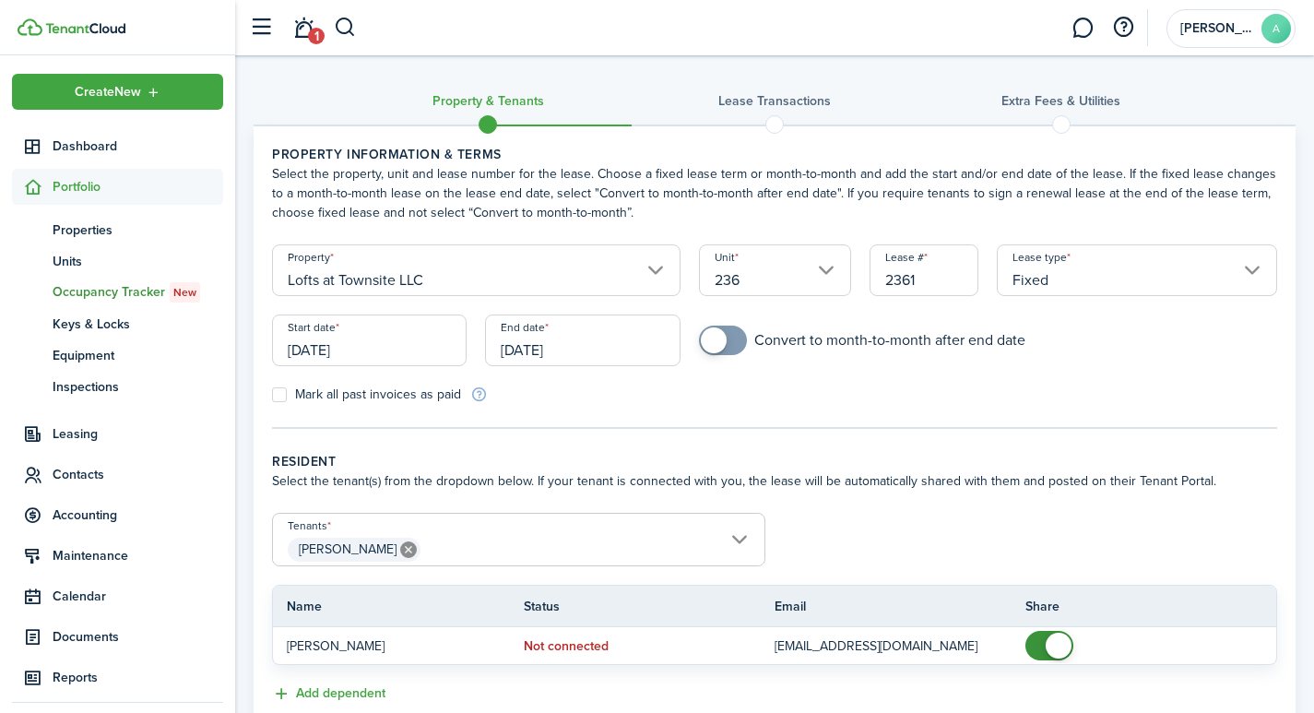
checkbox input "true"
click at [724, 337] on span at bounding box center [714, 340] width 26 height 26
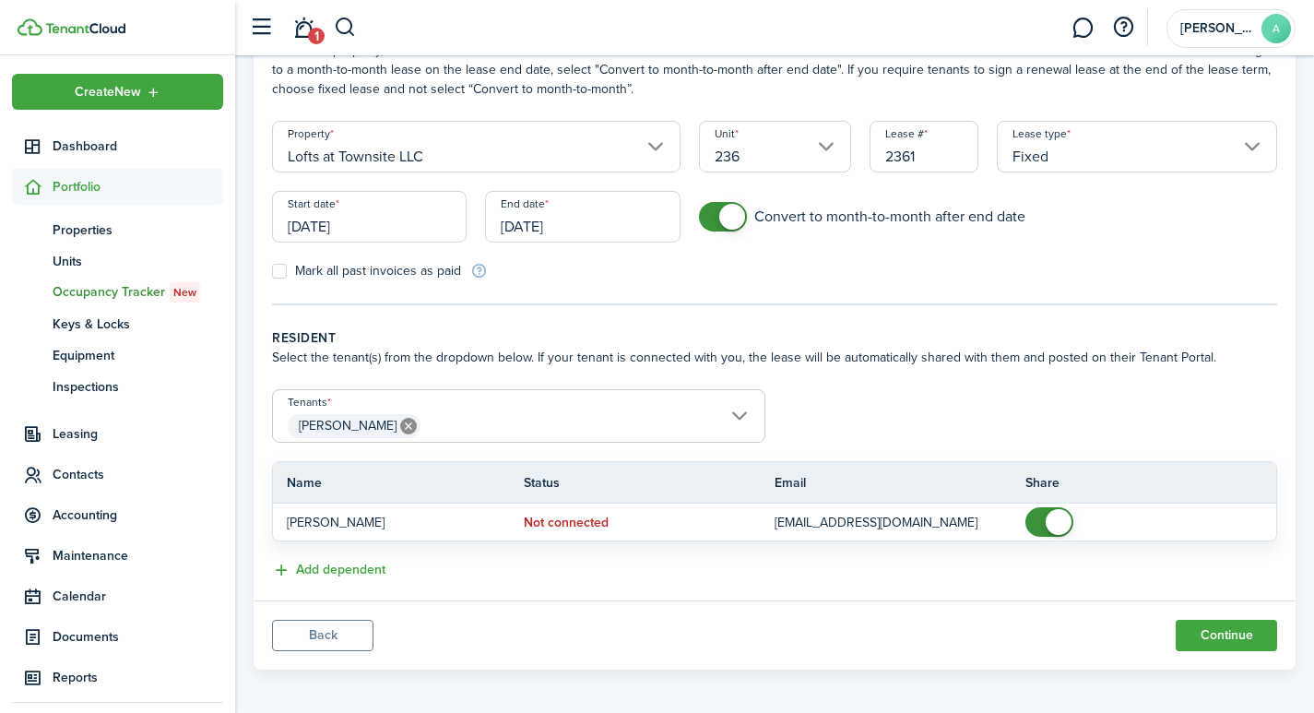
scroll to position [131, 0]
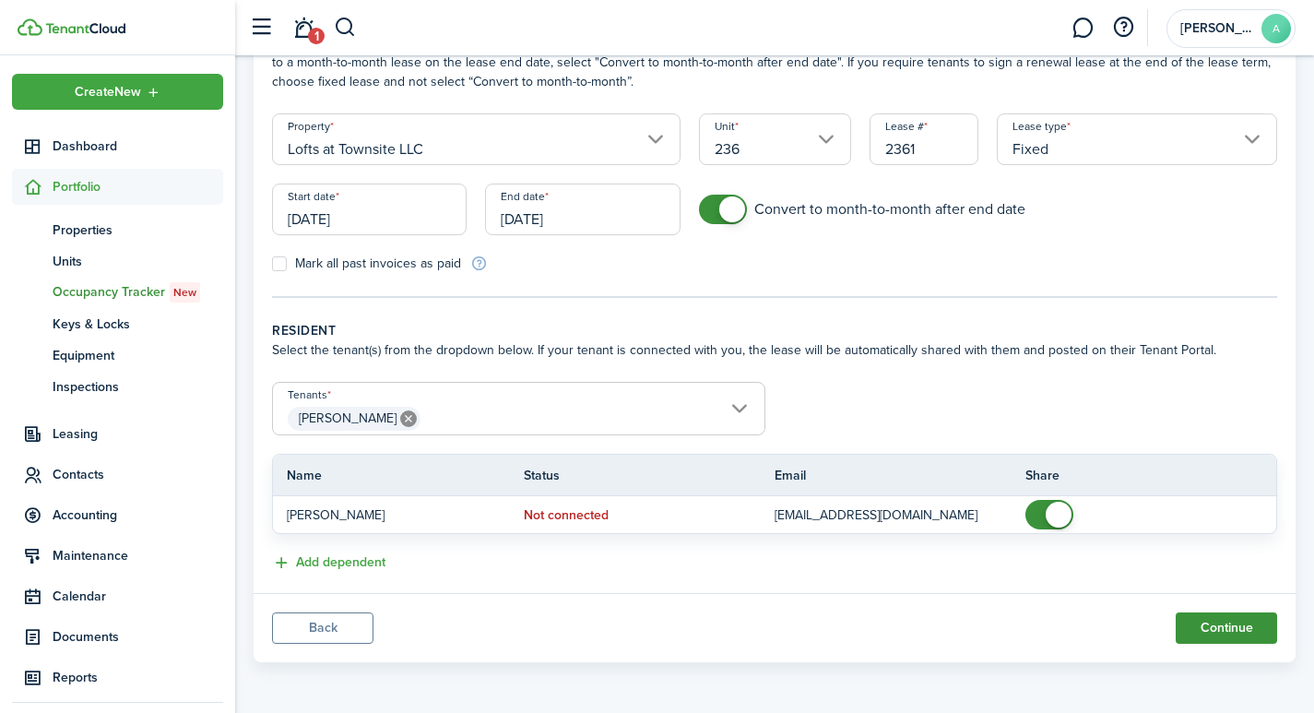
click at [1205, 629] on button "Continue" at bounding box center [1225, 627] width 101 height 31
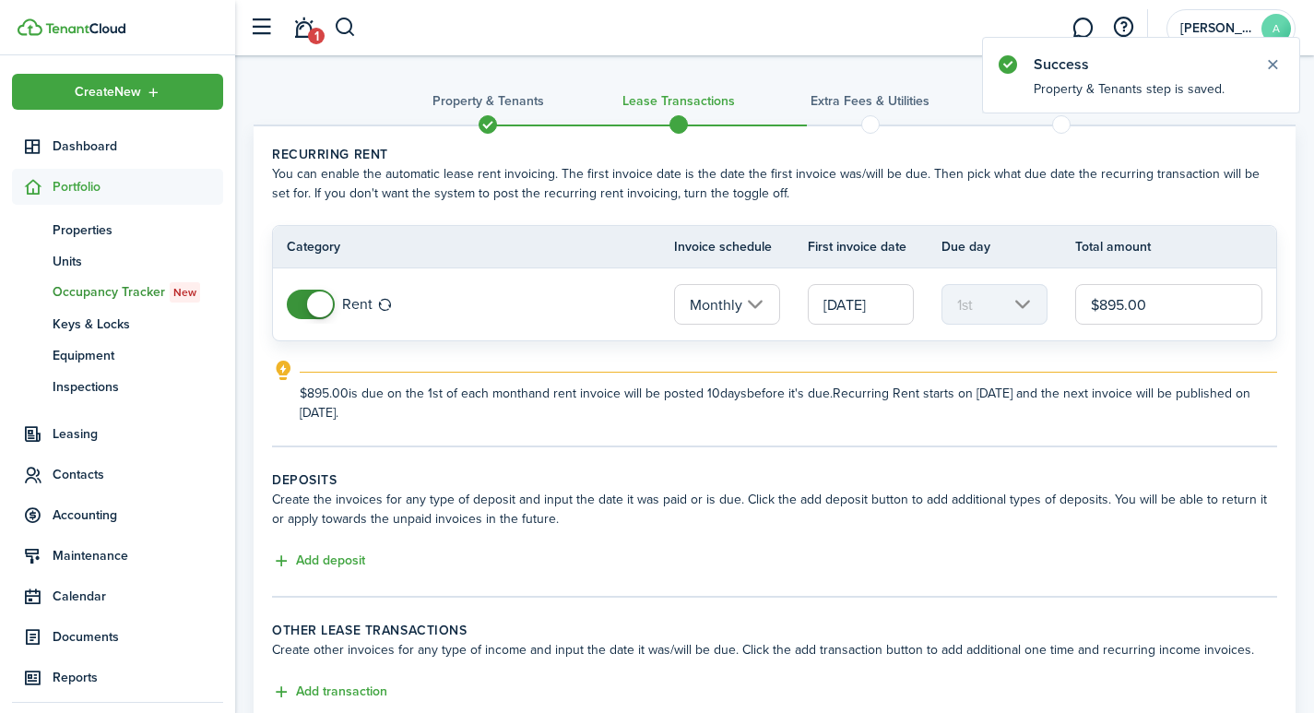
drag, startPoint x: 1186, startPoint y: 301, endPoint x: 1028, endPoint y: 298, distance: 158.6
click at [1035, 298] on tr "Rent Monthly [DATE] 1st $895.00" at bounding box center [774, 304] width 1003 height 72
type input "$875.00"
click at [330, 561] on button "Add deposit" at bounding box center [318, 560] width 93 height 21
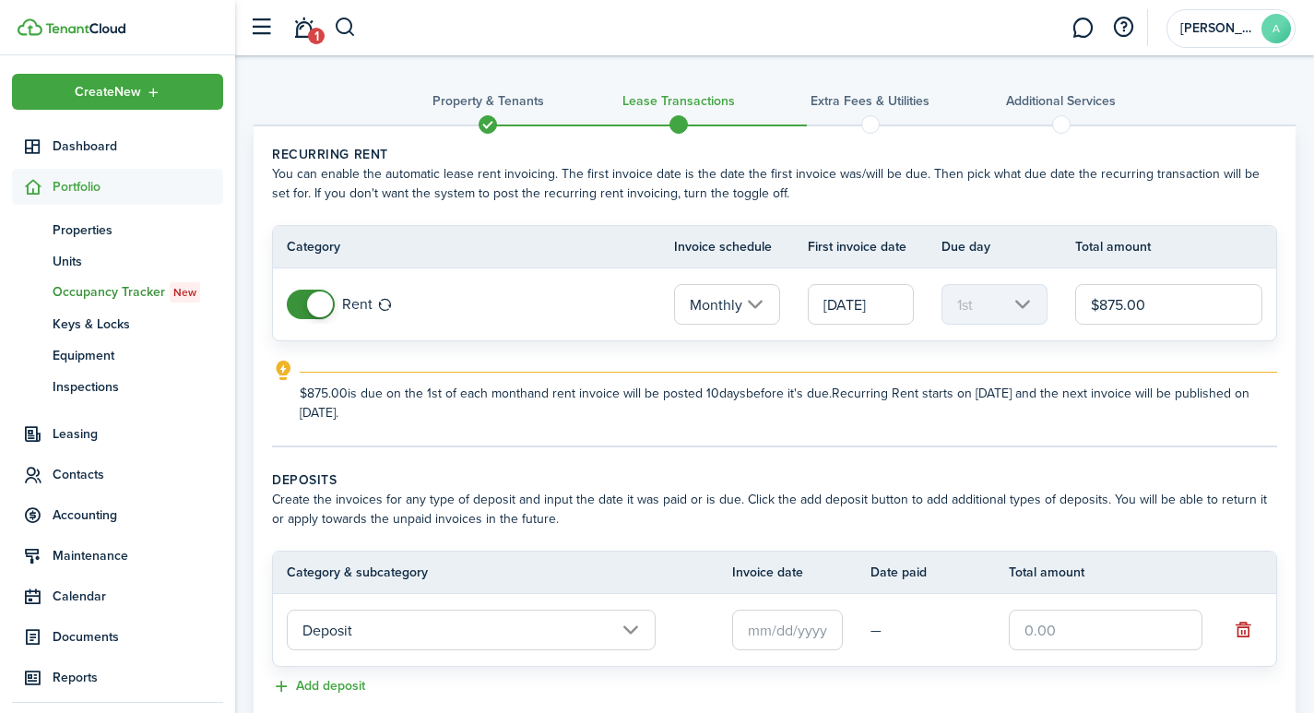
click at [1090, 642] on input "text" at bounding box center [1105, 629] width 194 height 41
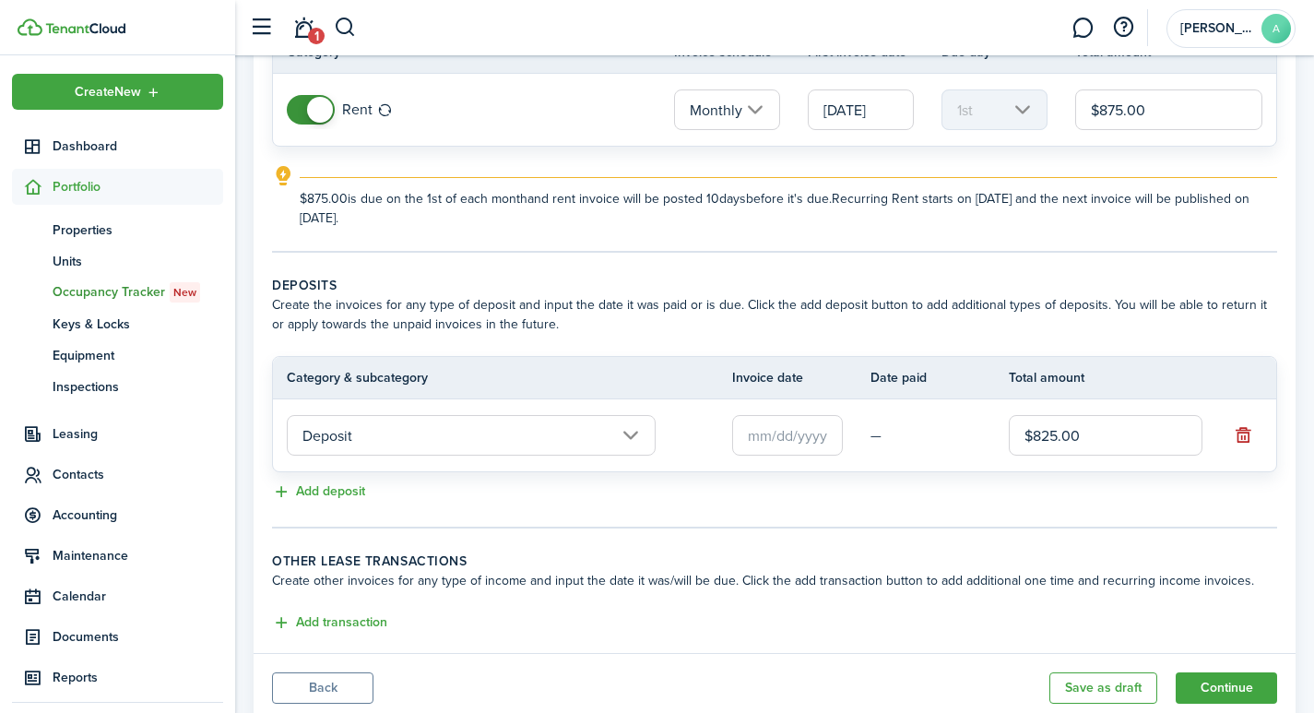
scroll to position [198, 0]
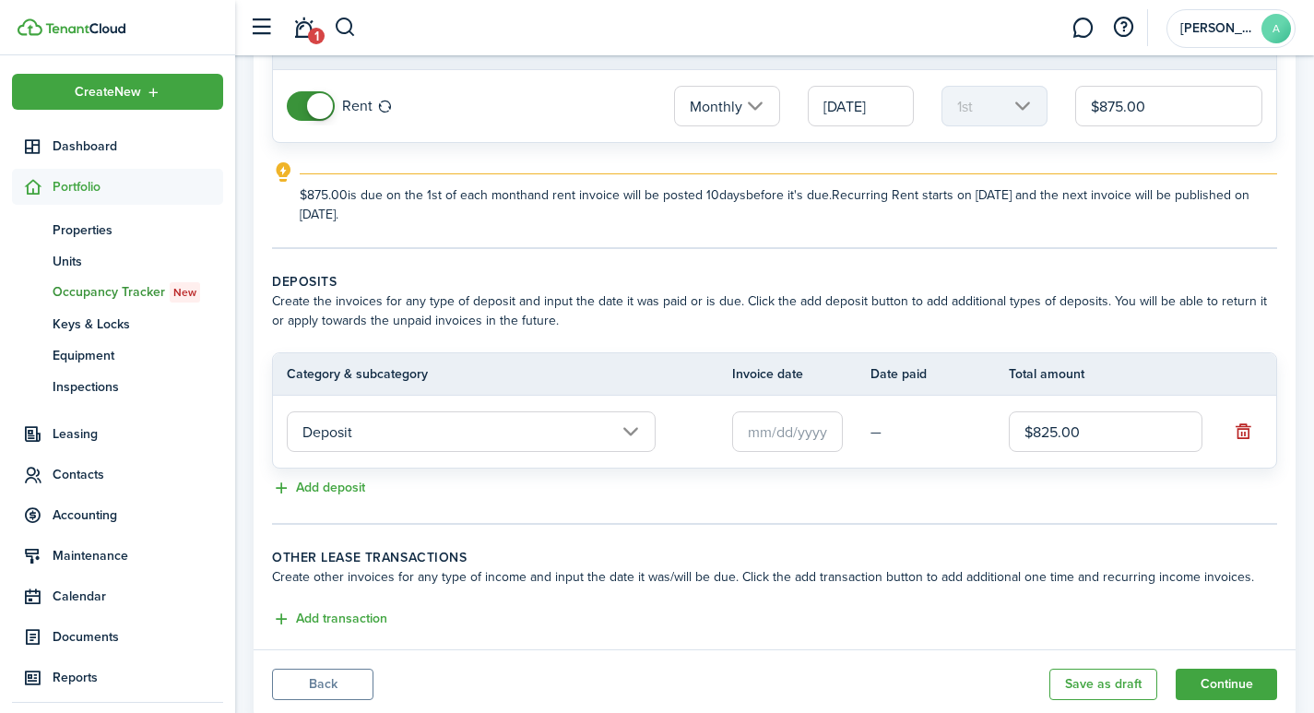
click at [807, 440] on input "text" at bounding box center [787, 431] width 111 height 41
type input "$825.00"
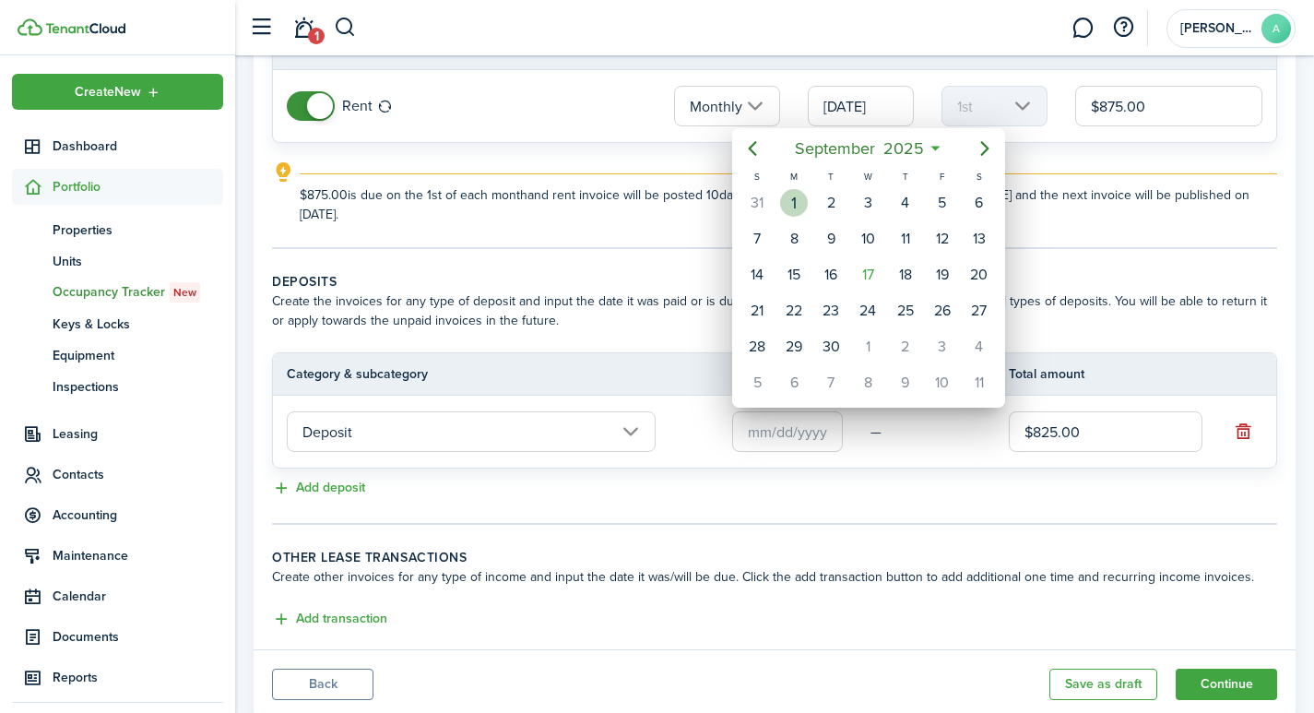
click at [802, 203] on div "1" at bounding box center [794, 203] width 28 height 28
type input "[DATE]"
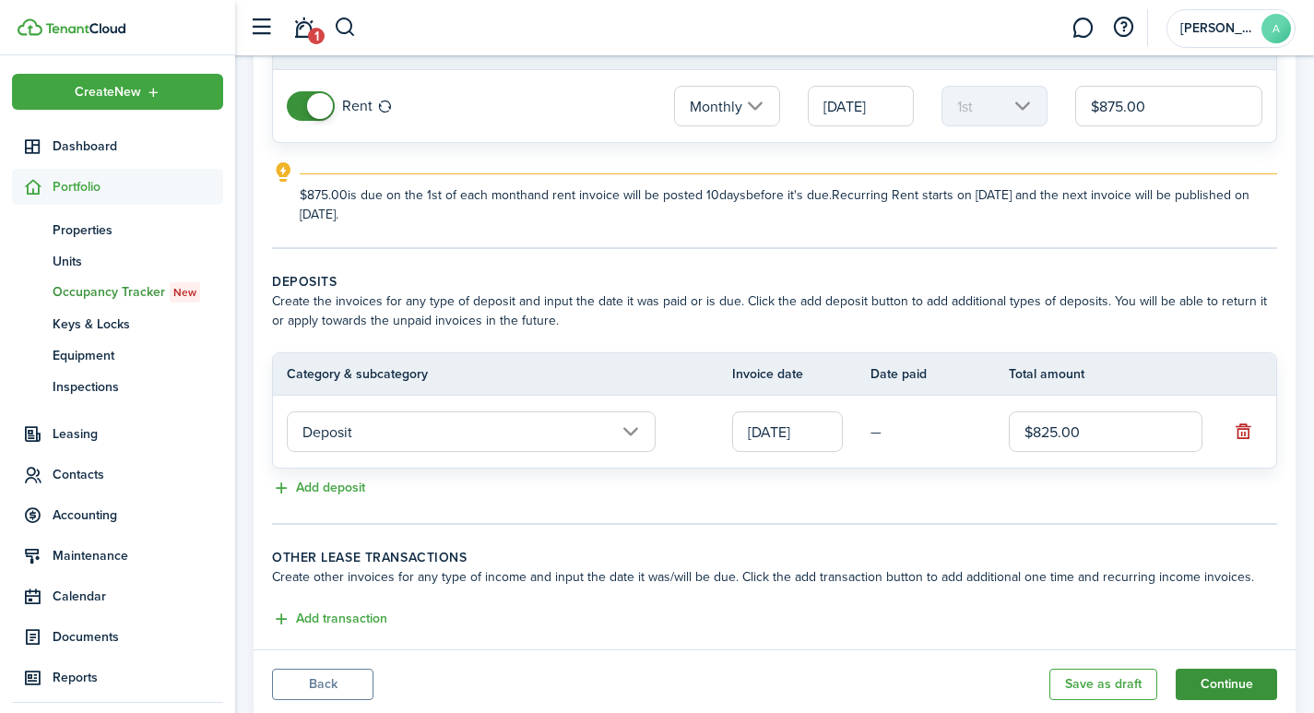
click at [1245, 690] on button "Continue" at bounding box center [1225, 683] width 101 height 31
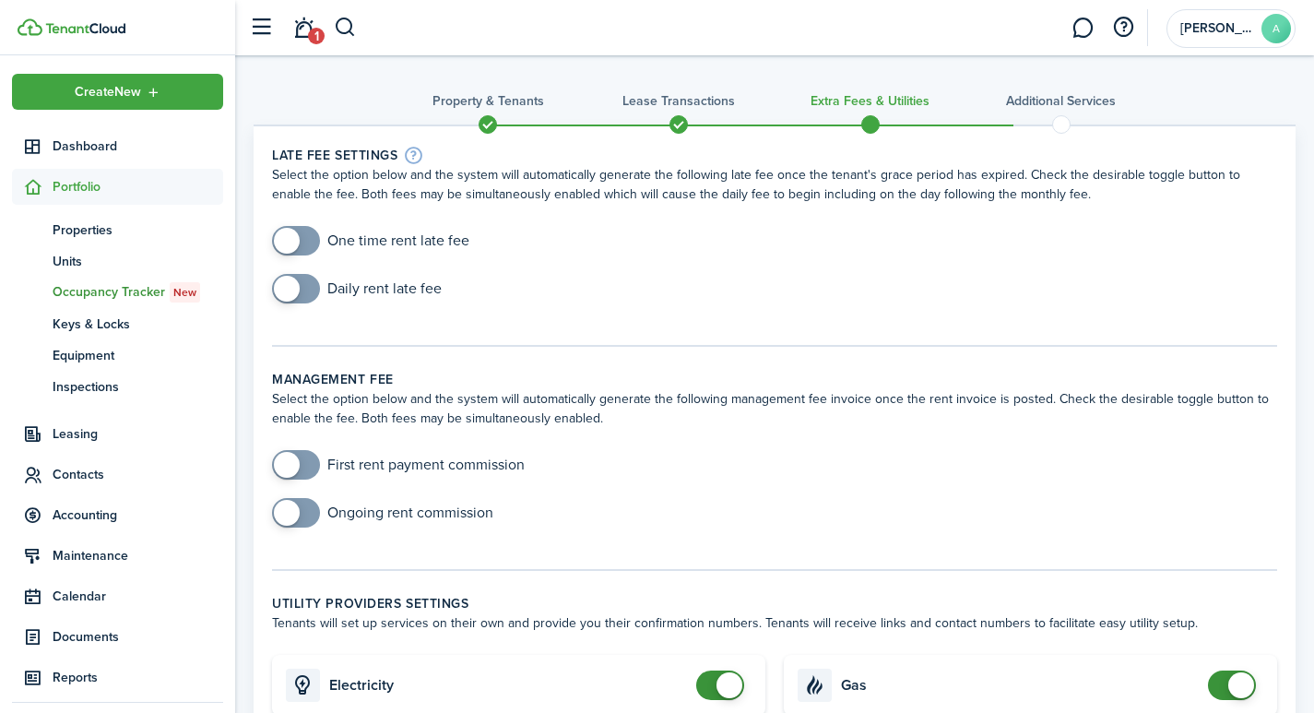
checkbox input "true"
click at [291, 238] on span at bounding box center [287, 241] width 26 height 26
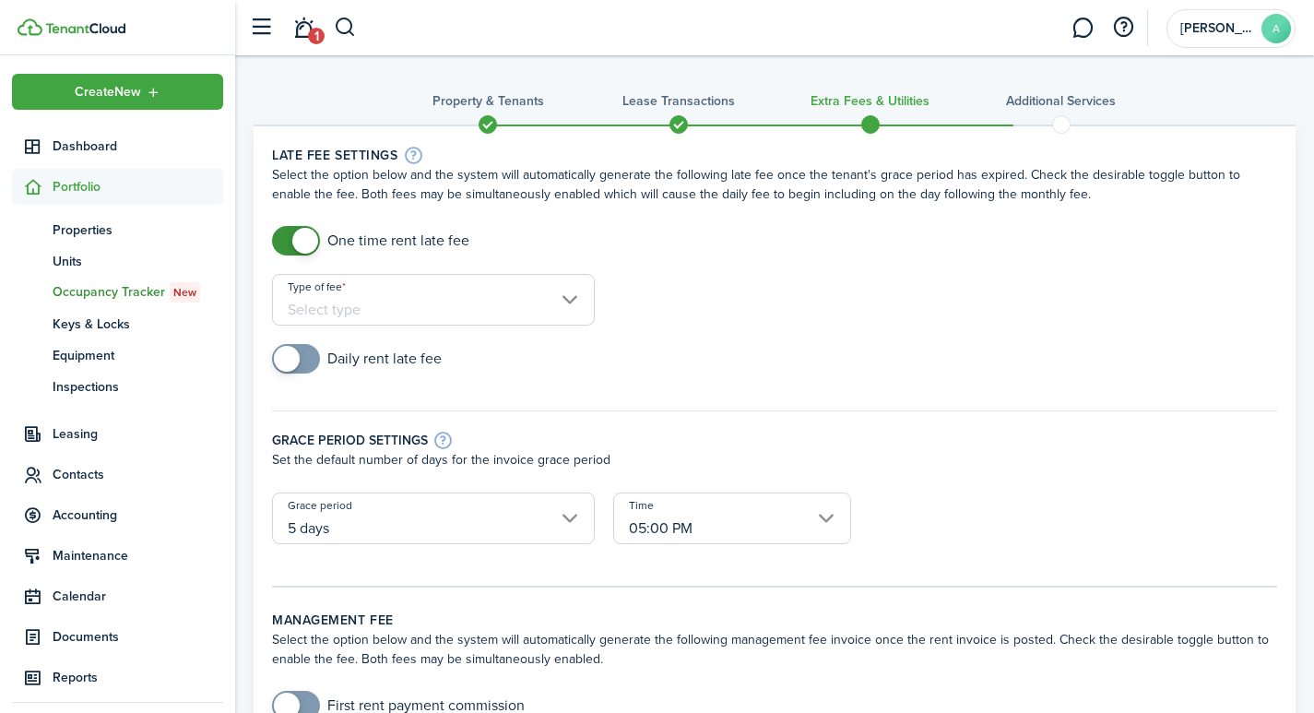
click at [437, 300] on input "Type of fee" at bounding box center [433, 300] width 323 height 52
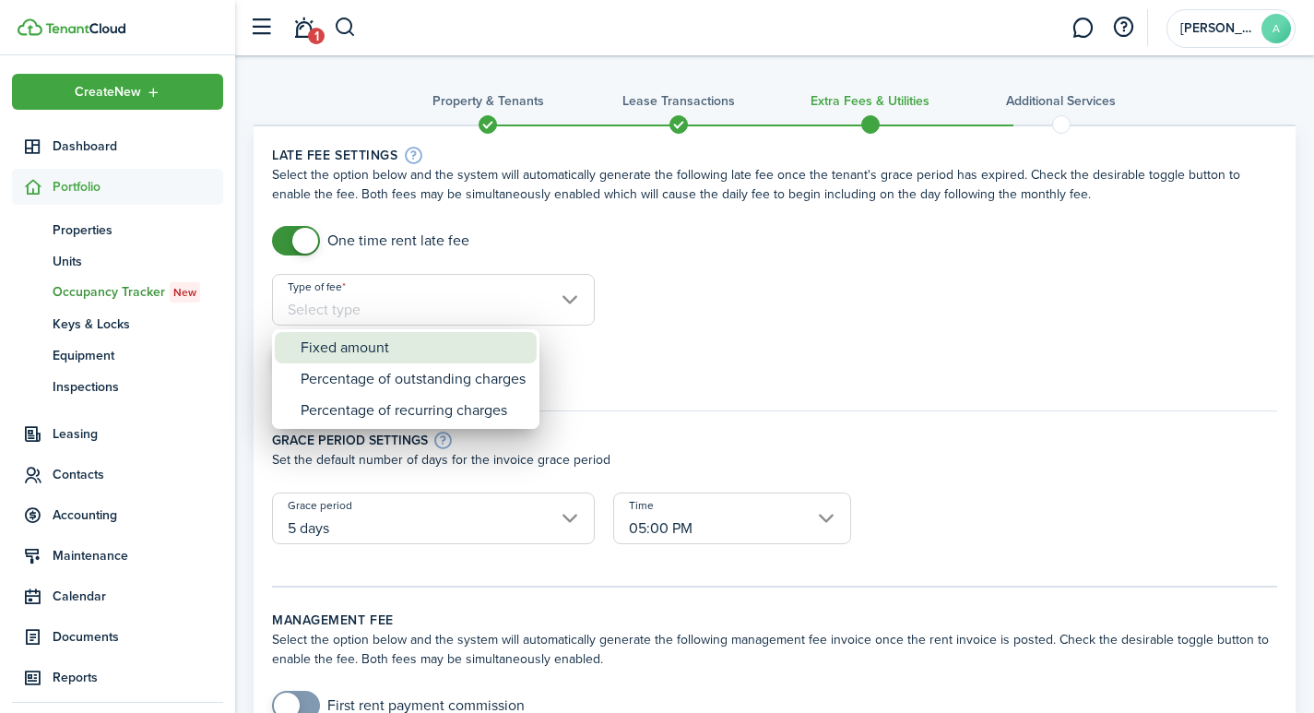
click at [410, 357] on div "Fixed amount" at bounding box center [412, 347] width 225 height 31
type input "Fixed amount"
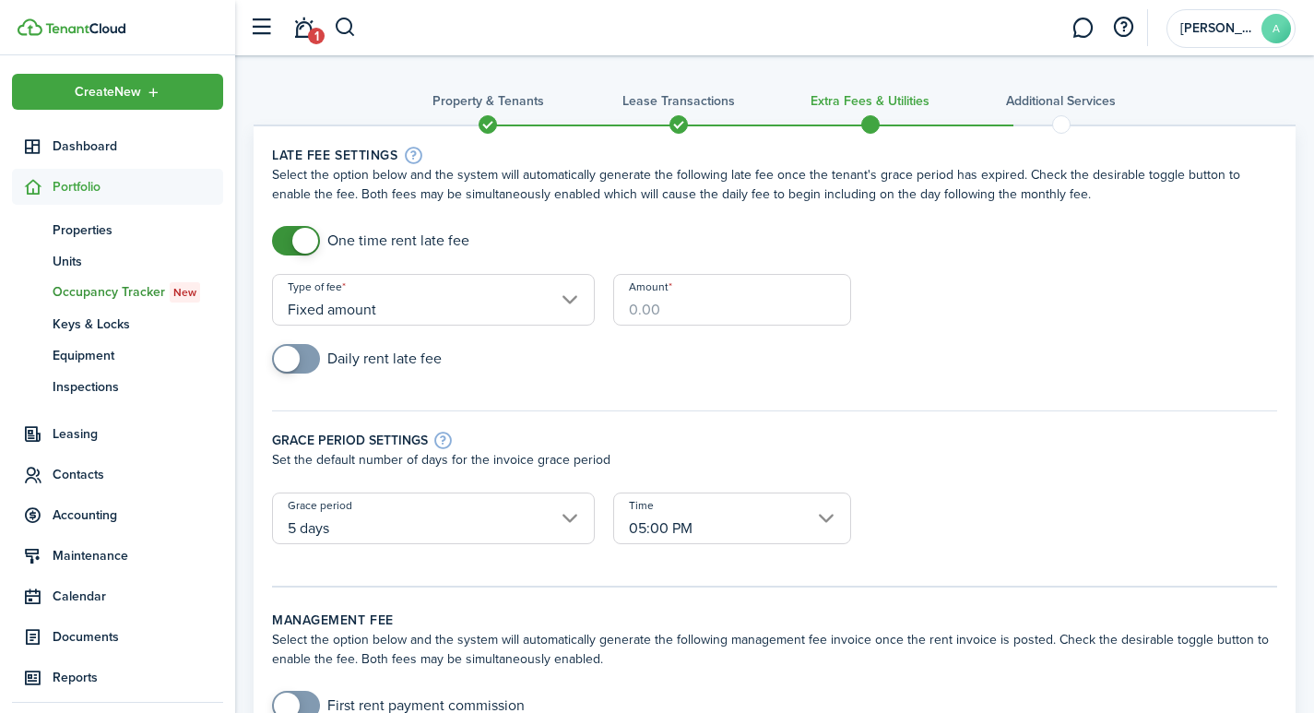
click at [723, 307] on input "Amount" at bounding box center [732, 300] width 238 height 52
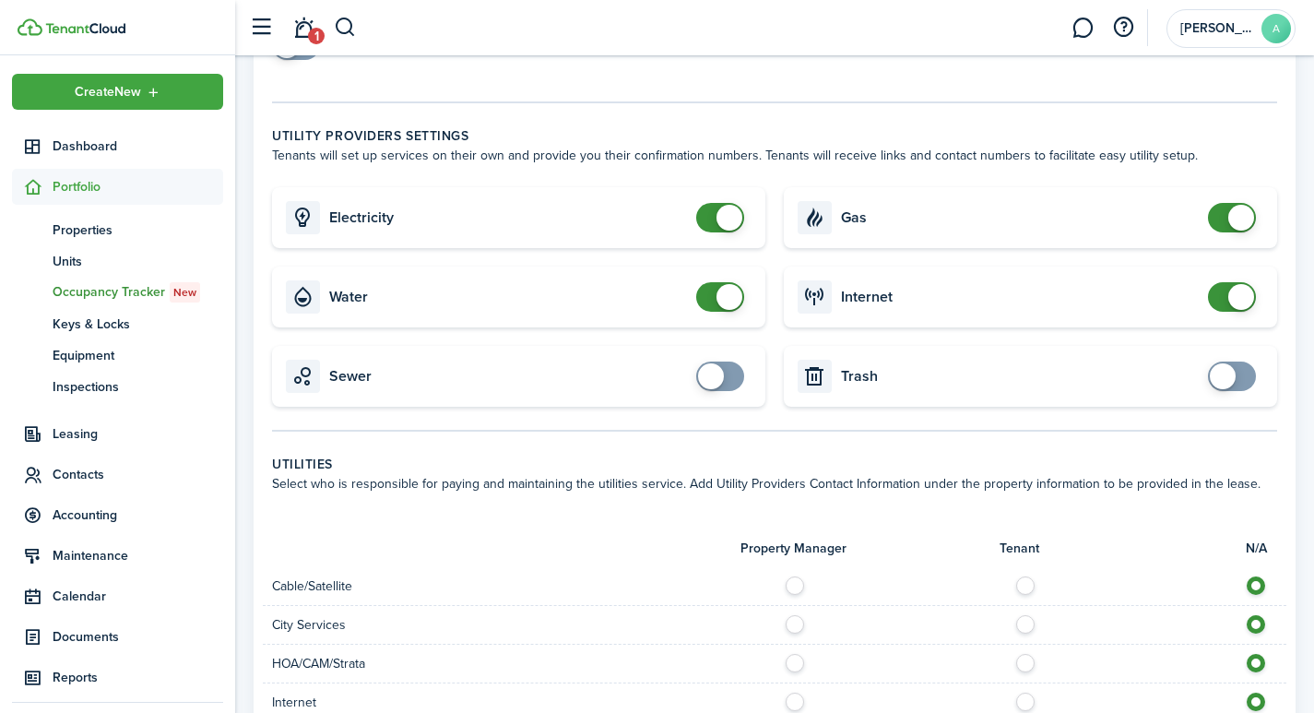
scroll to position [781, 0]
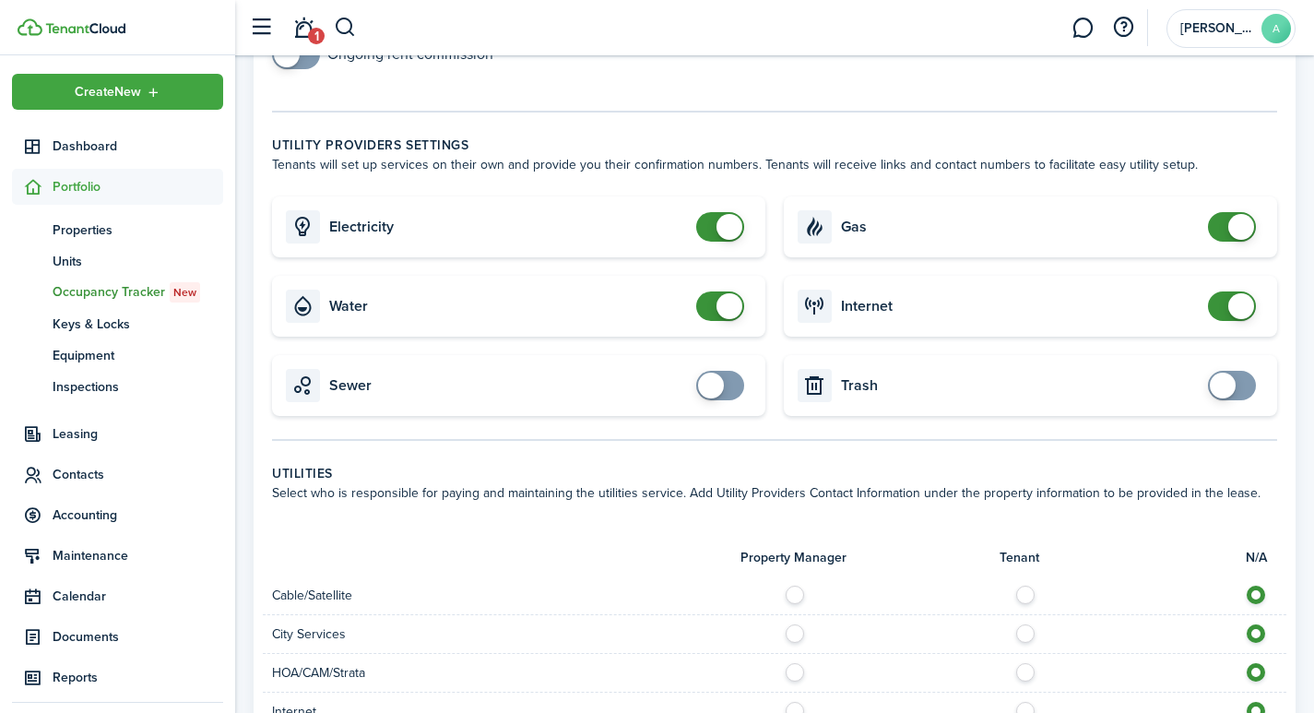
type input "$40.00"
checkbox input "false"
click at [733, 214] on span at bounding box center [729, 227] width 26 height 26
checkbox input "false"
click at [729, 295] on span at bounding box center [729, 306] width 26 height 26
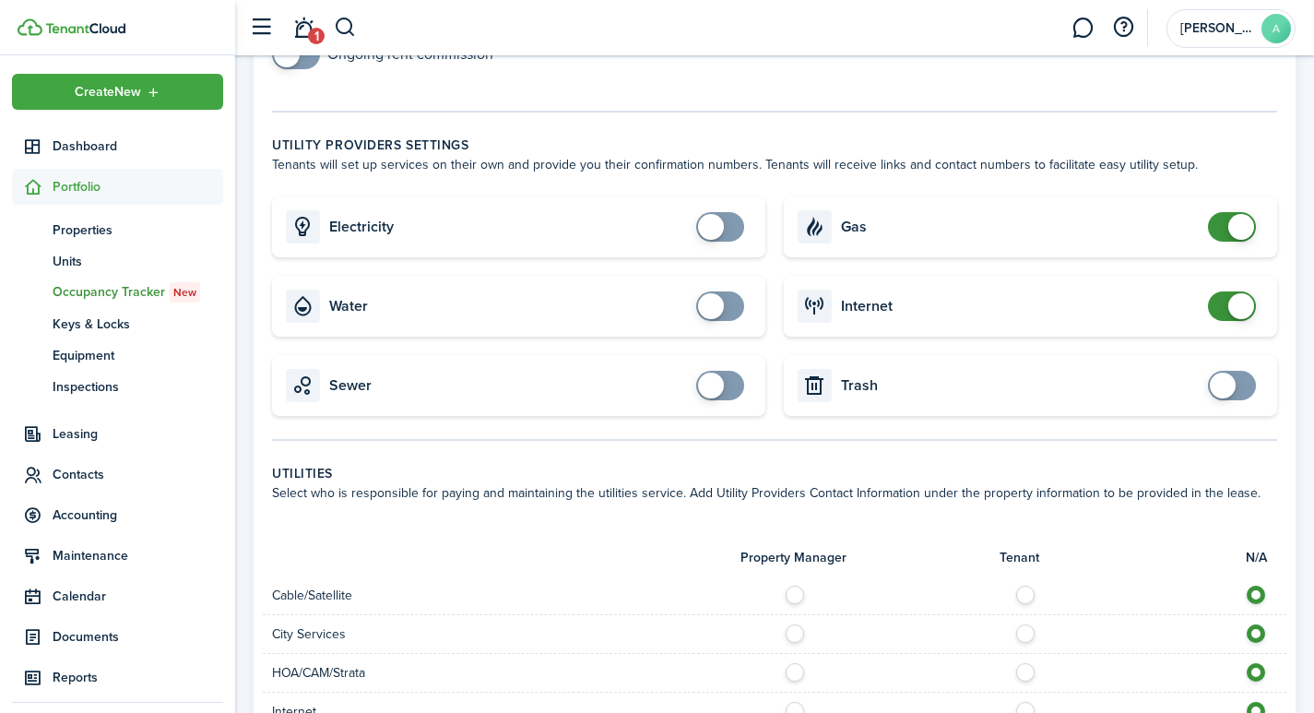
checkbox input "false"
click at [1248, 214] on span at bounding box center [1241, 227] width 26 height 26
checkbox input "false"
click at [1239, 293] on span at bounding box center [1241, 306] width 26 height 26
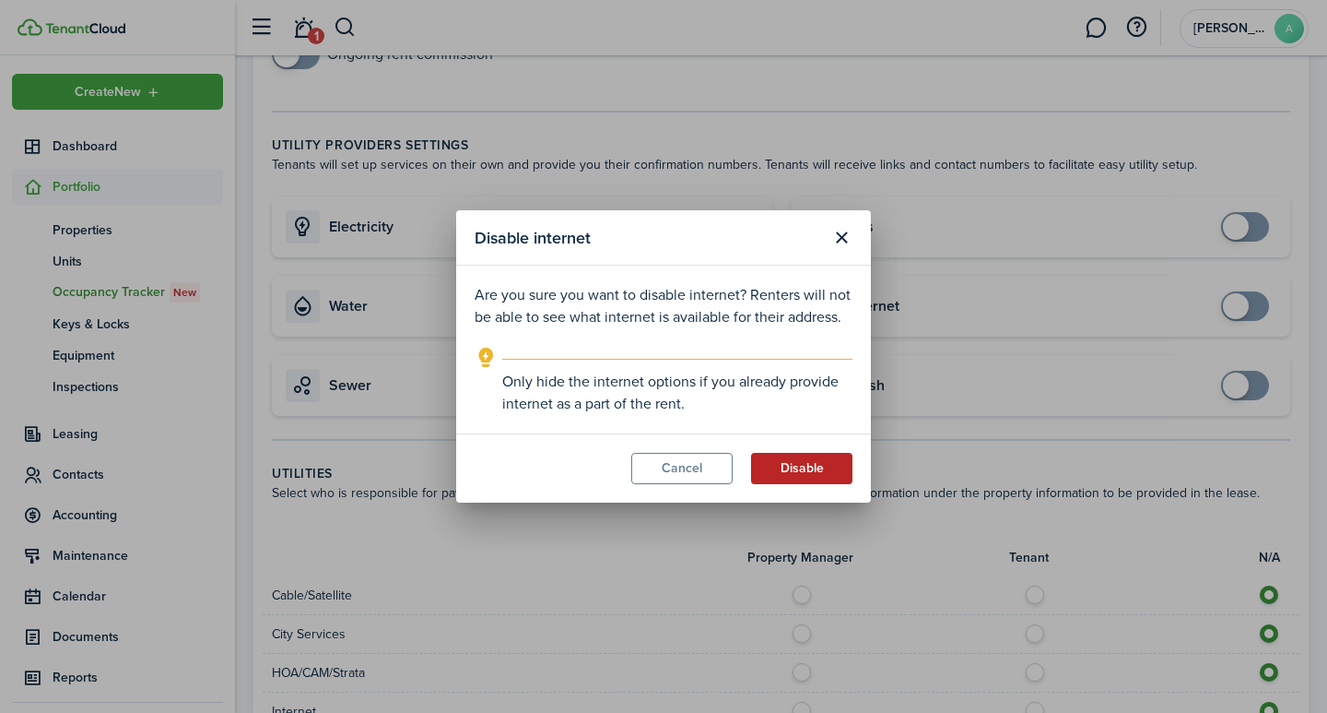
click at [816, 465] on button "Disable" at bounding box center [801, 468] width 101 height 31
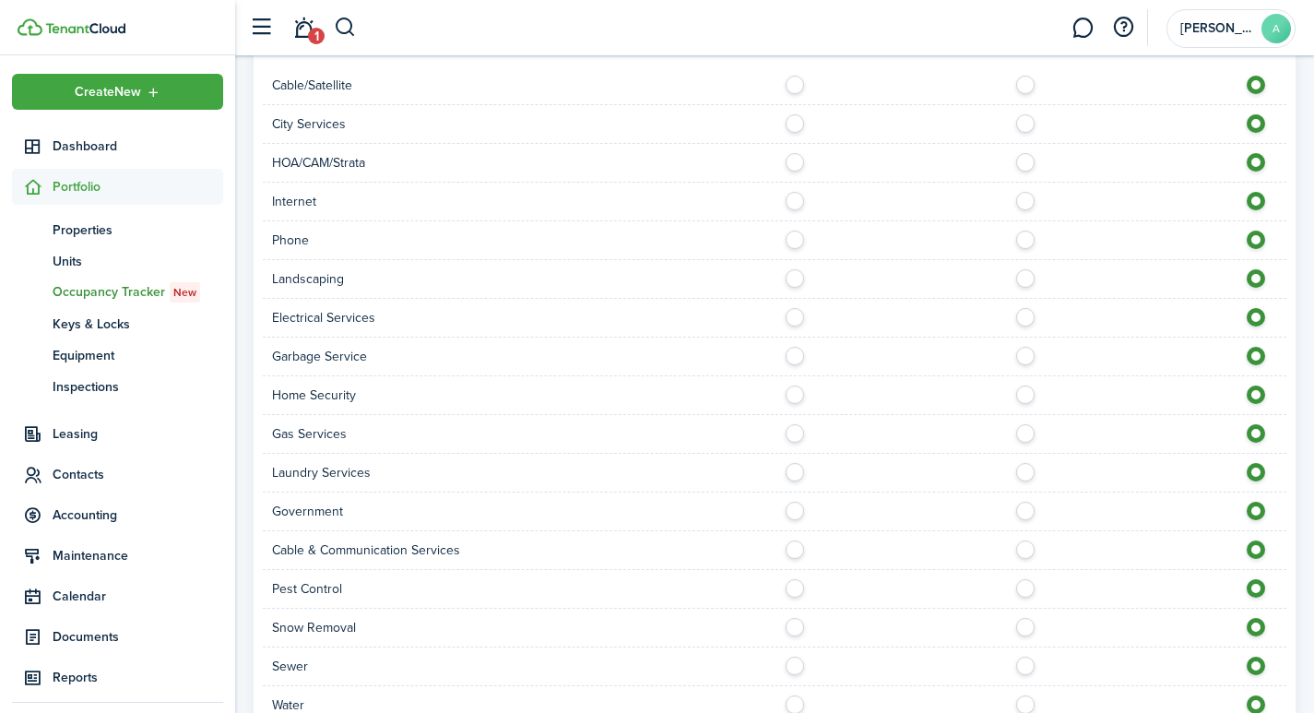
scroll to position [1420, 0]
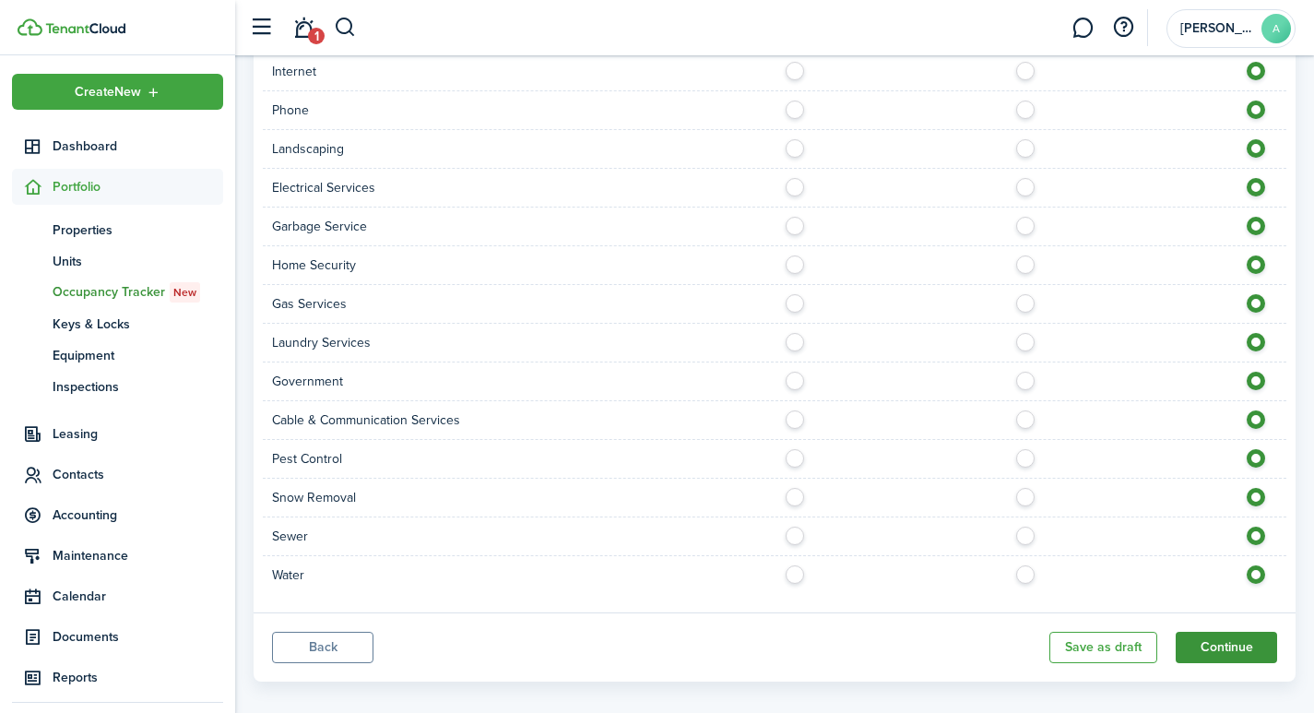
click at [1232, 631] on button "Continue" at bounding box center [1225, 646] width 101 height 31
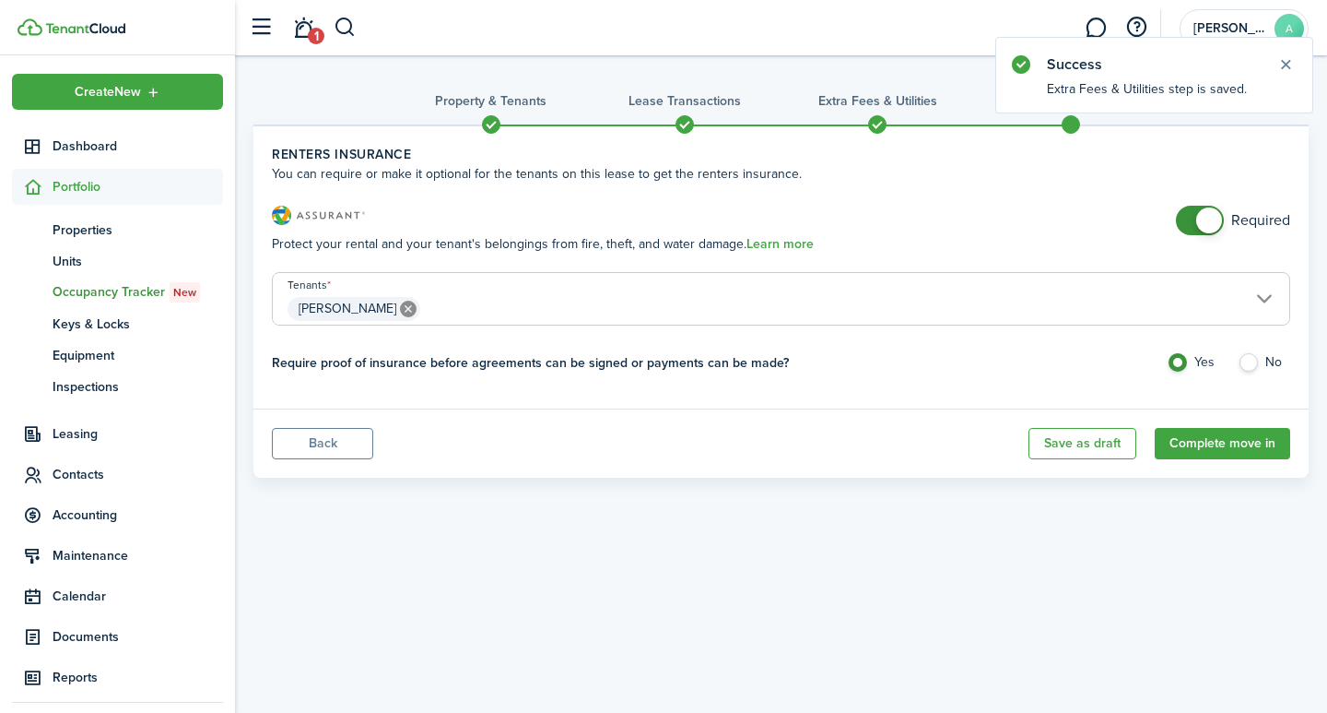
checkbox input "false"
click at [1210, 224] on span at bounding box center [1209, 220] width 26 height 26
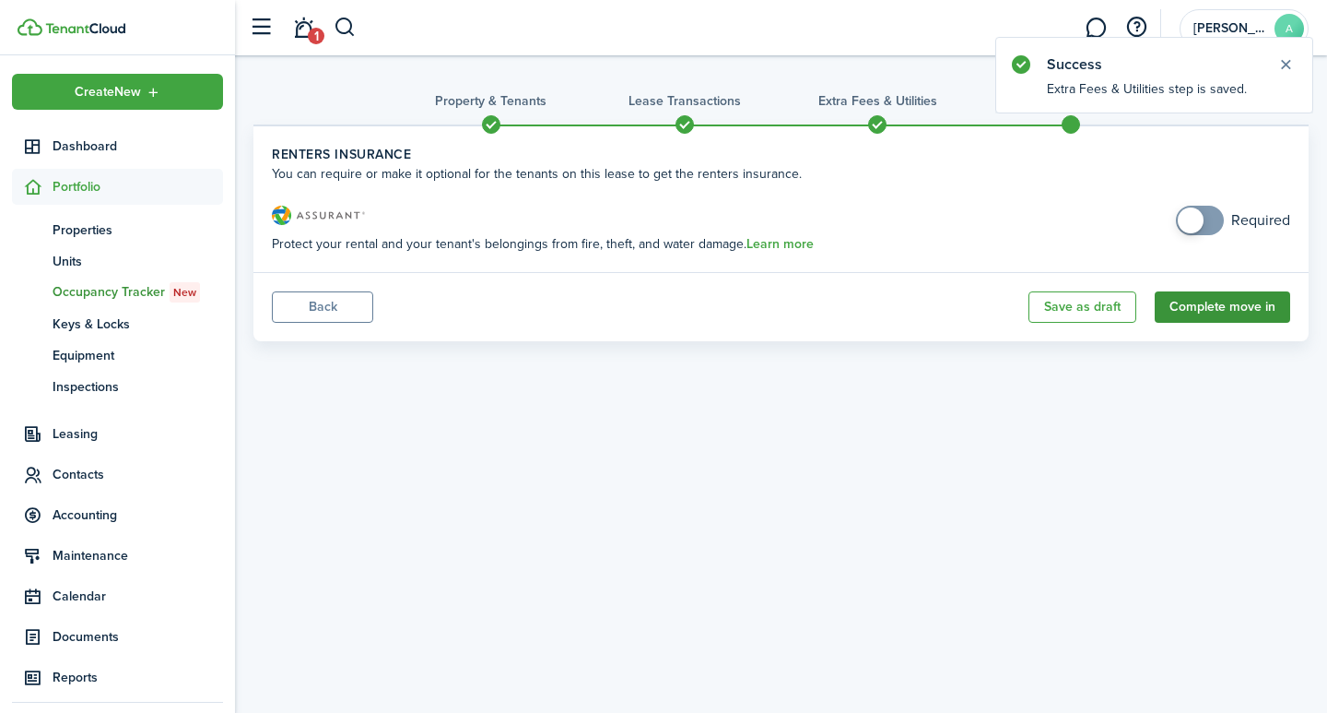
click at [1228, 312] on button "Complete move in" at bounding box center [1223, 306] width 136 height 31
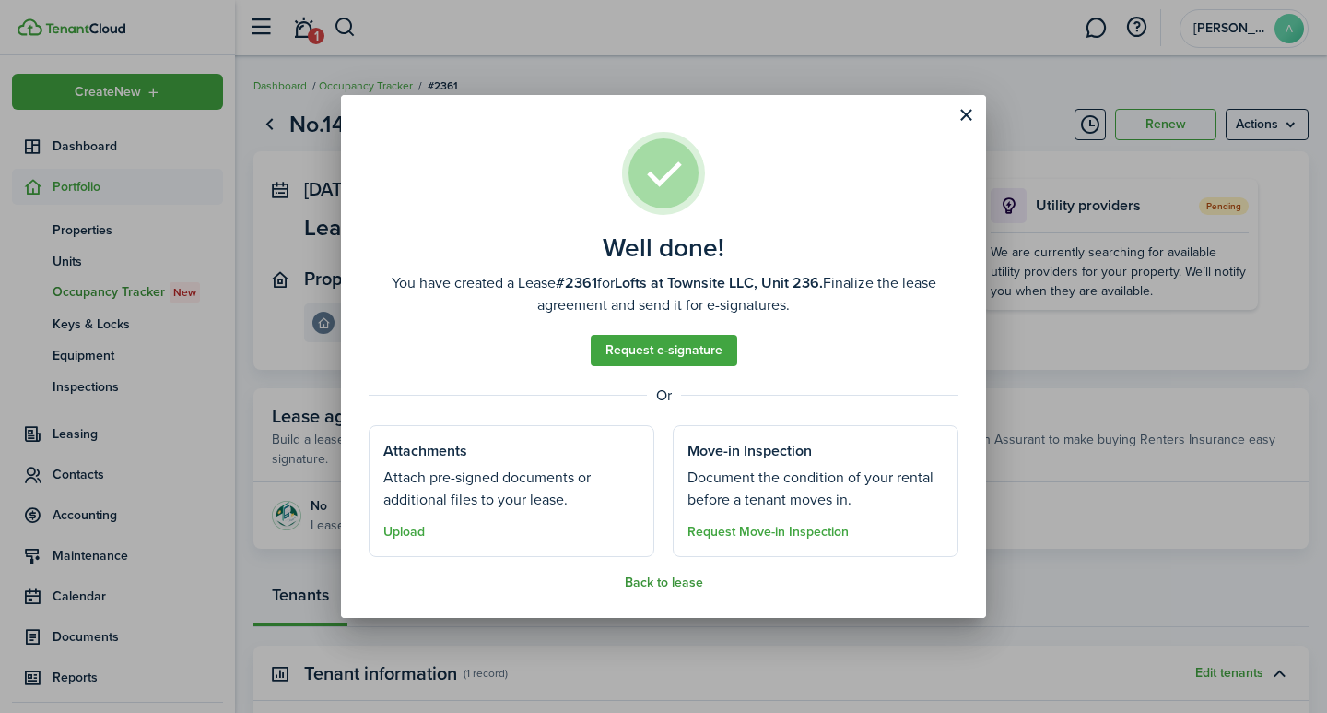
click at [648, 582] on button "Back to lease" at bounding box center [664, 582] width 78 height 15
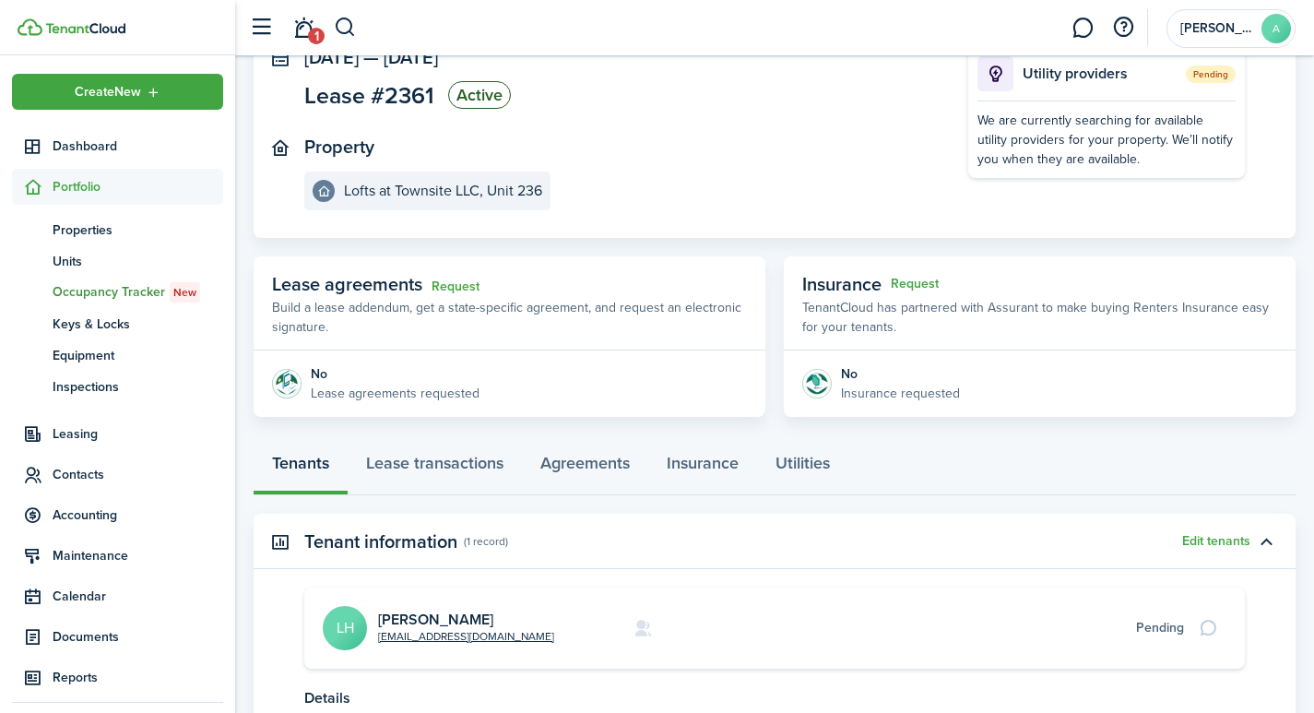
scroll to position [136, 0]
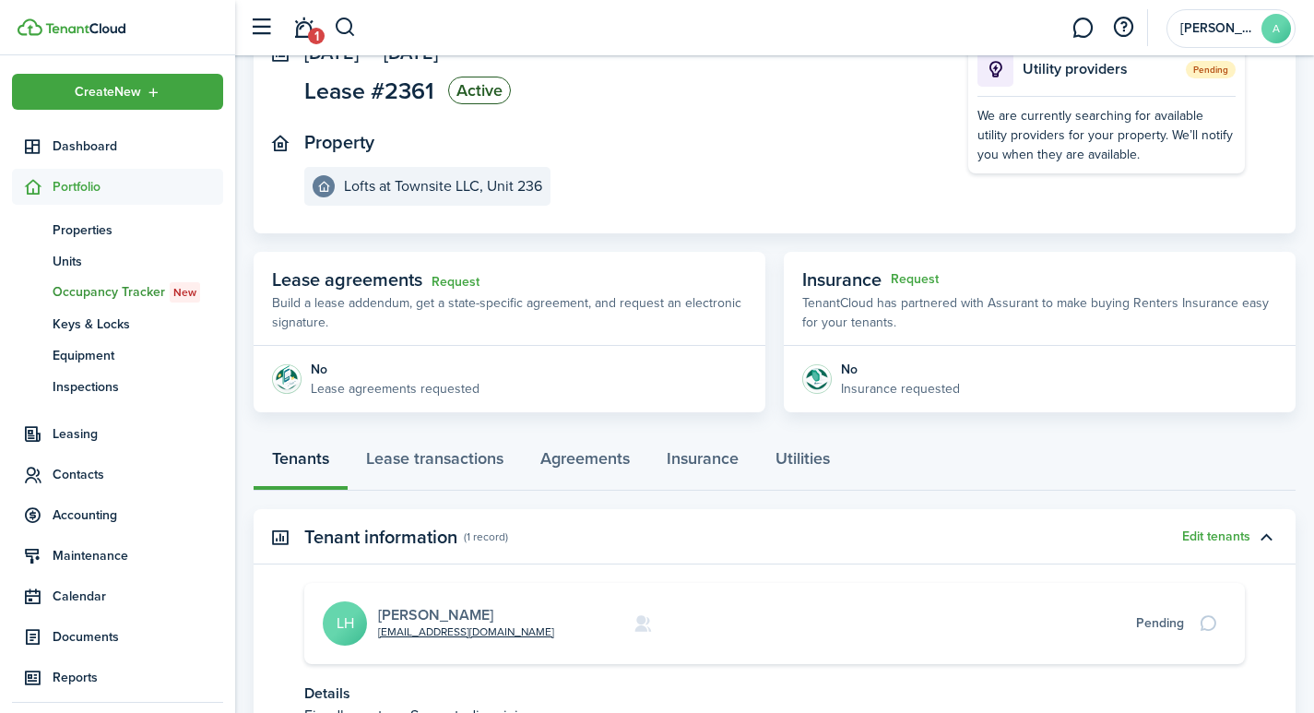
click at [436, 615] on link "[PERSON_NAME]" at bounding box center [435, 614] width 115 height 21
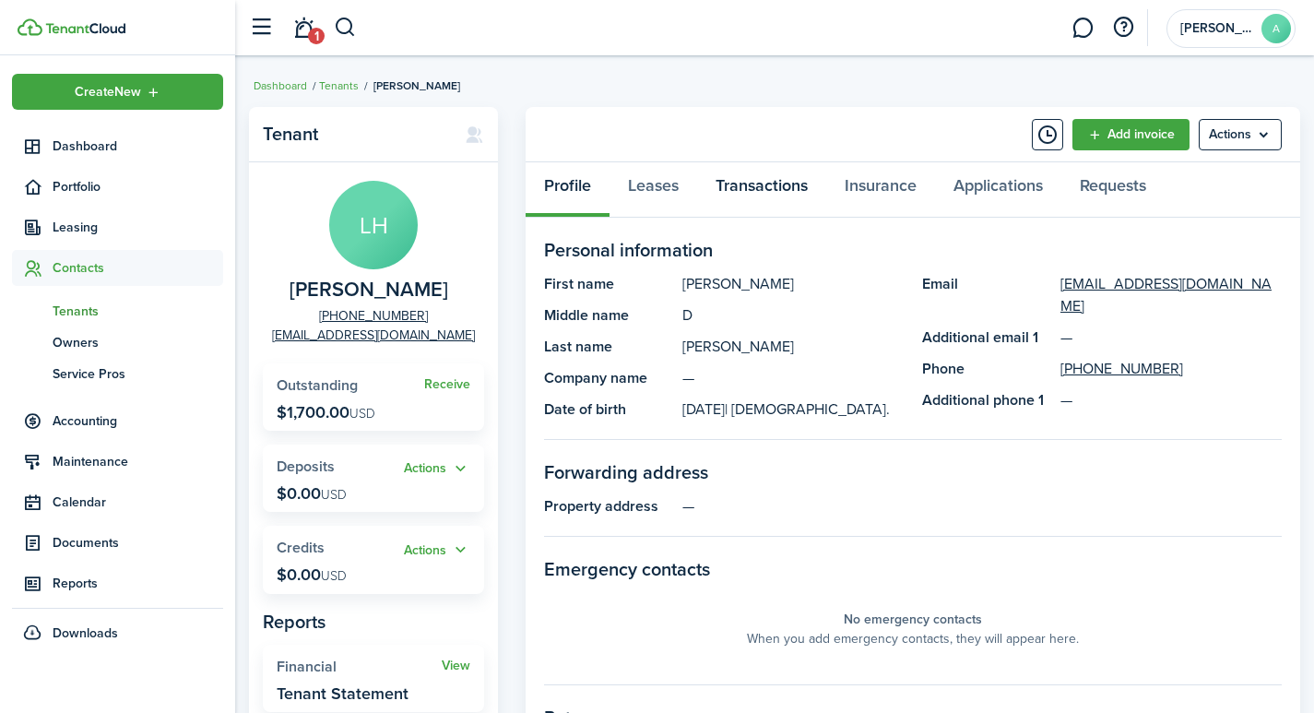
click at [796, 190] on link "Transactions" at bounding box center [761, 189] width 129 height 55
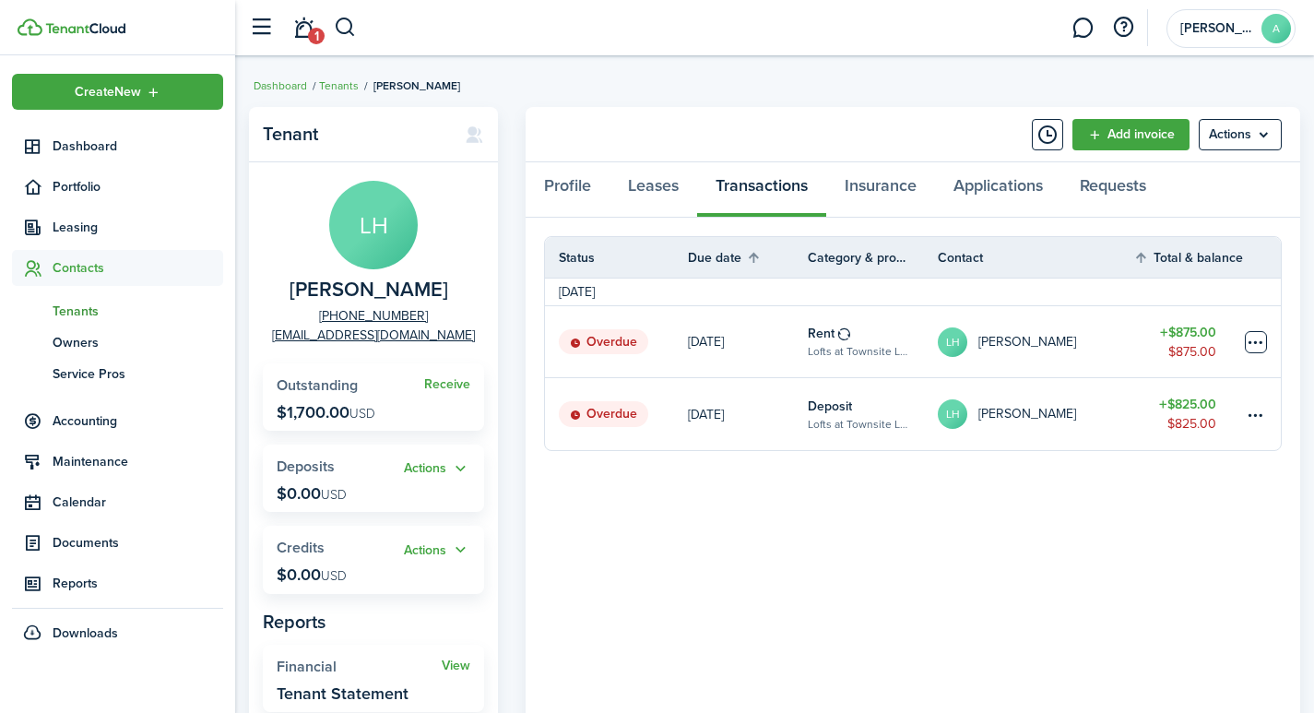
click at [1257, 342] on table-menu-btn-icon at bounding box center [1255, 342] width 22 height 22
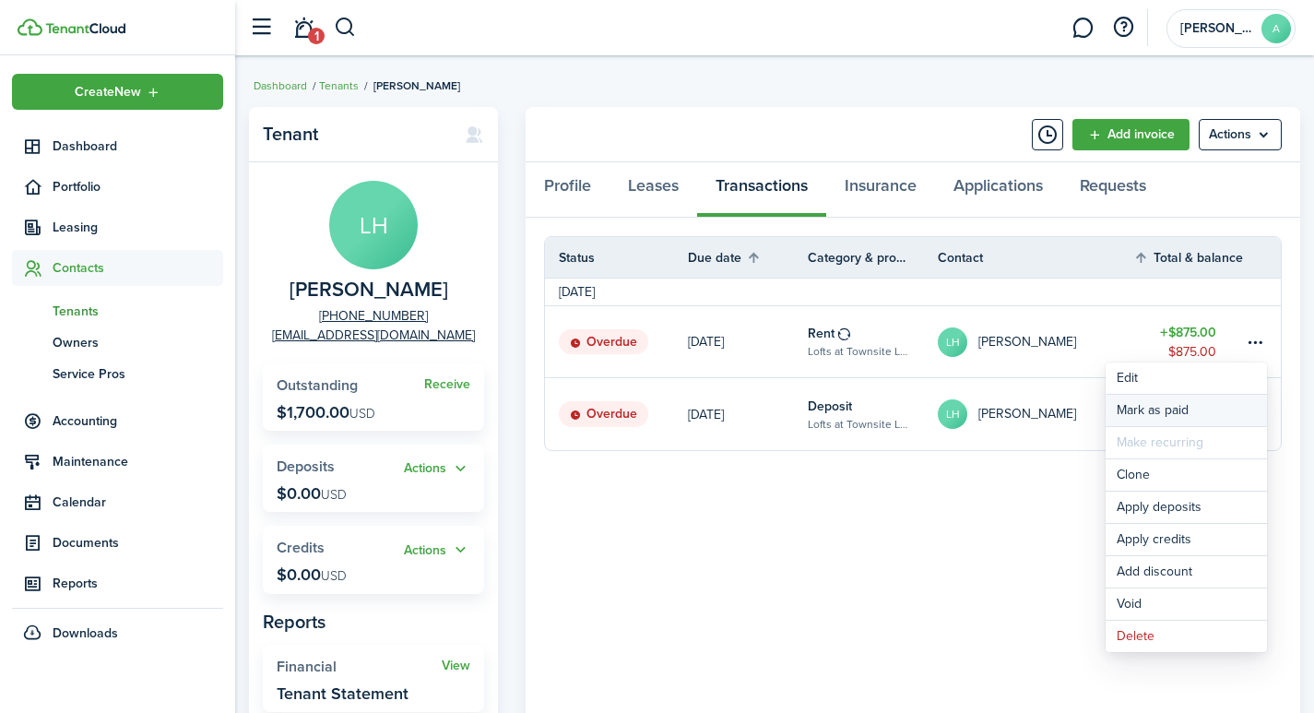
click at [1143, 409] on link "Mark as paid" at bounding box center [1185, 410] width 161 height 31
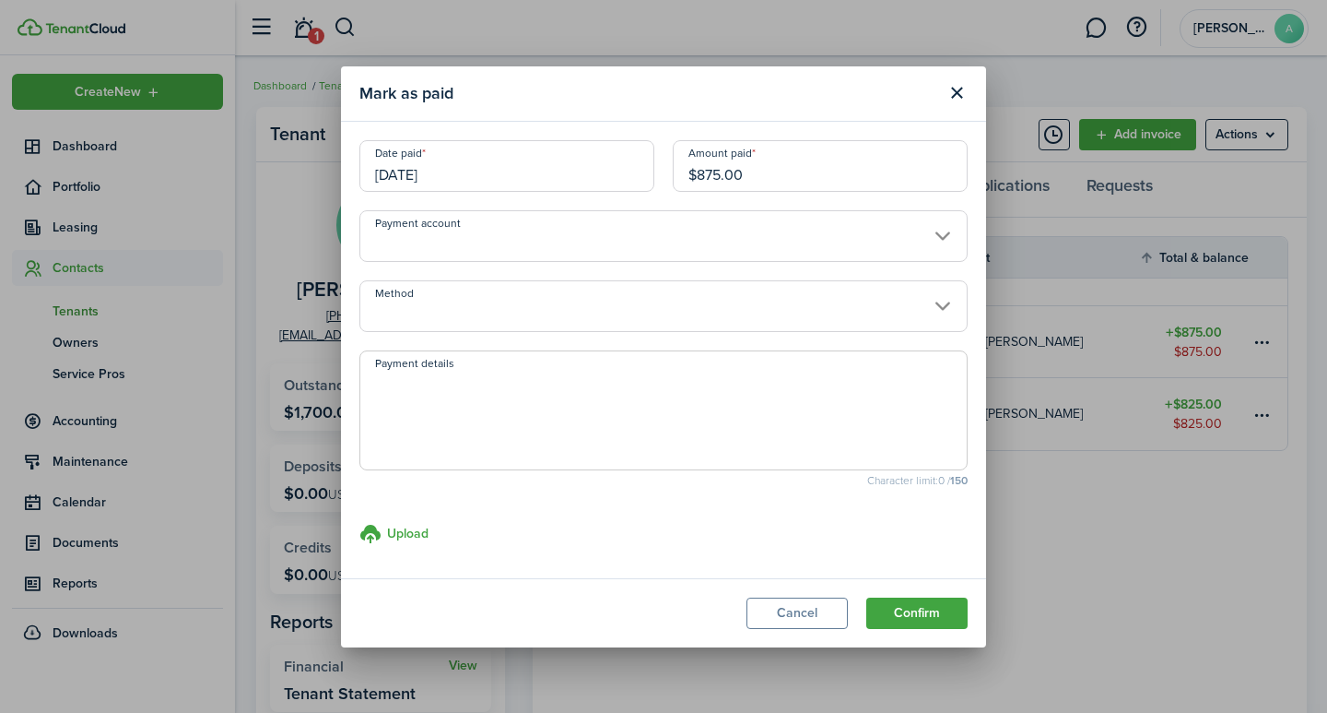
click at [599, 168] on input "[DATE]" at bounding box center [506, 166] width 295 height 52
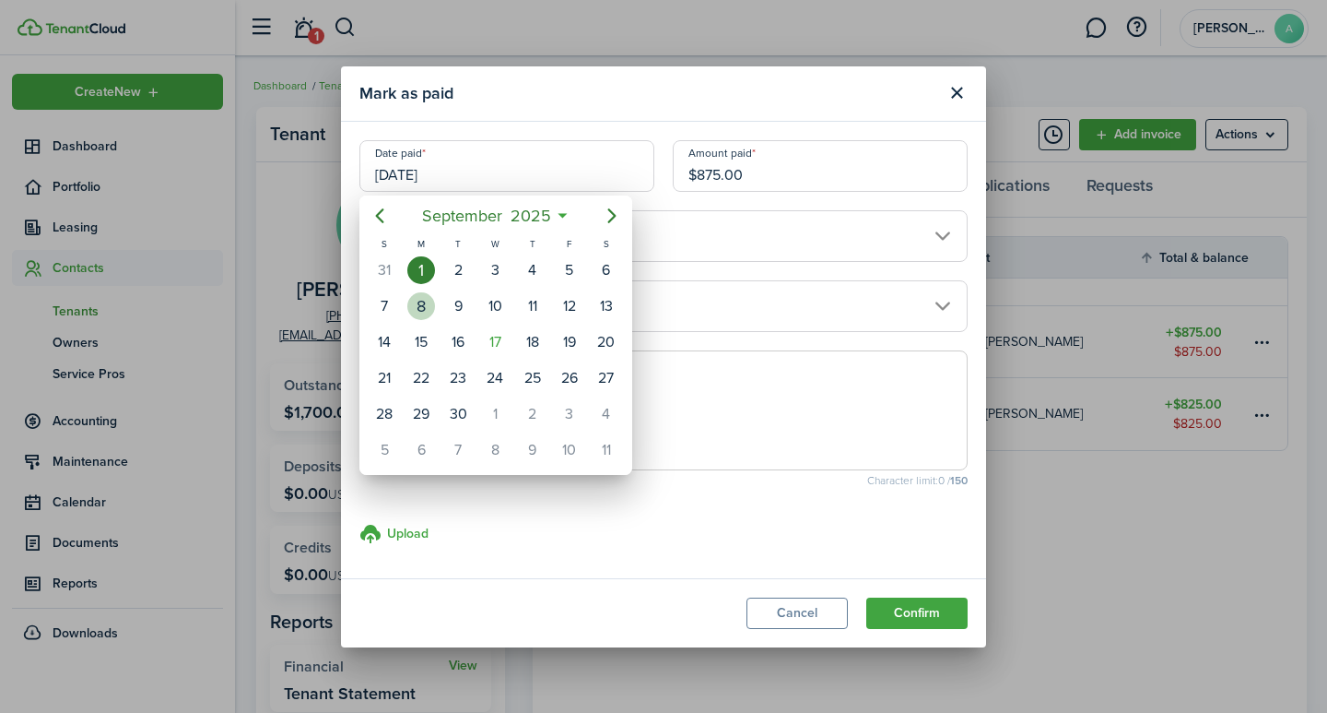
click at [426, 309] on div "8" at bounding box center [421, 306] width 28 height 28
type input "[DATE]"
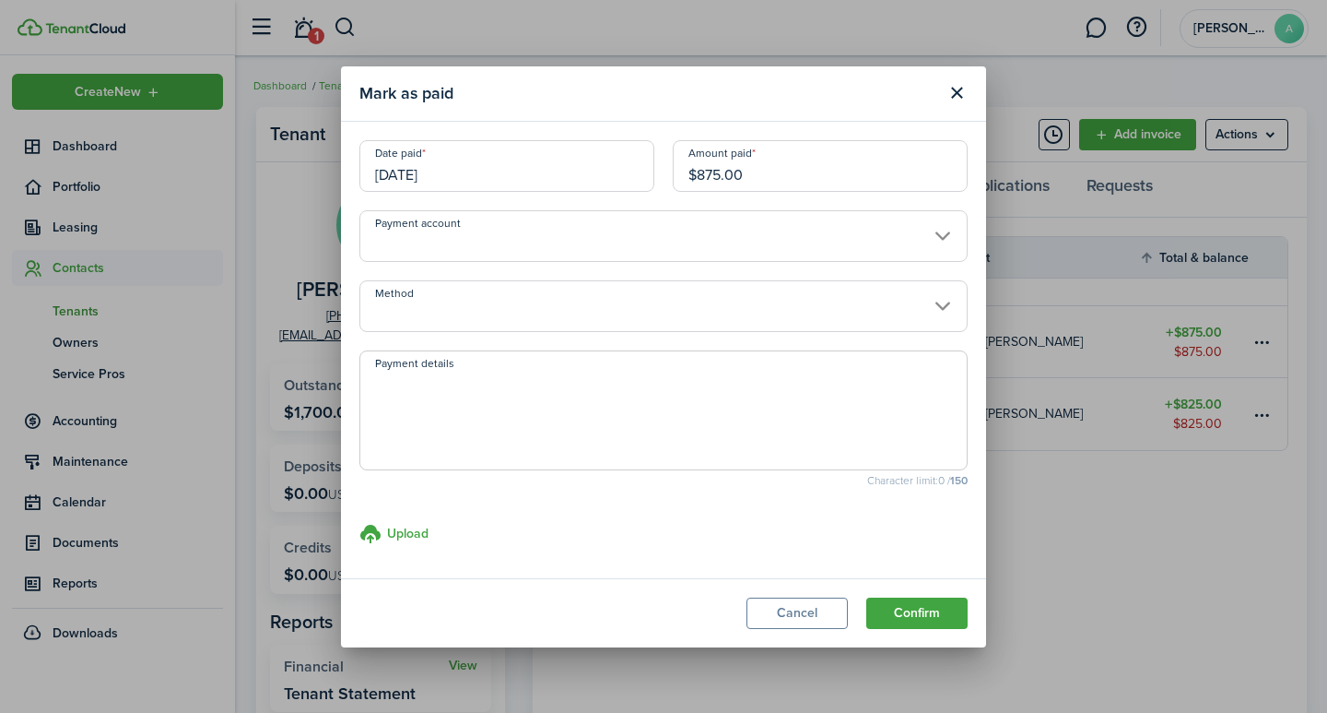
click at [648, 229] on input "Payment account" at bounding box center [663, 236] width 608 height 52
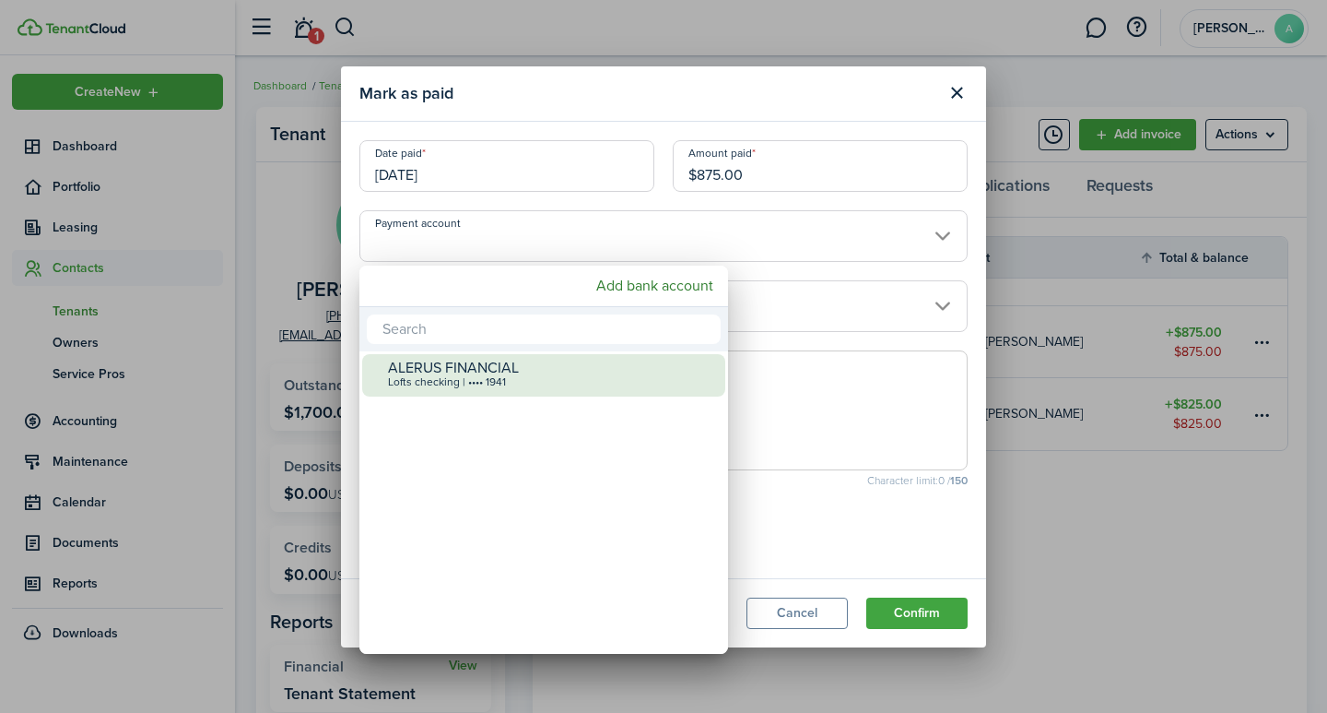
click at [536, 376] on div "Lofts checking | •••• 1941" at bounding box center [551, 382] width 326 height 13
type input "•••• •••• •••• 1941"
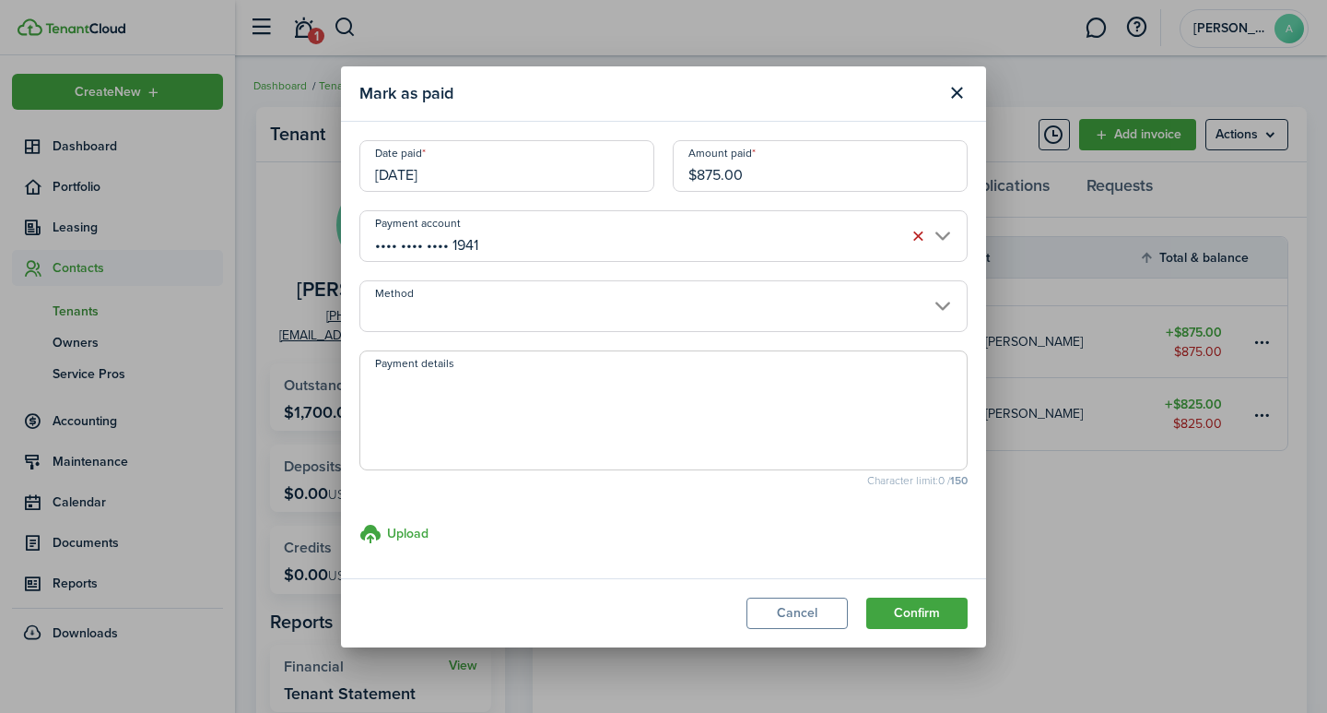
click at [538, 303] on input "Method" at bounding box center [663, 306] width 608 height 52
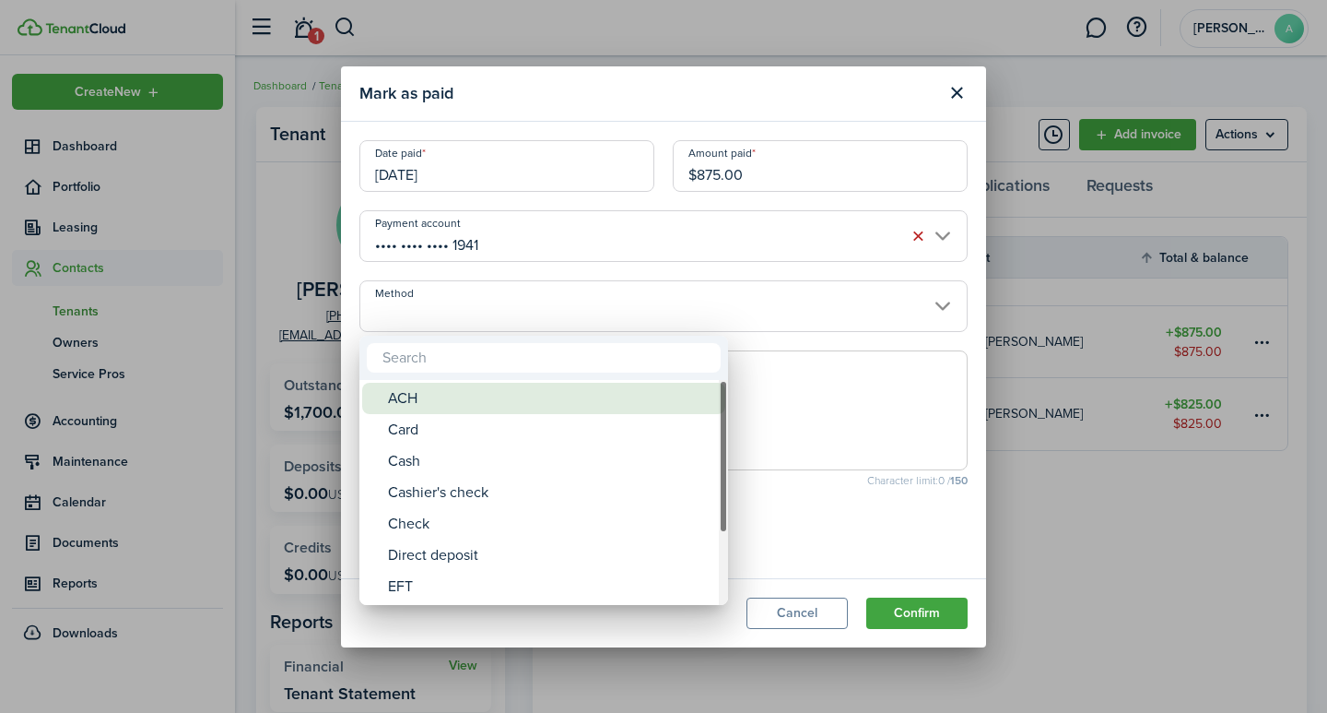
click at [439, 395] on div "ACH" at bounding box center [551, 398] width 326 height 31
type input "ACH"
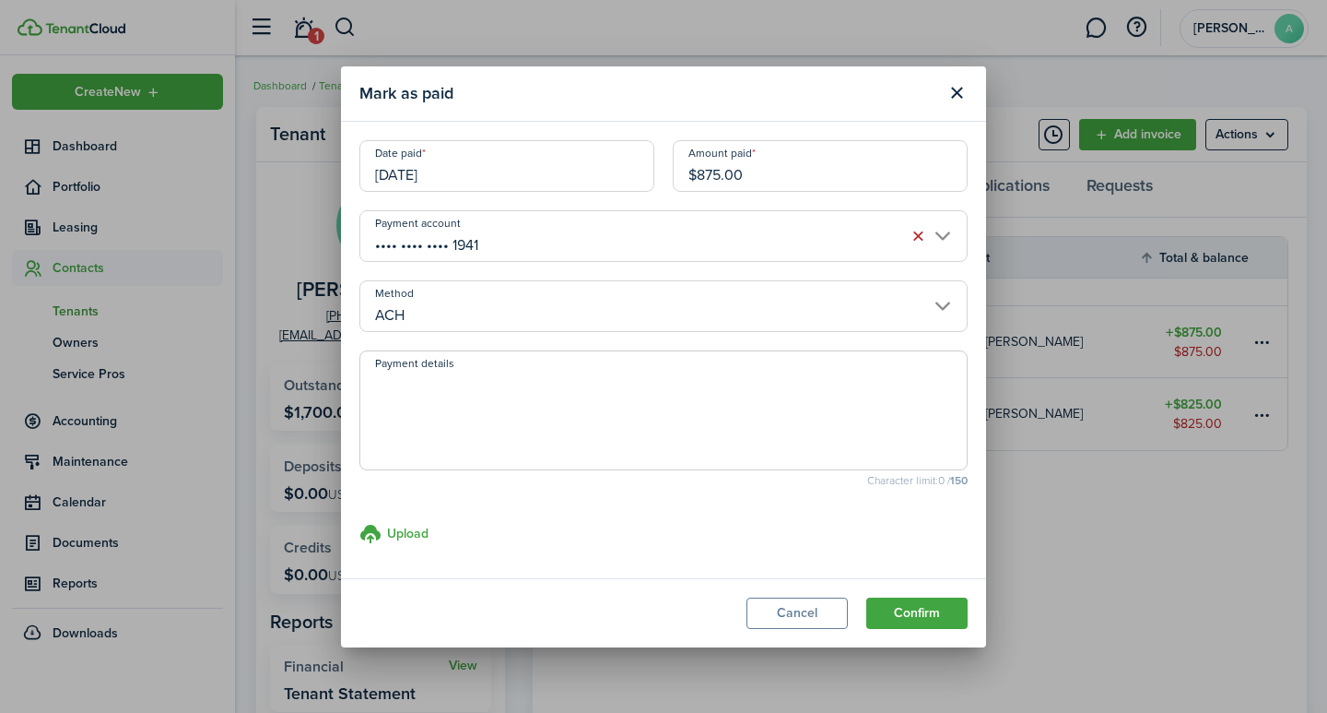
click at [438, 394] on textarea "Payment details" at bounding box center [663, 415] width 607 height 88
type textarea "September rent - FDCB-4570"
click at [907, 603] on button "Confirm" at bounding box center [916, 612] width 101 height 31
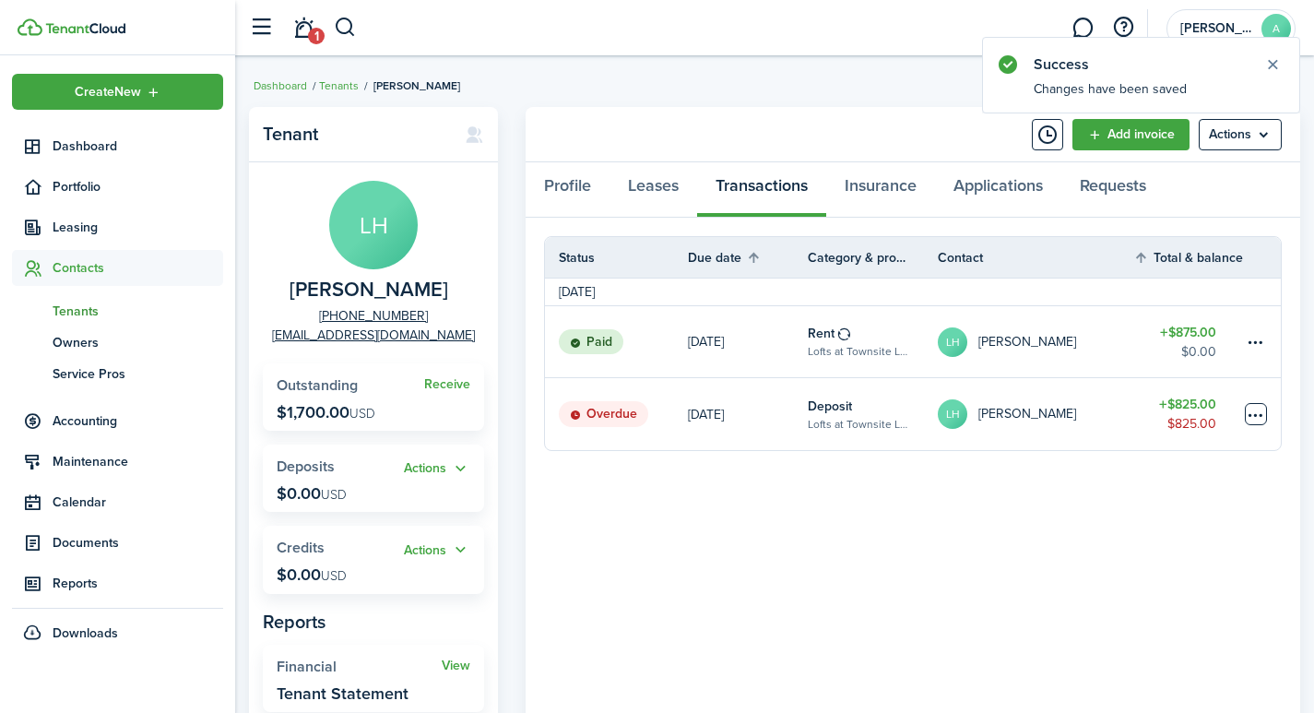
click at [1255, 417] on table-menu-btn-icon at bounding box center [1255, 414] width 22 height 22
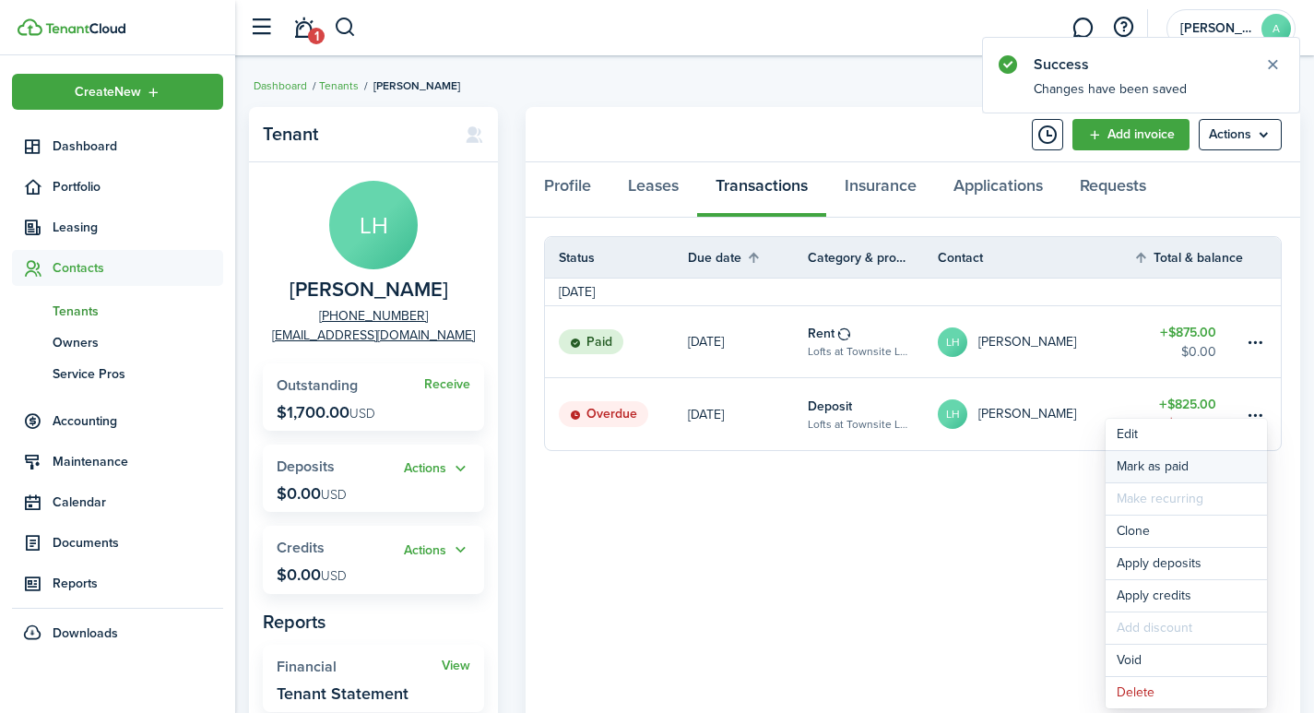
click at [1140, 461] on link "Mark as paid" at bounding box center [1185, 466] width 161 height 31
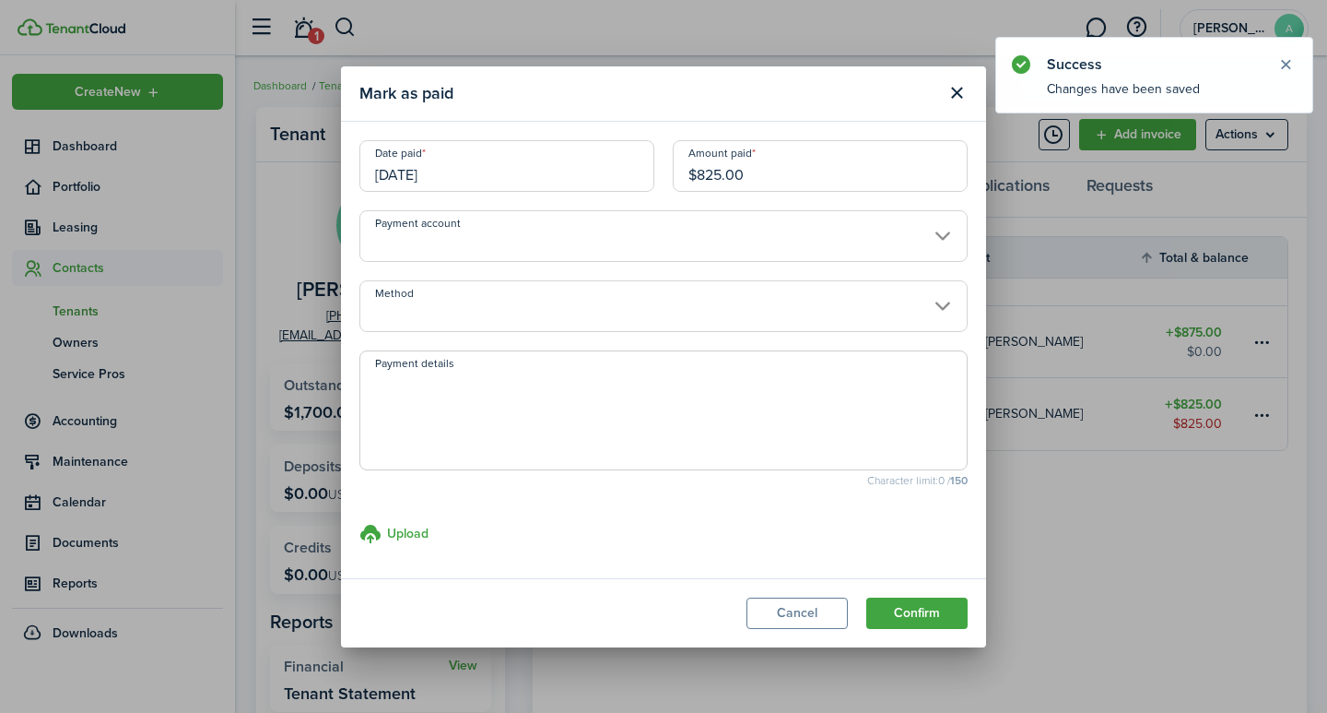
click at [694, 234] on input "Payment account" at bounding box center [663, 236] width 608 height 52
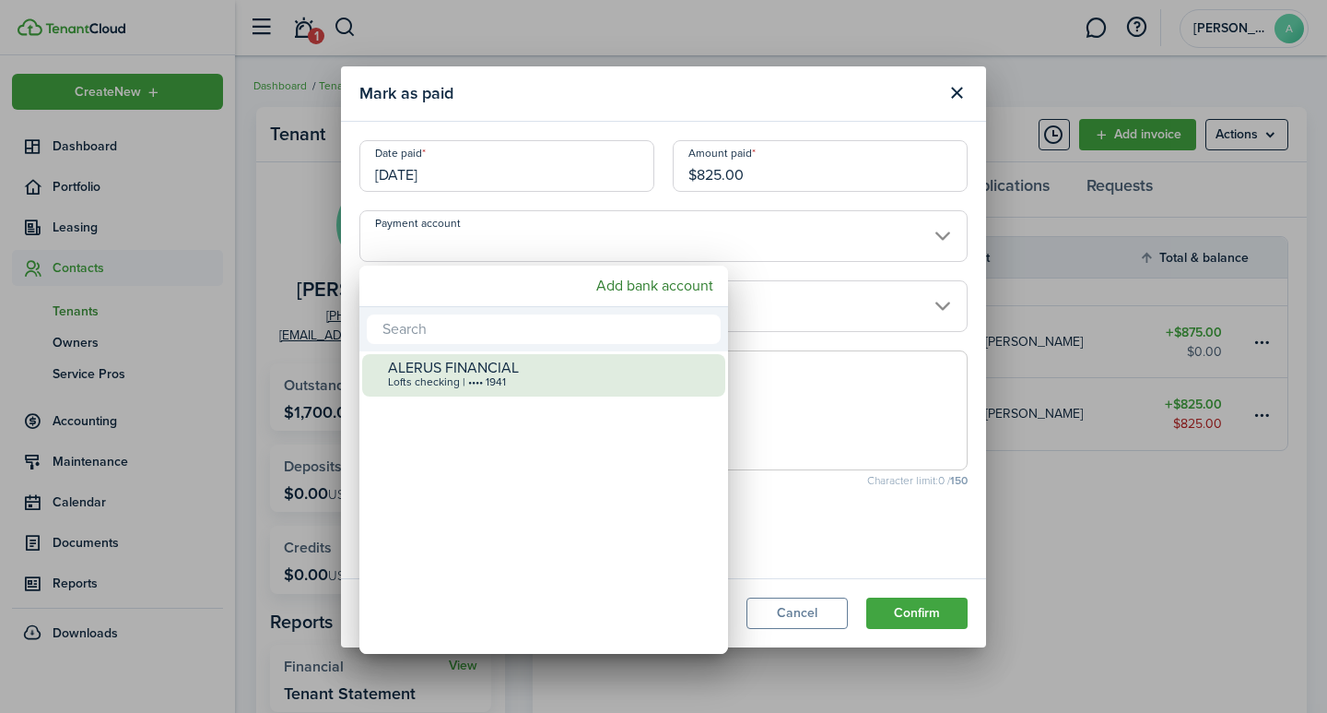
click at [519, 371] on div "ALERUS FINANCIAL" at bounding box center [551, 367] width 326 height 17
type input "•••• •••• •••• 1941"
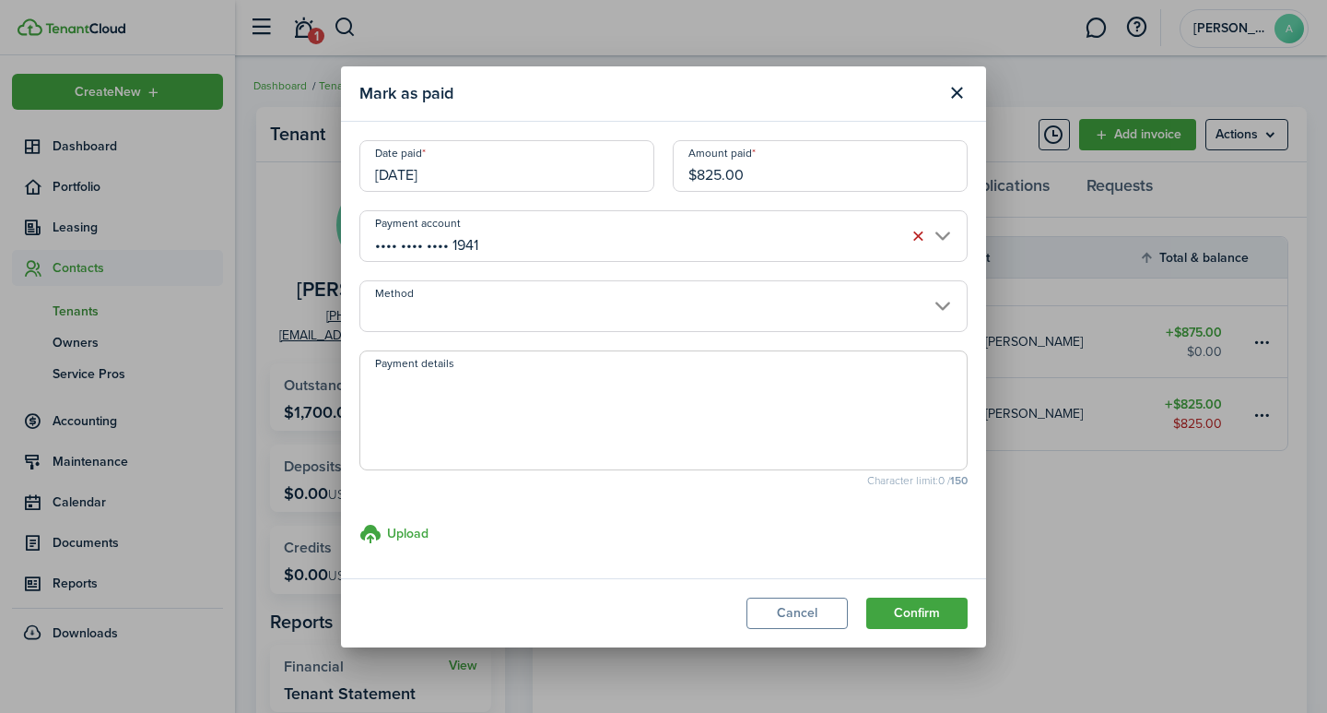
click at [626, 319] on input "Method" at bounding box center [663, 306] width 608 height 52
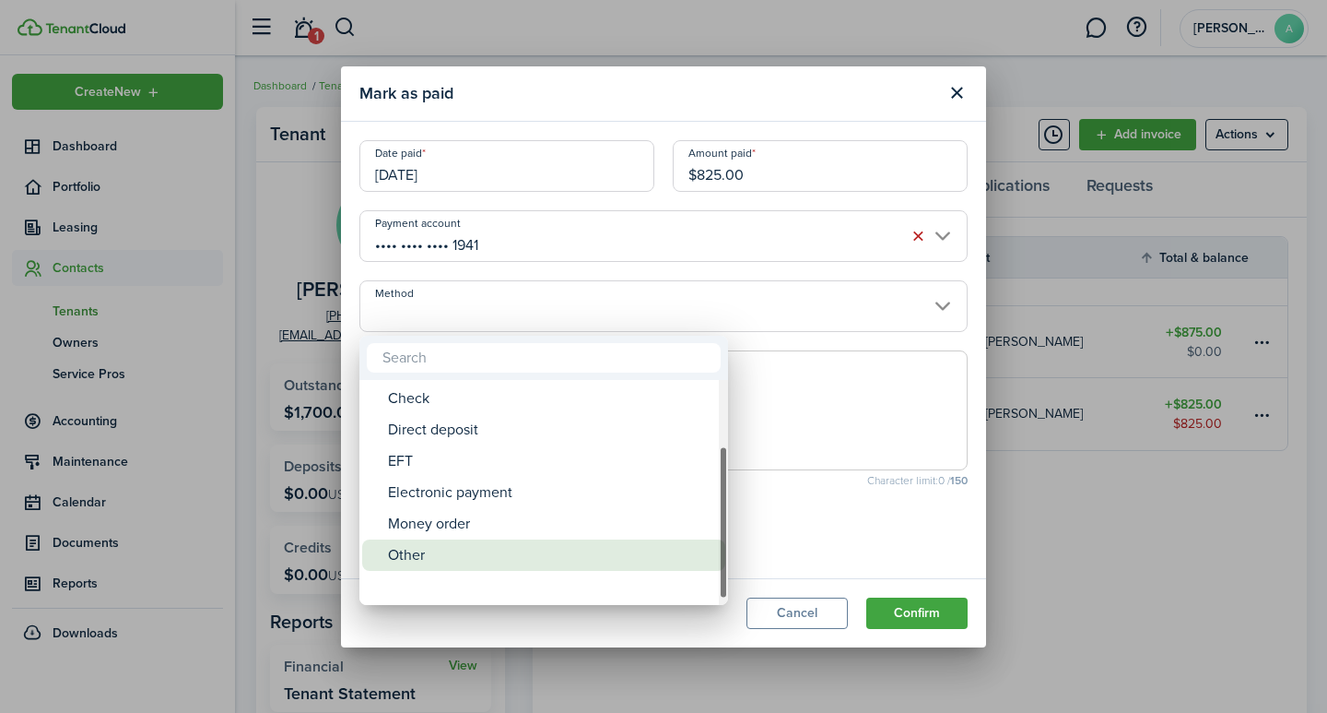
drag, startPoint x: 724, startPoint y: 418, endPoint x: 551, endPoint y: 548, distance: 215.3
click at [699, 541] on mbsc-scrollview-base "ACH Card Cash Cashier's check Check Direct deposit EFT Electronic payment Money…" at bounding box center [543, 492] width 369 height 221
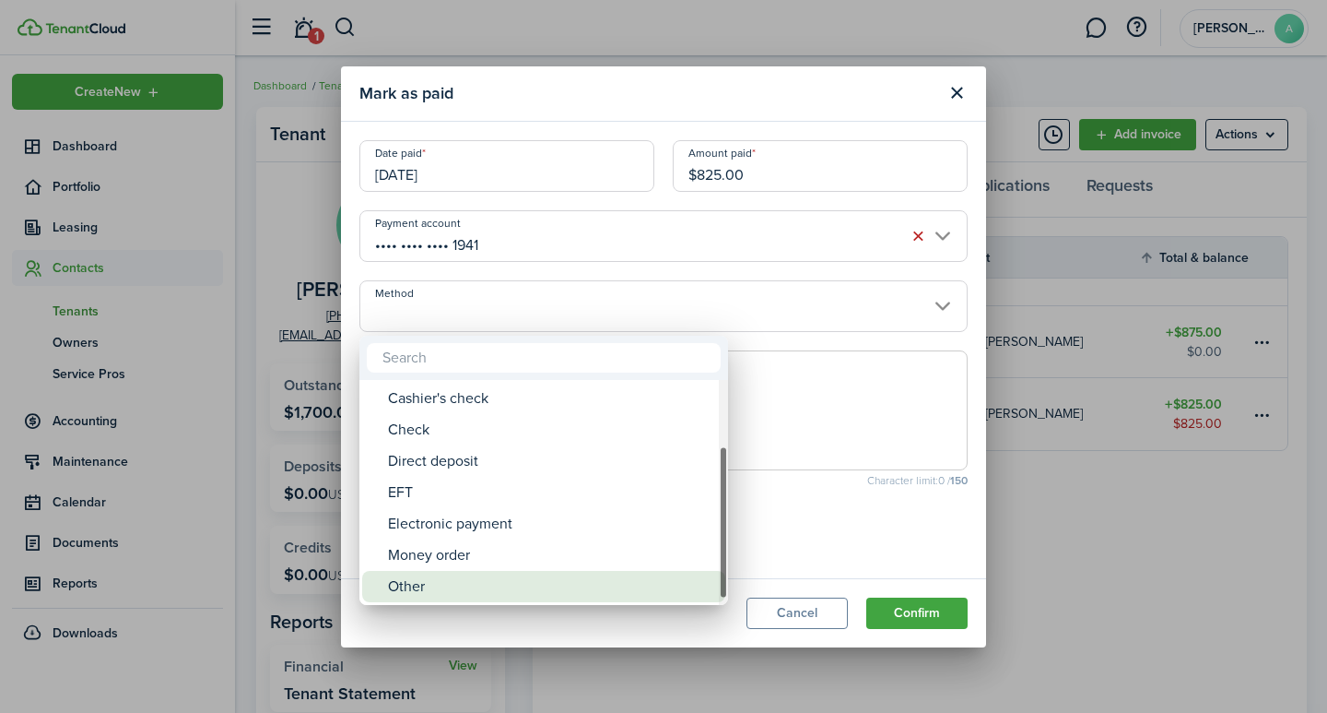
click at [448, 585] on div "Other" at bounding box center [551, 586] width 326 height 31
type input "Other"
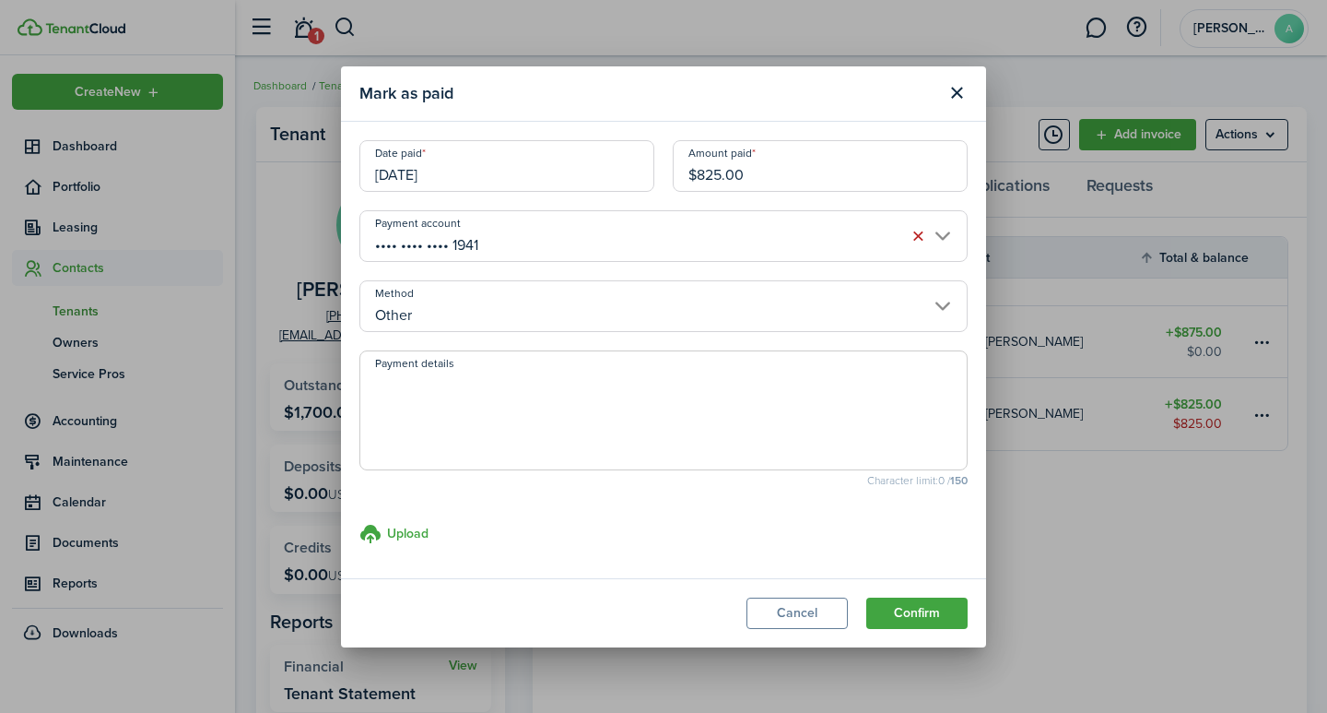
click at [506, 400] on textarea "Payment details" at bounding box center [663, 415] width 607 height 88
type textarea "Security Deposit - transfer from 223"
click at [922, 607] on button "Confirm" at bounding box center [916, 612] width 101 height 31
